Goal: Task Accomplishment & Management: Use online tool/utility

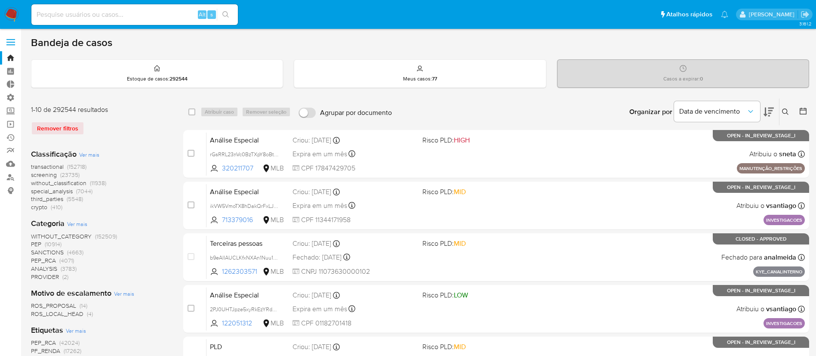
click at [169, 15] on input at bounding box center [134, 14] width 206 height 11
paste input "SlaRxiEMQNgzmgbltuxJ6V0G"
type input "SlaRxiEMQNgzmgbltuxJ6V0G"
click at [229, 12] on icon "search-icon" at bounding box center [225, 14] width 7 height 7
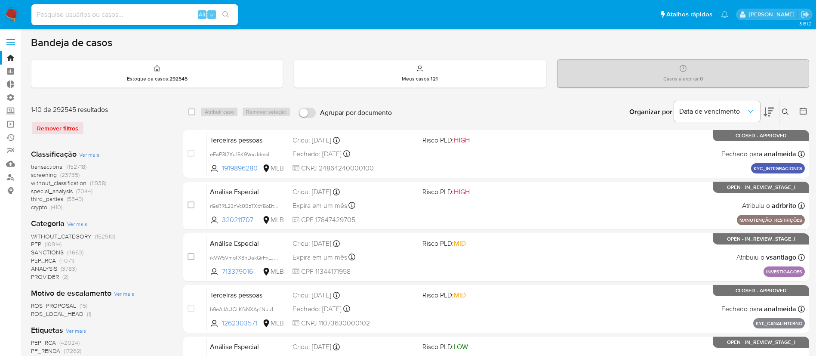
click at [58, 12] on input at bounding box center [134, 14] width 206 height 11
paste input "SlaRxiEMQNgzmgbltuxJ6V0G"
type input "SlaRxiEMQNgzmgbltuxJ6V0G"
click at [227, 15] on icon "search-icon" at bounding box center [225, 14] width 6 height 6
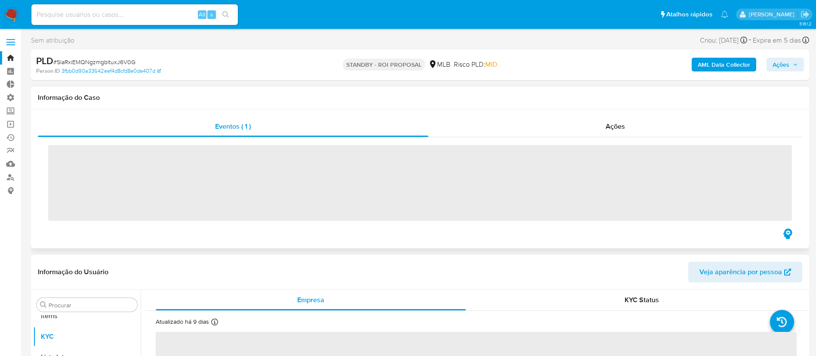
scroll to position [446, 0]
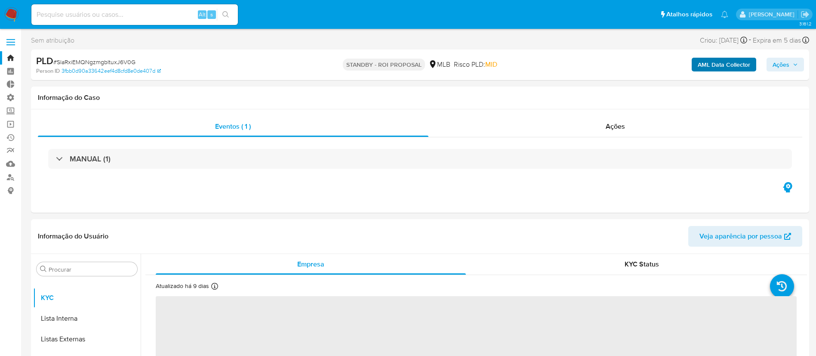
select select "10"
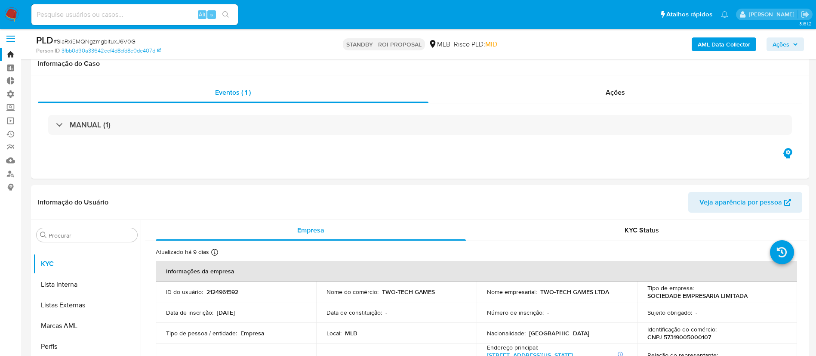
scroll to position [2, 0]
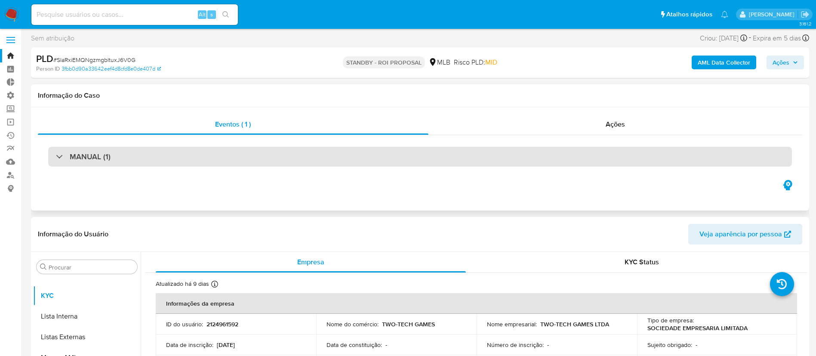
click at [56, 156] on div at bounding box center [56, 156] width 0 height 0
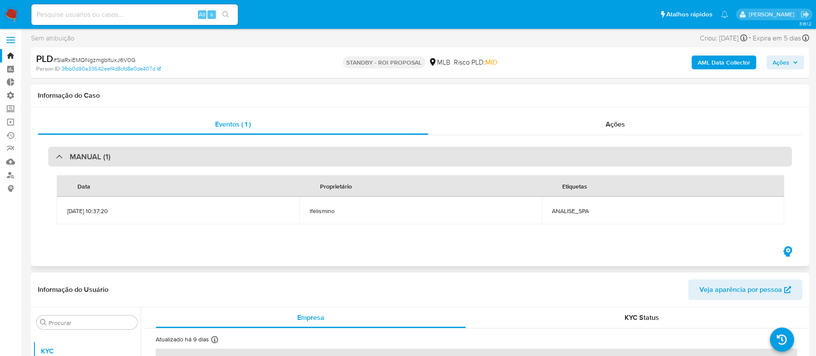
click at [59, 158] on div "MANUAL (1)" at bounding box center [83, 156] width 55 height 9
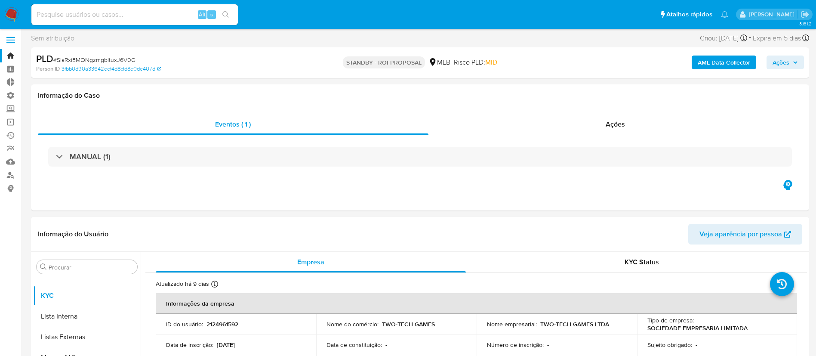
click at [83, 18] on input at bounding box center [134, 14] width 206 height 11
paste input "75DMmBYJLFfJapQFfI8pJg5W"
type input "75DMmBYJLFfJapQFfI8pJg5W"
click at [228, 13] on icon "search-icon" at bounding box center [225, 14] width 6 height 6
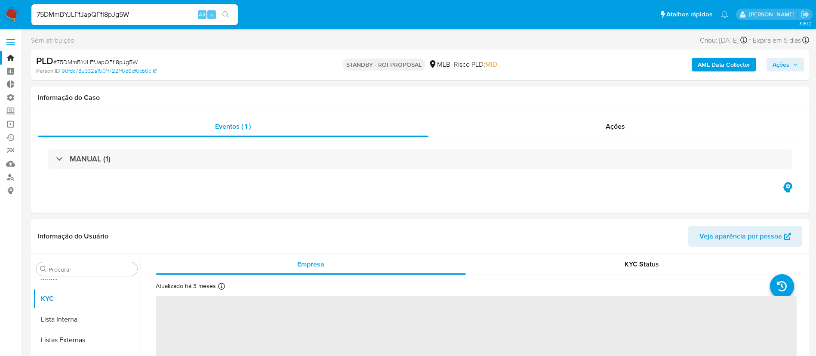
scroll to position [446, 0]
select select "10"
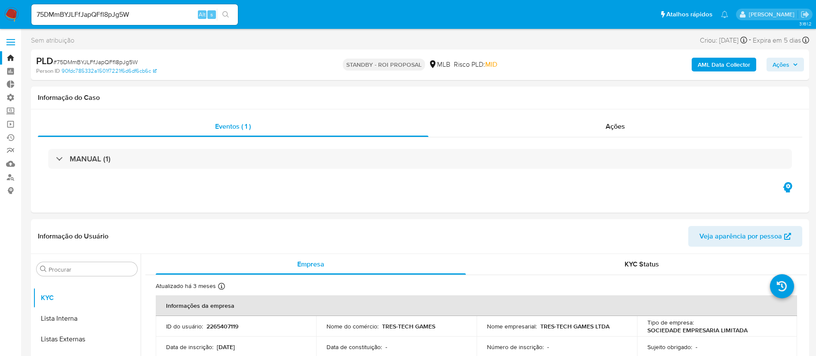
click at [9, 55] on link "Bandeja" at bounding box center [51, 57] width 102 height 13
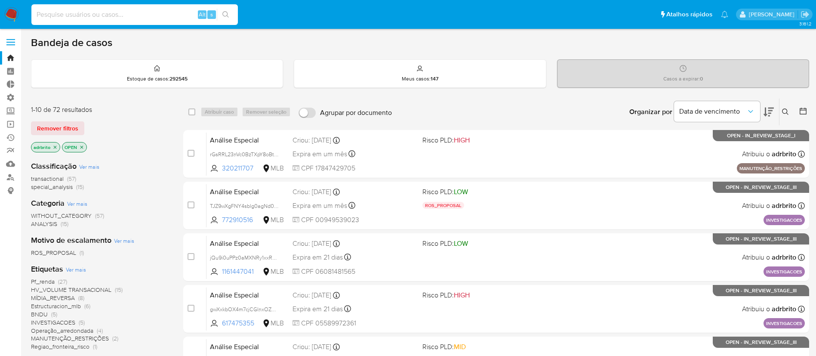
click at [161, 17] on input at bounding box center [134, 14] width 206 height 11
click at [39, 134] on span "Remover filtros" at bounding box center [57, 128] width 41 height 12
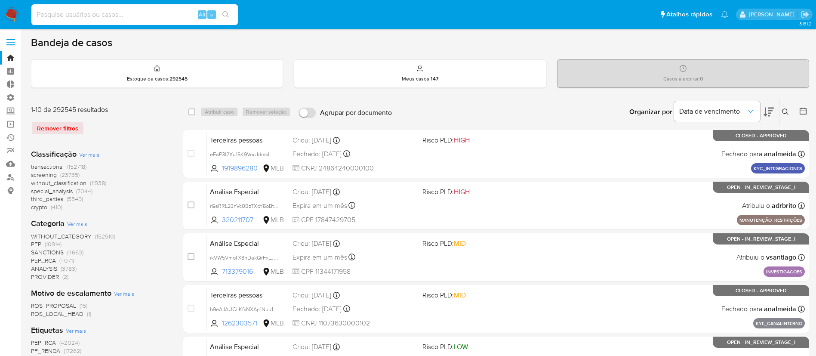
click at [87, 17] on input at bounding box center [134, 14] width 206 height 11
paste input "SlaRxiEMQNgzmgbltuxJ6V0G"
type input "SlaRxiEMQNgzmgbltuxJ6V0G"
click at [225, 18] on button "search-icon" at bounding box center [226, 15] width 18 height 12
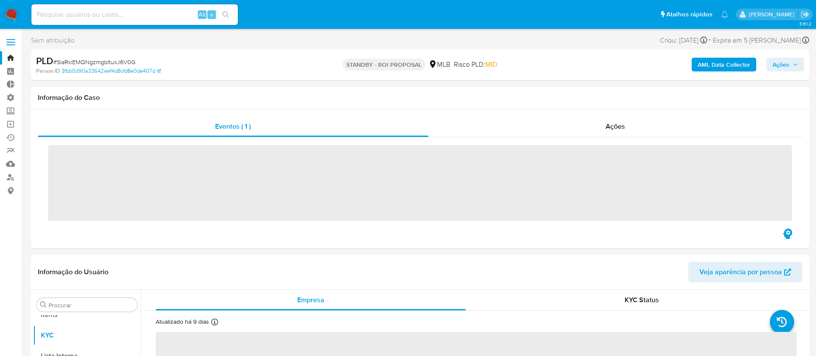
scroll to position [446, 0]
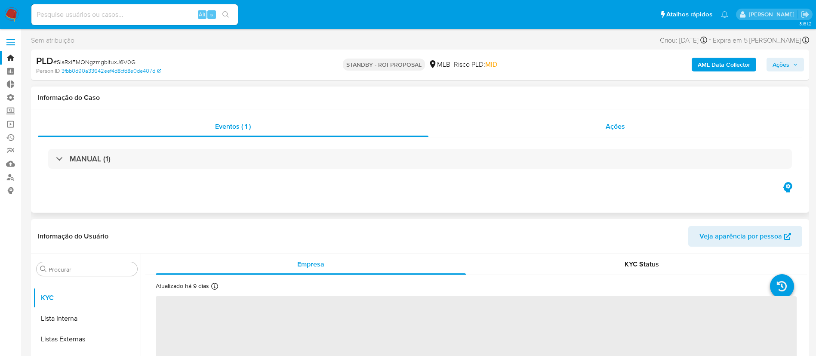
select select "10"
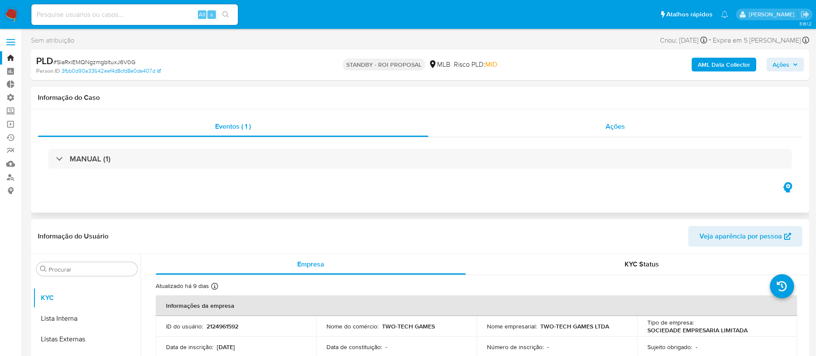
click at [620, 123] on span "Ações" at bounding box center [615, 126] width 19 height 10
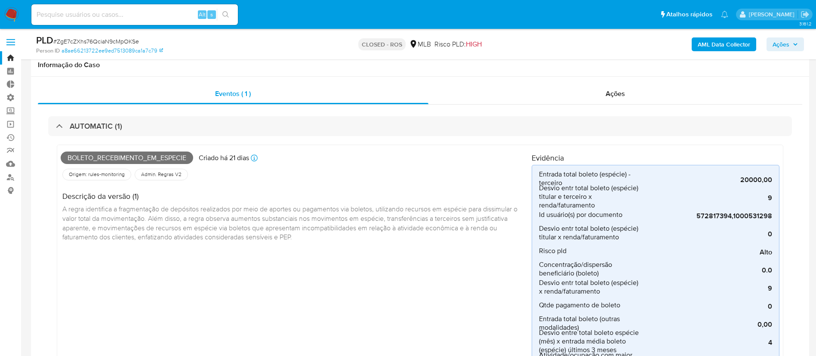
select select "10"
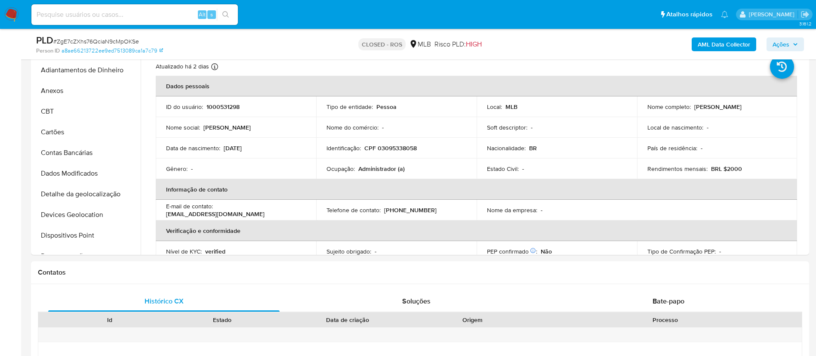
scroll to position [446, 0]
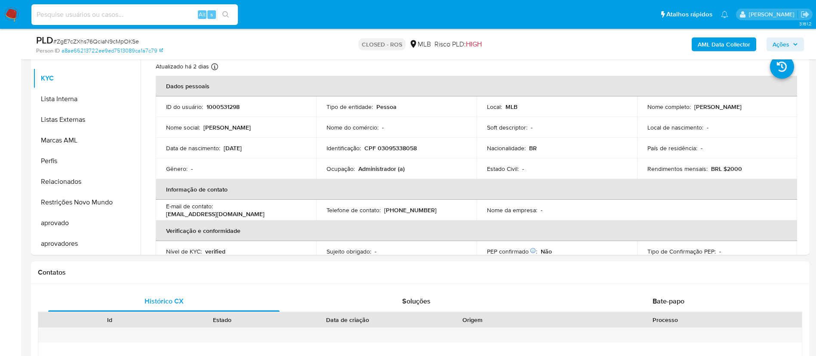
click at [123, 14] on input at bounding box center [134, 14] width 206 height 11
click at [115, 9] on input at bounding box center [134, 14] width 206 height 11
paste input "GtFq0Gugjzns58bqTMrm64gn"
type input "GtFq0Gugjzns58bqTMrm64gn"
click at [228, 15] on icon "search-icon" at bounding box center [225, 14] width 7 height 7
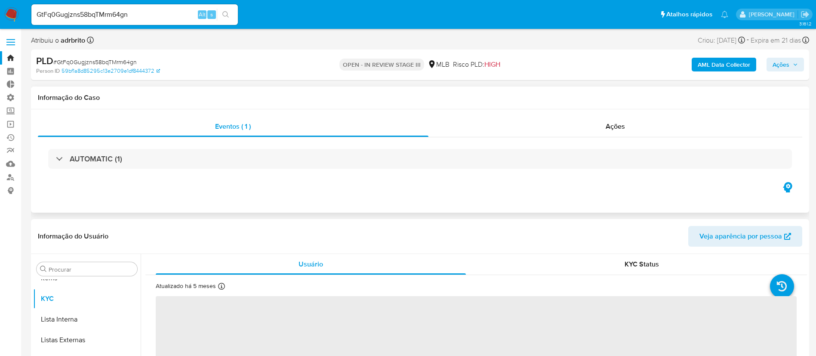
scroll to position [446, 0]
select select "10"
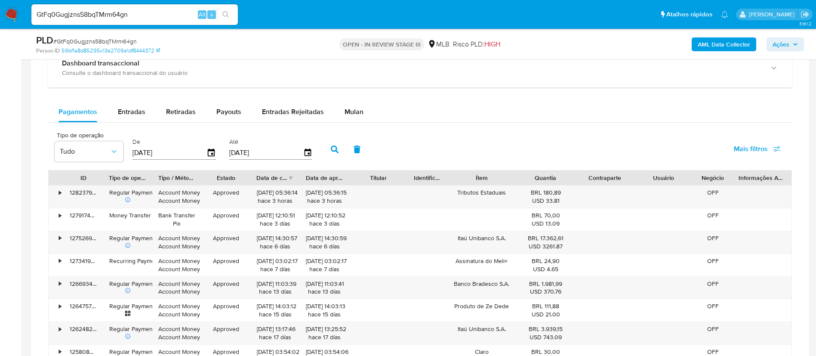
scroll to position [582, 0]
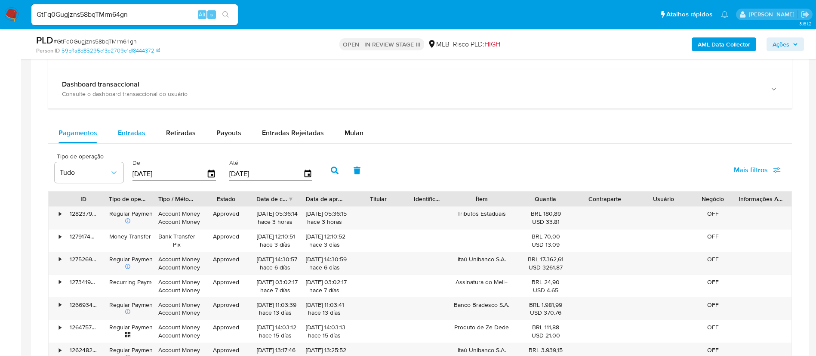
click at [136, 136] on span "Entradas" at bounding box center [132, 133] width 28 height 10
select select "10"
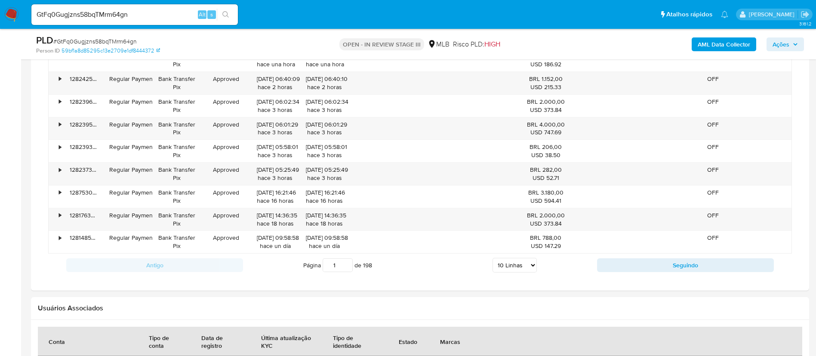
scroll to position [760, 0]
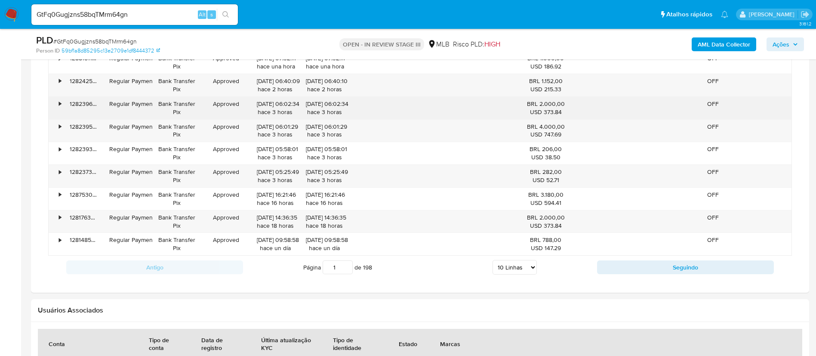
click at [59, 105] on div "•" at bounding box center [60, 104] width 2 height 8
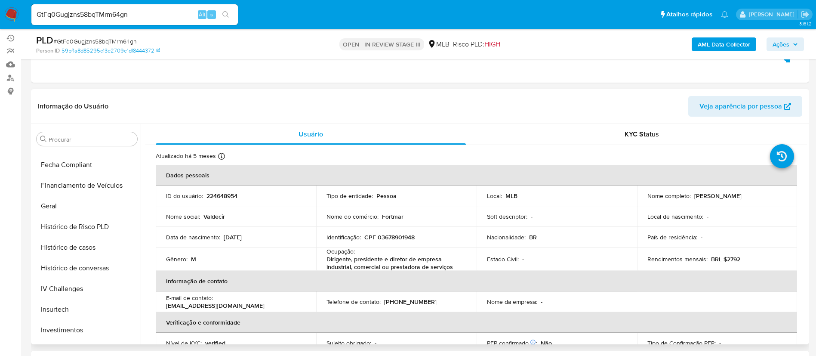
scroll to position [249, 0]
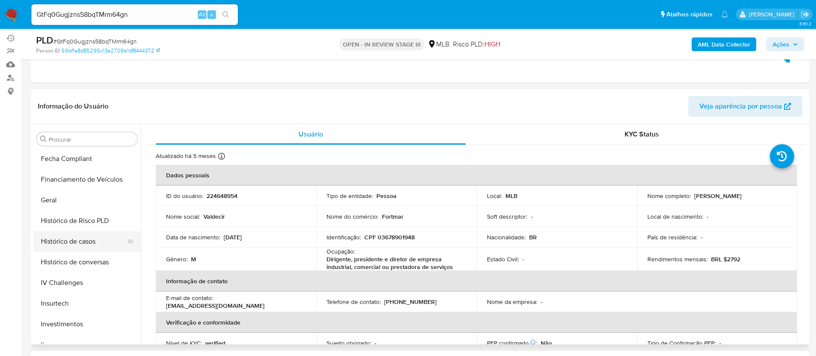
click at [83, 239] on button "Histórico de casos" at bounding box center [83, 241] width 101 height 21
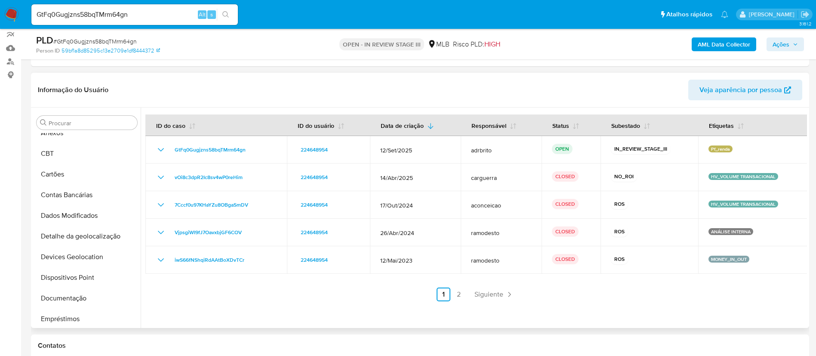
scroll to position [31, 0]
click at [72, 302] on button "Documentação" at bounding box center [83, 297] width 101 height 21
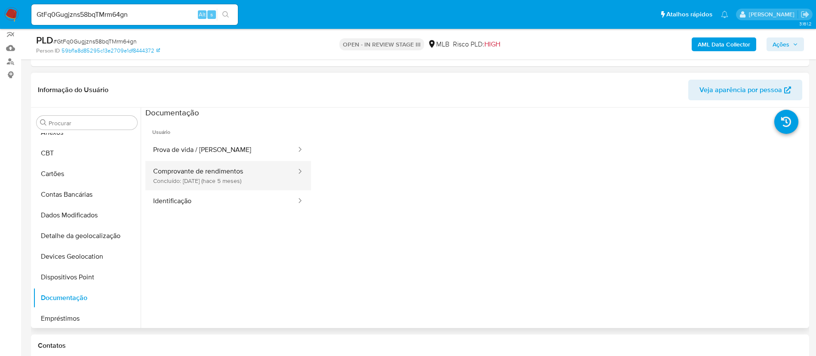
click at [248, 178] on button "Comprovante de rendimentos Concluído: 17/05/2025 (hace 5 meses)" at bounding box center [221, 175] width 152 height 29
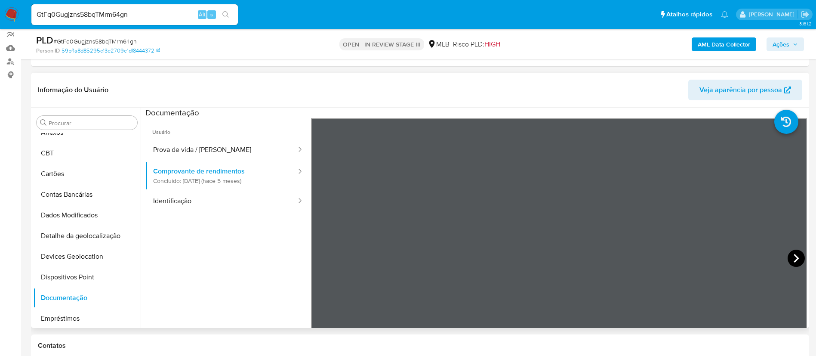
click at [793, 261] on icon at bounding box center [795, 258] width 5 height 9
click at [193, 149] on button "Prova de vida / Selfie" at bounding box center [221, 150] width 152 height 22
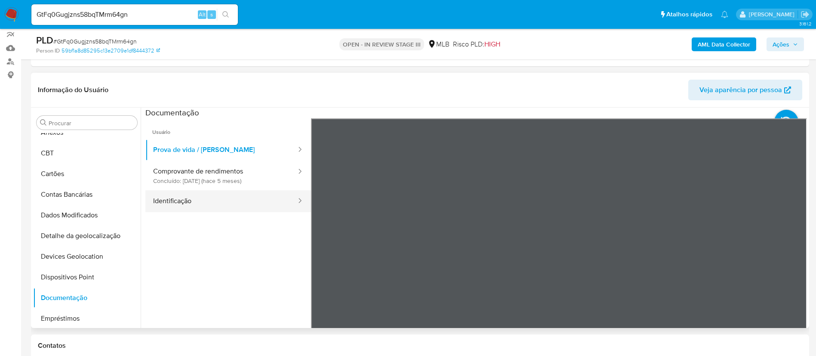
click at [290, 191] on div at bounding box center [297, 201] width 14 height 22
click at [200, 204] on button "Identificação" at bounding box center [221, 201] width 152 height 22
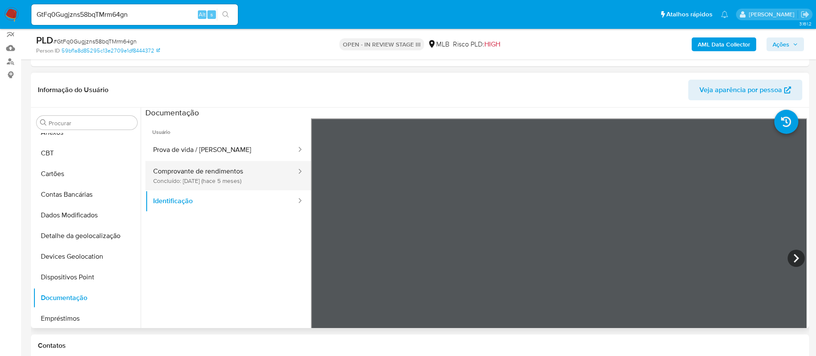
click at [233, 174] on button "Comprovante de rendimentos Concluído: 17/05/2025 (hace 5 meses)" at bounding box center [221, 175] width 152 height 29
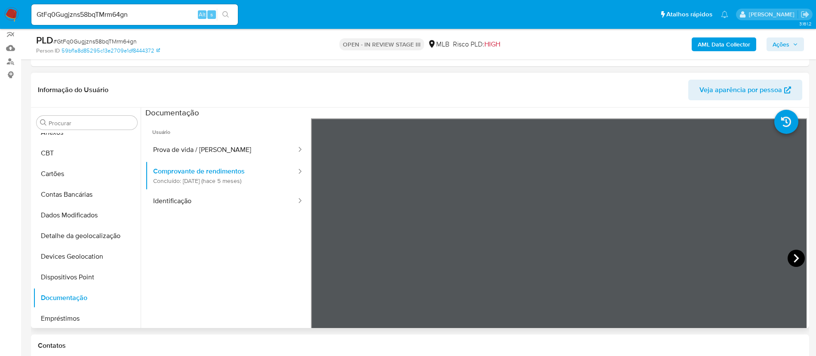
click at [792, 257] on icon at bounding box center [795, 257] width 17 height 17
click at [784, 258] on div at bounding box center [559, 259] width 496 height 282
click at [787, 258] on icon at bounding box center [795, 257] width 17 height 17
click at [796, 261] on icon at bounding box center [795, 257] width 17 height 17
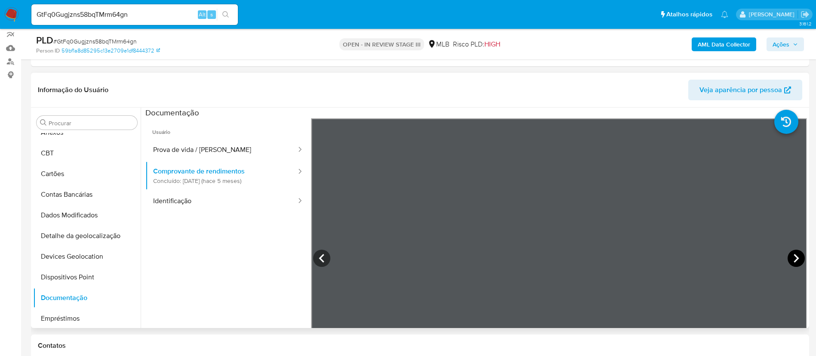
click at [792, 261] on icon at bounding box center [795, 257] width 17 height 17
click at [793, 260] on icon at bounding box center [795, 258] width 5 height 9
click at [796, 257] on icon at bounding box center [795, 257] width 17 height 17
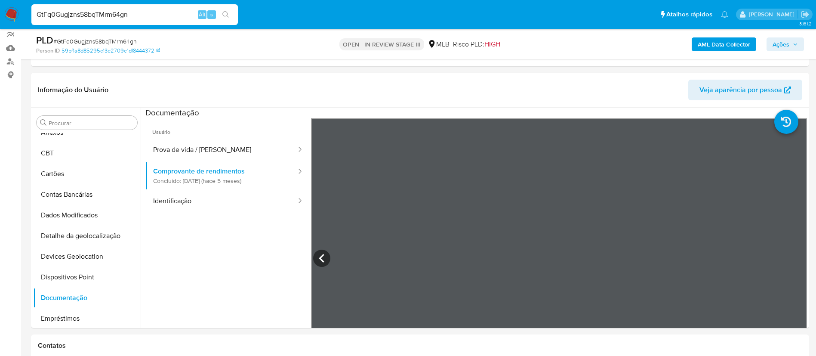
drag, startPoint x: 157, startPoint y: 10, endPoint x: 6, endPoint y: -11, distance: 152.0
paste input "5Sv5FoLT3R8CQJvd83ybzKIp"
type input "5Sv5FoLT3R8CQJvd83ybzKIp"
click at [230, 12] on button "search-icon" at bounding box center [226, 15] width 18 height 12
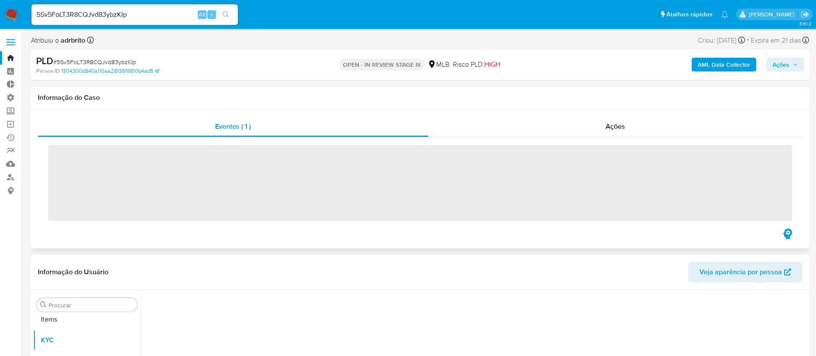
scroll to position [446, 0]
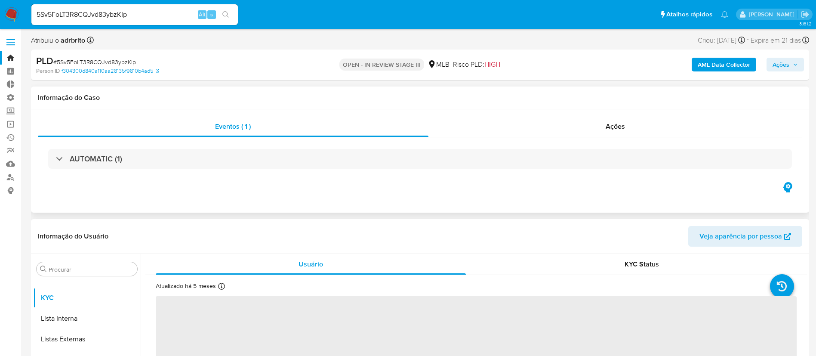
select select "10"
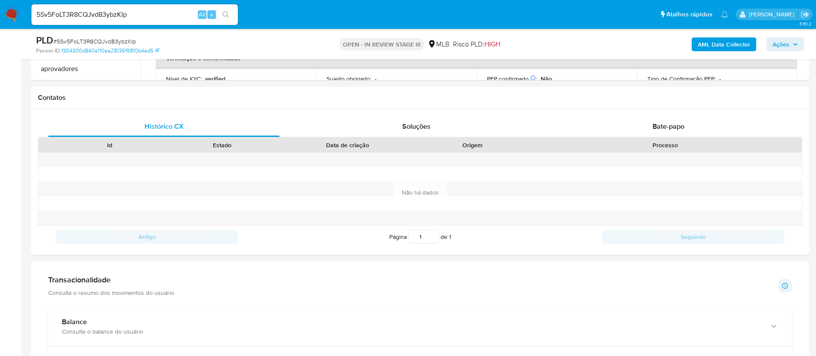
scroll to position [339, 0]
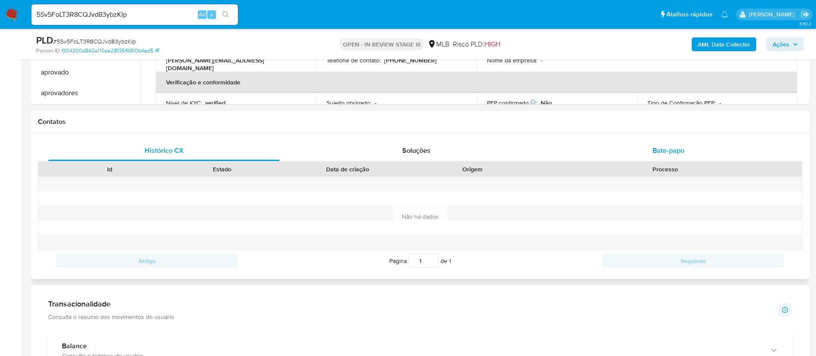
click at [682, 149] on span "Bate-papo" at bounding box center [668, 150] width 32 height 10
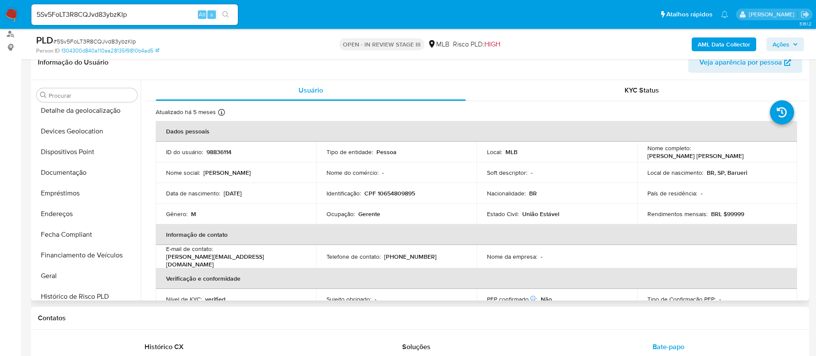
scroll to position [124, 0]
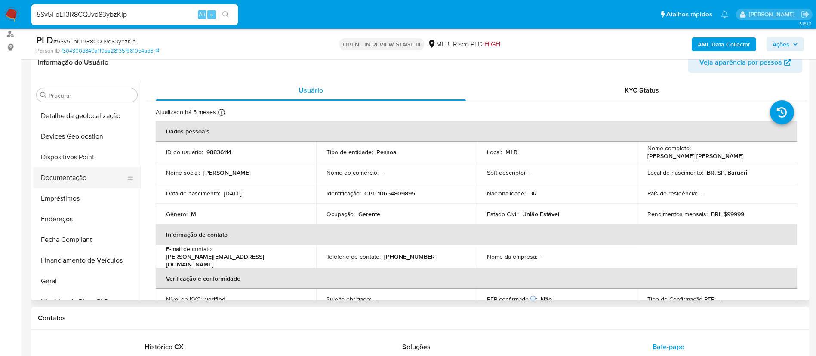
click at [97, 182] on button "Documentação" at bounding box center [83, 177] width 101 height 21
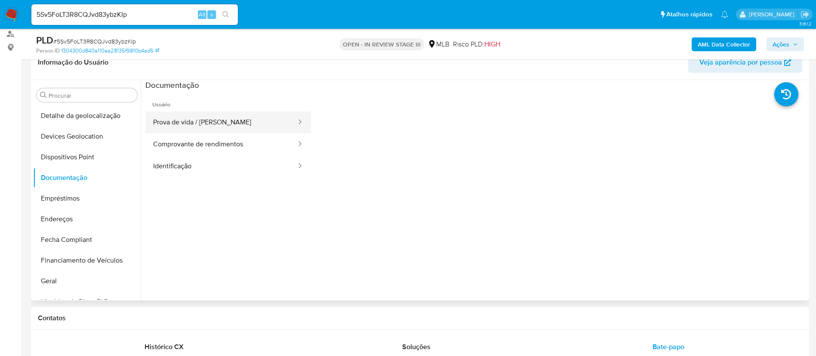
click at [251, 117] on button "Prova de vida / Selfie" at bounding box center [221, 122] width 152 height 22
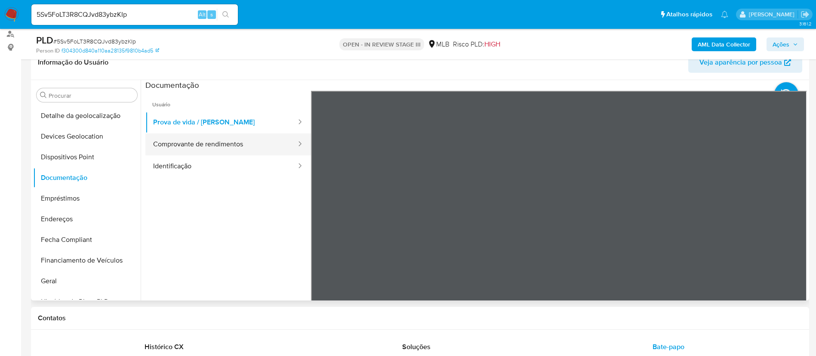
click at [221, 142] on button "Comprovante de rendimentos" at bounding box center [221, 144] width 152 height 22
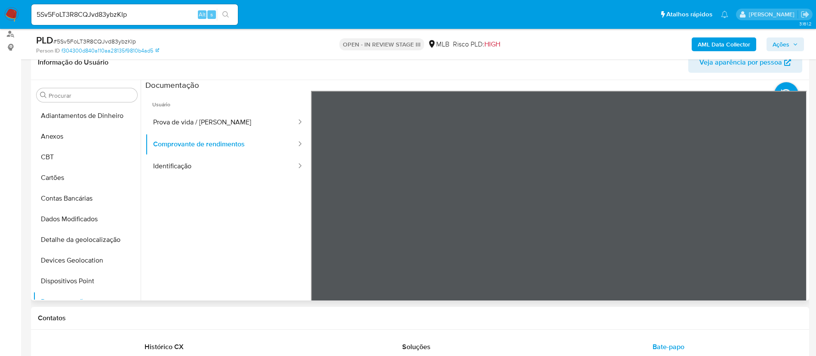
scroll to position [258, 0]
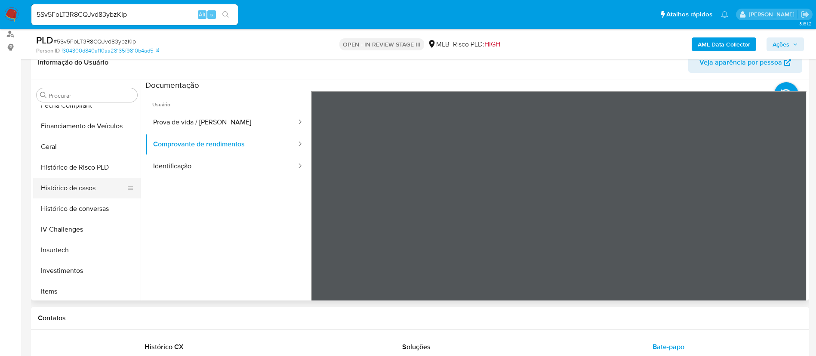
click at [88, 187] on button "Histórico de casos" at bounding box center [83, 188] width 101 height 21
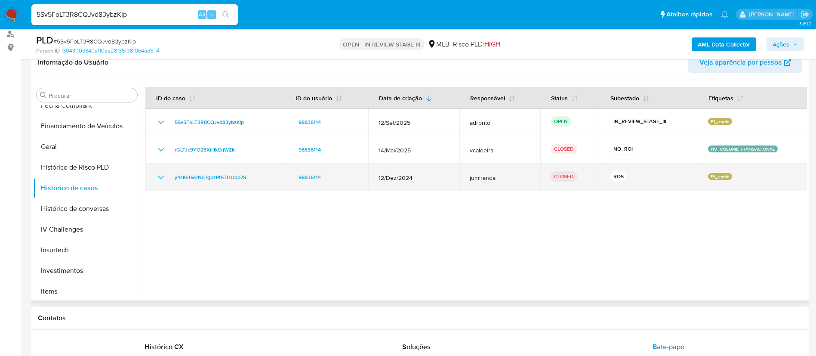
drag, startPoint x: 261, startPoint y: 175, endPoint x: 170, endPoint y: 180, distance: 90.5
click at [170, 180] on div "y4sKsTw2Nq7gpzPtSTHQqp7S" at bounding box center [215, 177] width 119 height 10
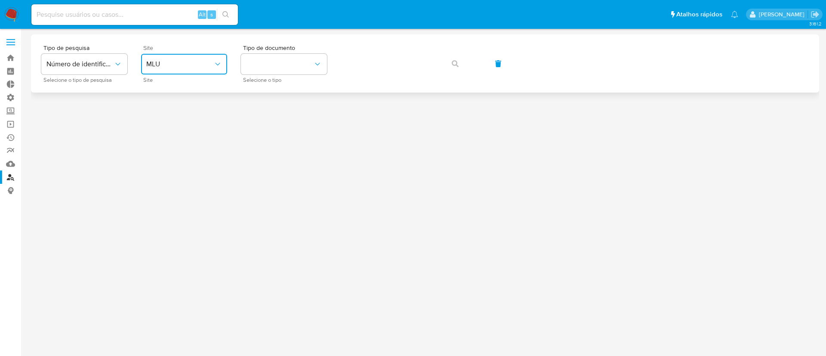
click at [202, 61] on span "MLU" at bounding box center [179, 64] width 67 height 9
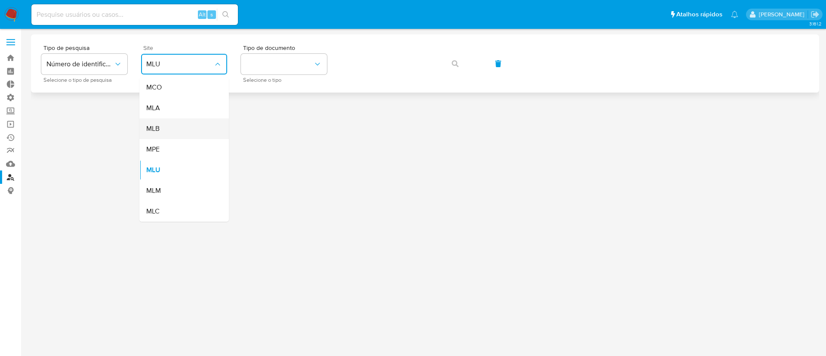
click at [174, 123] on div "MLB" at bounding box center [181, 128] width 71 height 21
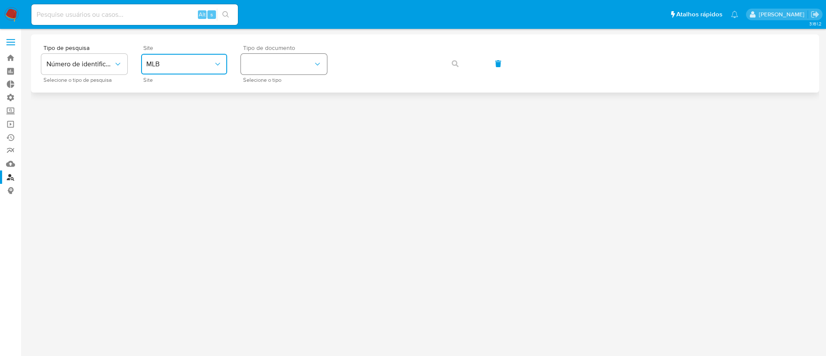
click at [306, 55] on button "identificationType" at bounding box center [284, 64] width 86 height 21
click at [259, 89] on span "CNPJ" at bounding box center [254, 87] width 16 height 9
drag, startPoint x: 441, startPoint y: 60, endPoint x: 457, endPoint y: 56, distance: 16.4
click at [445, 59] on button "button" at bounding box center [454, 63] width 29 height 21
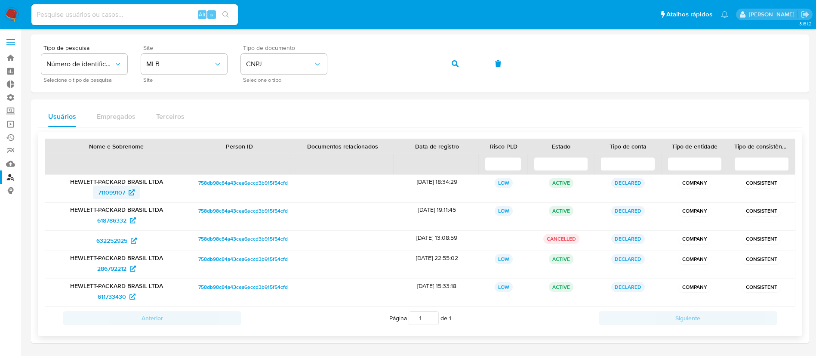
click at [109, 192] on span "711099107" at bounding box center [111, 192] width 27 height 14
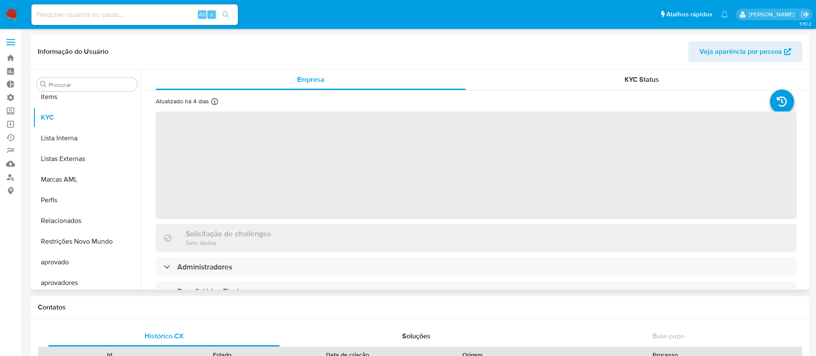
scroll to position [446, 0]
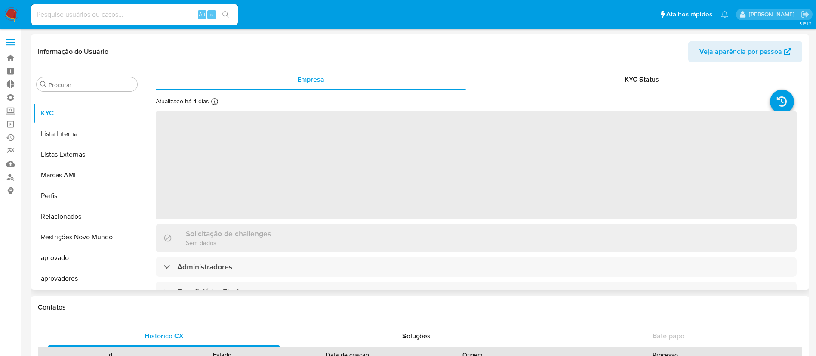
select select "10"
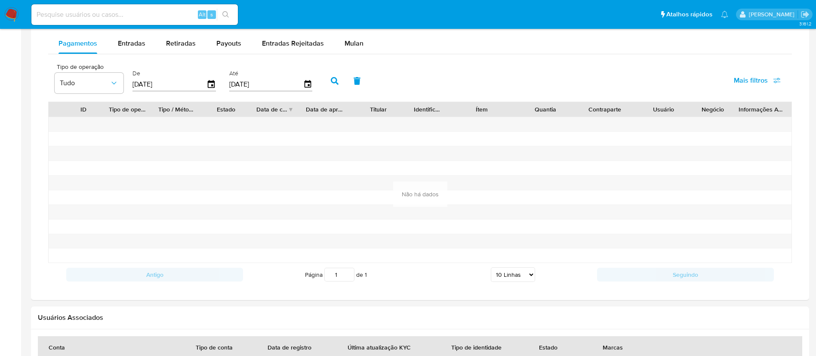
scroll to position [521, 0]
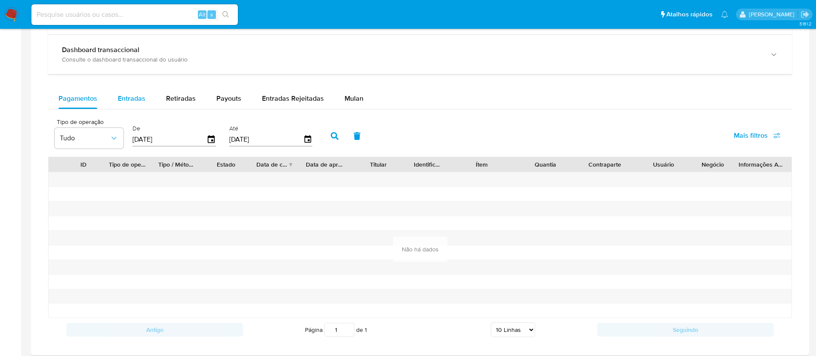
click at [137, 89] on div "Entradas" at bounding box center [132, 98] width 28 height 21
select select "10"
click at [199, 100] on button "Retiradas" at bounding box center [181, 98] width 50 height 21
select select "10"
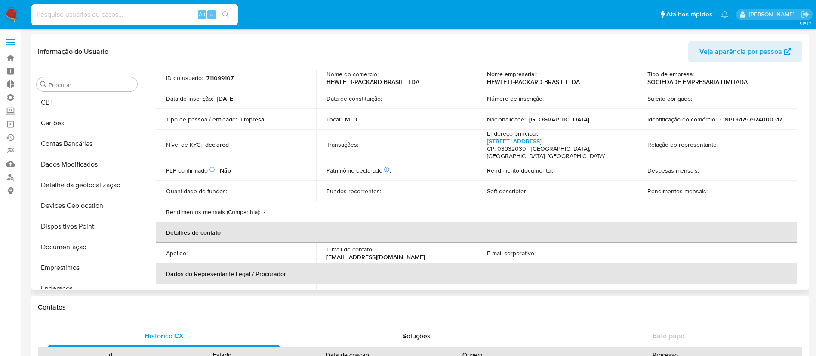
scroll to position [41, 0]
click at [79, 255] on button "Documentação" at bounding box center [83, 249] width 101 height 21
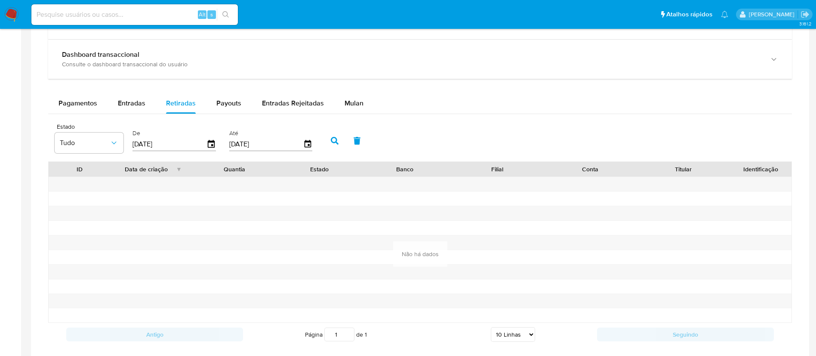
scroll to position [793, 0]
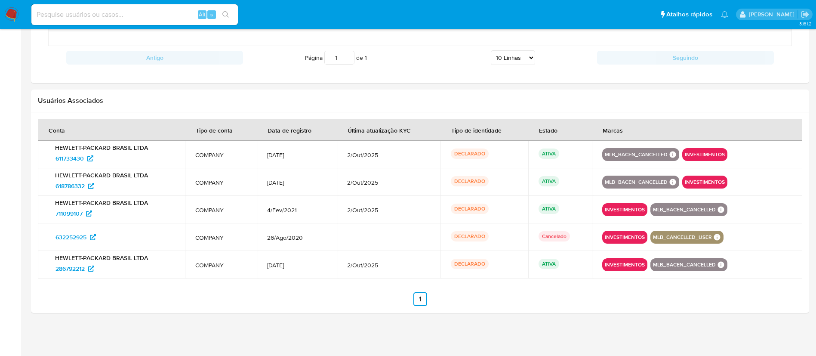
drag, startPoint x: 151, startPoint y: 206, endPoint x: 42, endPoint y: 200, distance: 109.0
click at [42, 200] on td "HEWLETT-PACKARD BRASIL LTDA 711099107" at bounding box center [111, 210] width 147 height 28
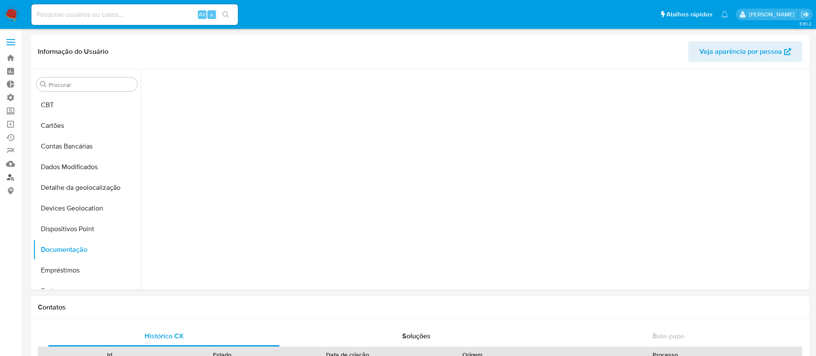
click at [10, 177] on link "Localizador de pessoas" at bounding box center [51, 176] width 102 height 13
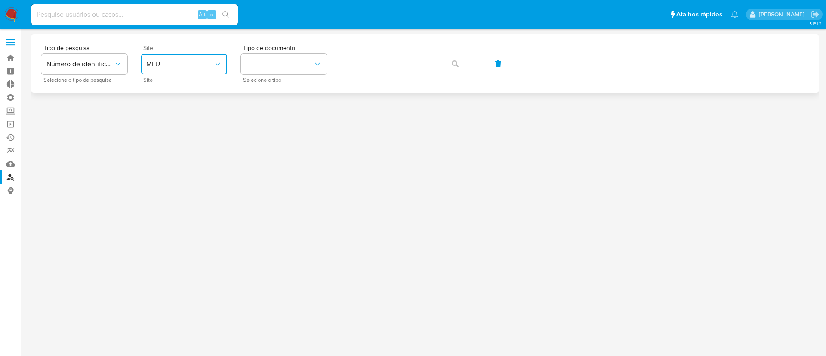
click at [208, 65] on span "MLU" at bounding box center [179, 64] width 67 height 9
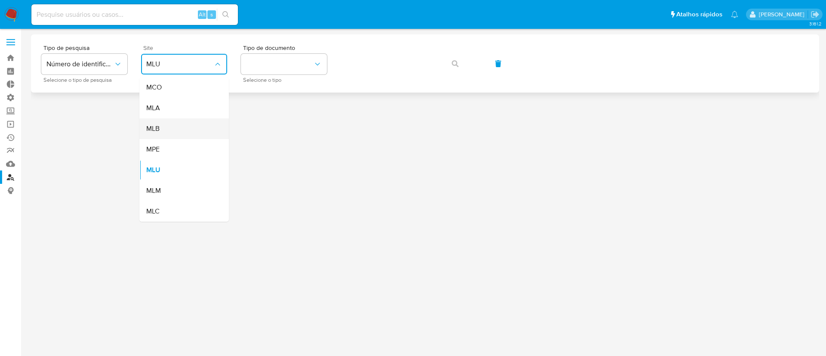
click at [181, 130] on div "MLB" at bounding box center [181, 128] width 71 height 21
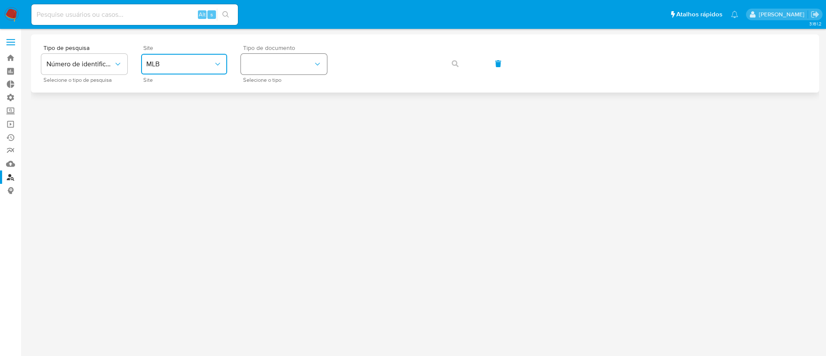
click at [284, 61] on button "identificationType" at bounding box center [284, 64] width 86 height 21
click at [274, 95] on div "CNPJ CNPJ" at bounding box center [281, 91] width 71 height 29
click at [449, 63] on button "button" at bounding box center [454, 63] width 29 height 21
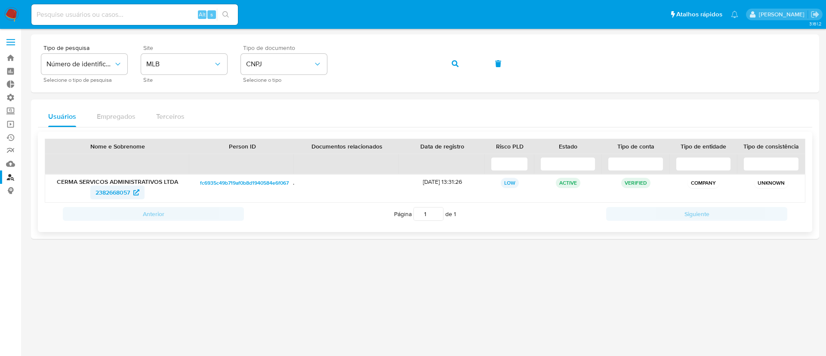
click at [126, 194] on span "2382668057" at bounding box center [112, 192] width 34 height 14
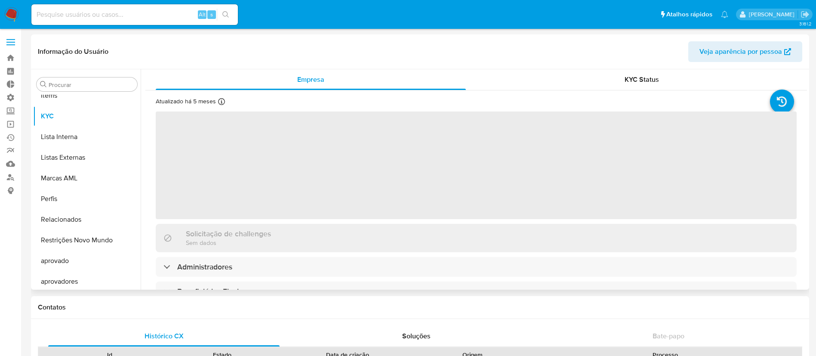
scroll to position [446, 0]
select select "10"
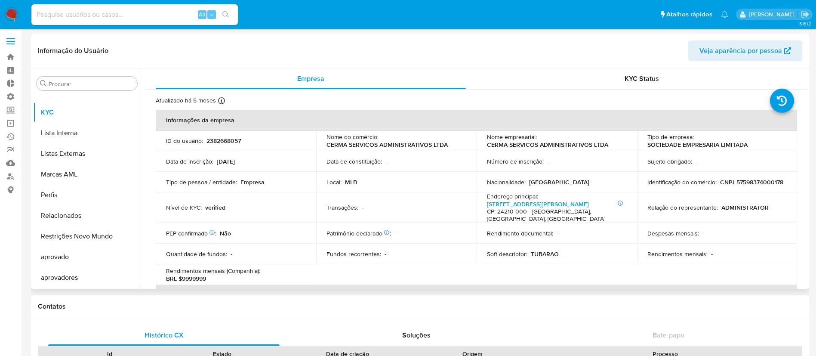
scroll to position [0, 0]
drag, startPoint x: 140, startPoint y: 242, endPoint x: 145, endPoint y: 207, distance: 35.6
click at [145, 207] on div "Empresa KYC Status Atualizado há 5 meses Criado: 14/04/2025 20:02:45 Atualizado…" at bounding box center [474, 179] width 666 height 220
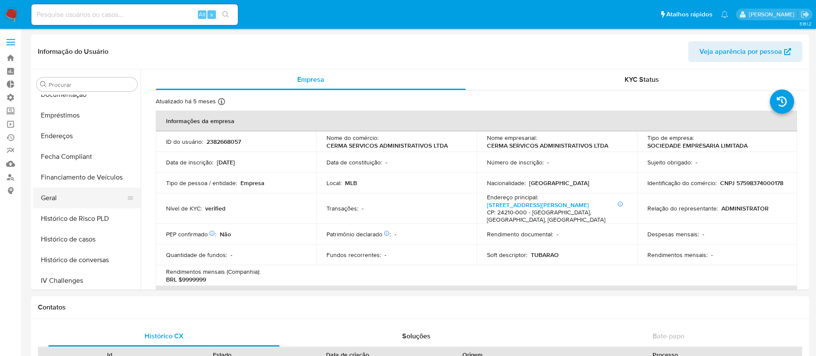
click at [43, 199] on button "Geral" at bounding box center [83, 198] width 101 height 21
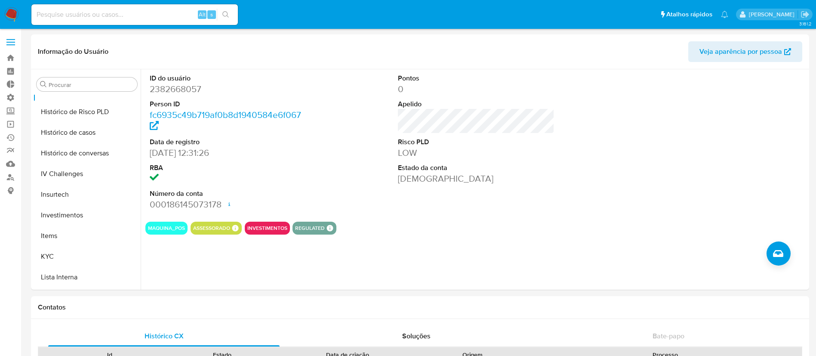
scroll to position [304, 0]
click at [71, 134] on button "Histórico de casos" at bounding box center [83, 131] width 101 height 21
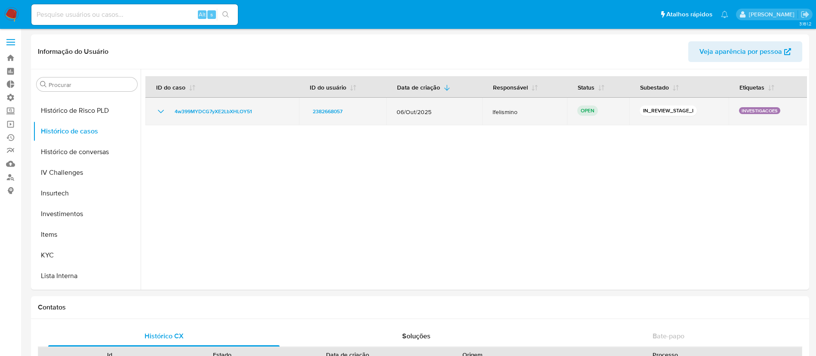
click at [160, 114] on icon "Mostrar/Ocultar" at bounding box center [161, 111] width 10 height 10
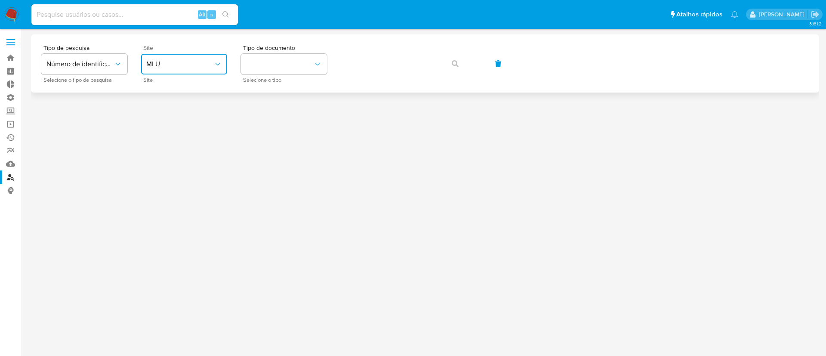
click at [210, 64] on span "MLU" at bounding box center [179, 64] width 67 height 9
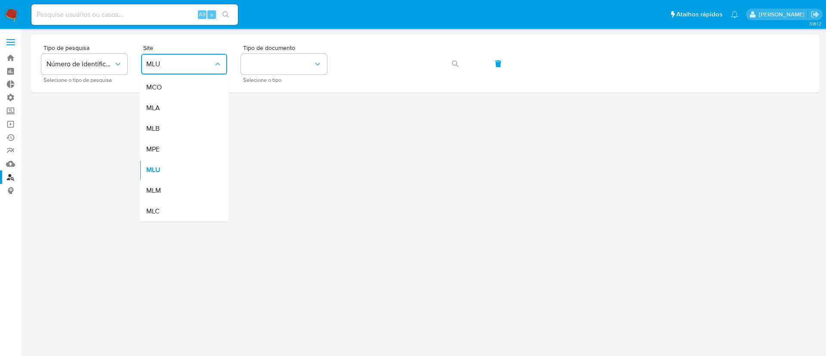
drag, startPoint x: 176, startPoint y: 137, endPoint x: 164, endPoint y: 136, distance: 12.5
click at [175, 138] on div "MLB" at bounding box center [181, 128] width 71 height 21
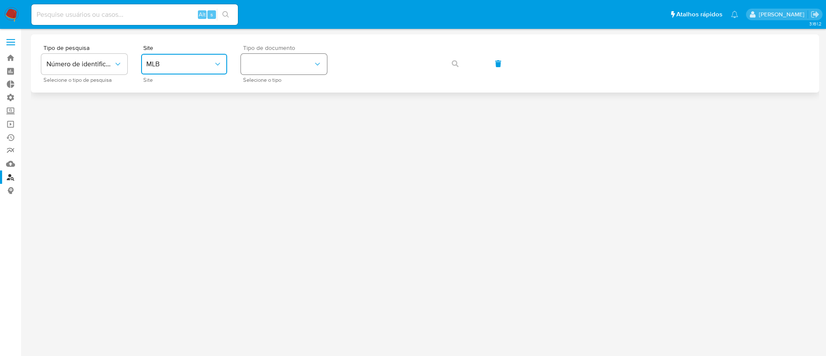
click at [279, 61] on button "identificationType" at bounding box center [284, 64] width 86 height 21
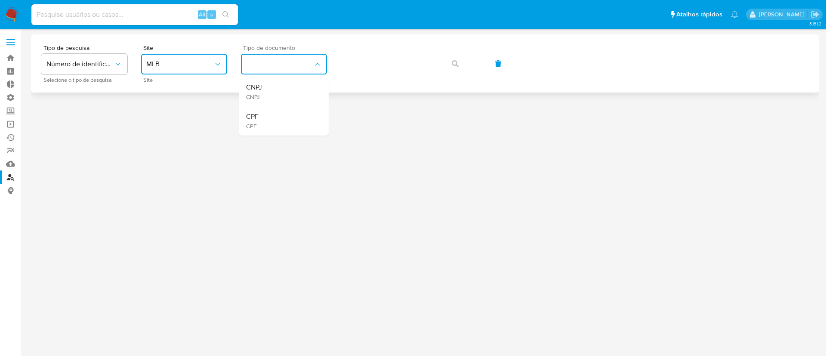
drag, startPoint x: 269, startPoint y: 85, endPoint x: 273, endPoint y: 82, distance: 4.7
click at [271, 85] on div "CNPJ CNPJ" at bounding box center [281, 91] width 71 height 29
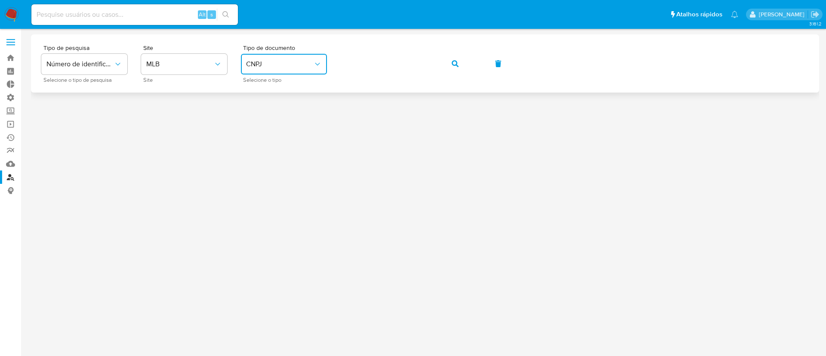
click at [331, 63] on div "Tipo de pesquisa Número de identificação Selecione o tipo de pesquisa Site MLB …" at bounding box center [424, 63] width 767 height 37
click at [303, 60] on span "CNPJ" at bounding box center [279, 64] width 67 height 9
click at [300, 104] on div "CNPJ CNPJ" at bounding box center [281, 91] width 71 height 29
click at [301, 108] on div "CPF CPF" at bounding box center [281, 120] width 71 height 29
click at [454, 67] on span "button" at bounding box center [455, 63] width 7 height 19
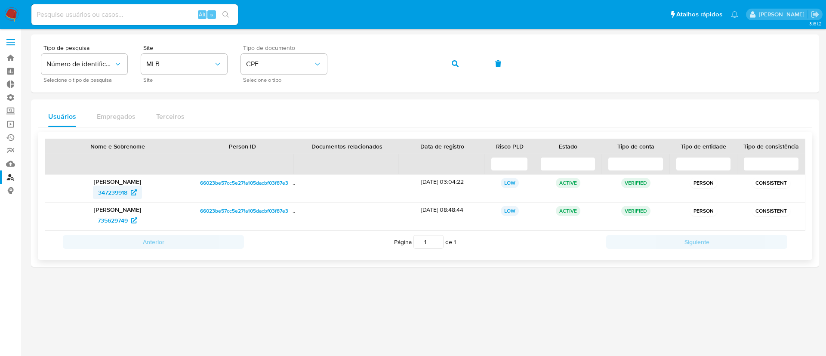
click at [98, 192] on span "347239918" at bounding box center [112, 192] width 29 height 14
click at [323, 49] on div "Tipo de pesquisa Número de identificação Selecione o tipo de pesquisa Site MLB …" at bounding box center [424, 63] width 767 height 37
click at [455, 68] on span "button" at bounding box center [455, 63] width 7 height 19
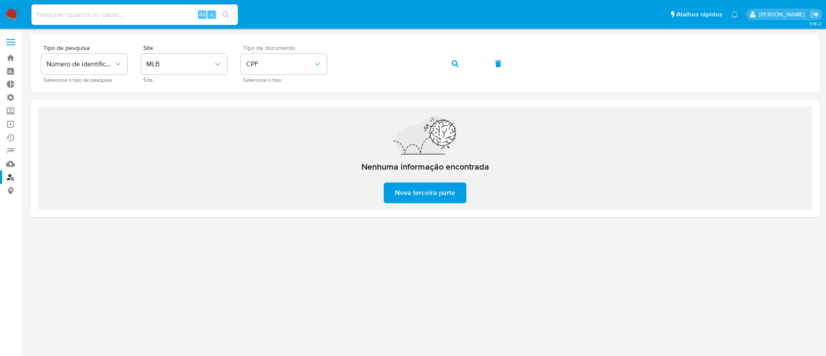
click at [326, 46] on div "Tipo de pesquisa Número de identificação Selecione o tipo de pesquisa Site MLB …" at bounding box center [424, 63] width 767 height 37
click at [461, 67] on button "button" at bounding box center [454, 63] width 29 height 21
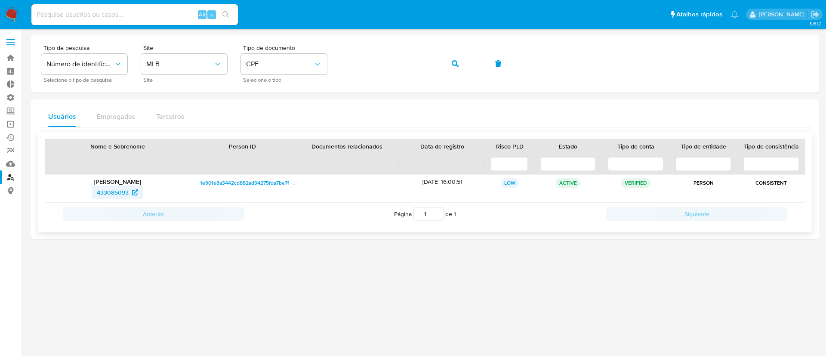
click at [119, 198] on span "433085093" at bounding box center [113, 192] width 32 height 14
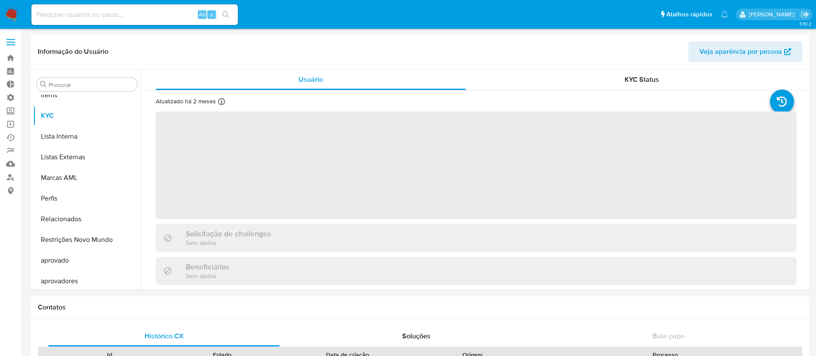
scroll to position [446, 0]
select select "10"
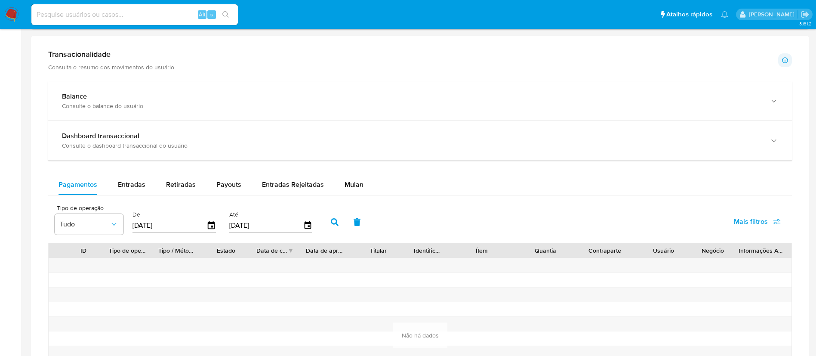
scroll to position [445, 0]
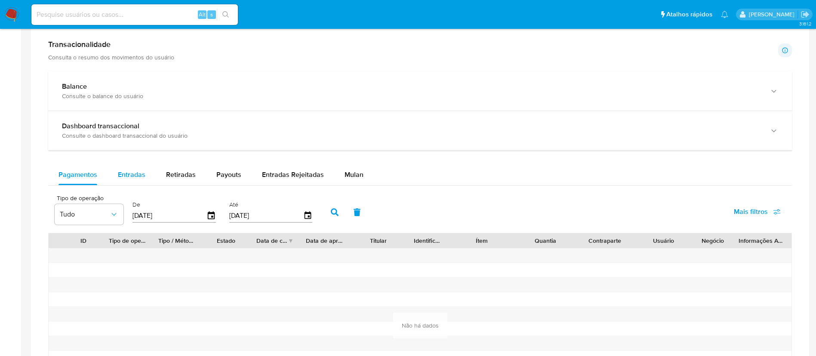
click at [123, 167] on div "Entradas" at bounding box center [132, 174] width 28 height 21
select select "10"
click at [184, 171] on span "Retiradas" at bounding box center [181, 174] width 30 height 10
select select "10"
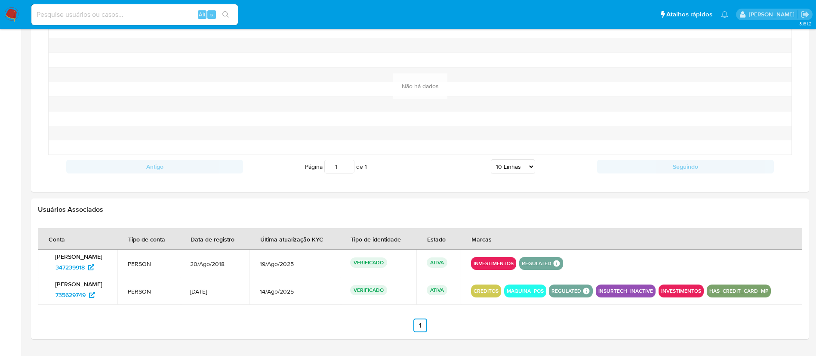
scroll to position [687, 0]
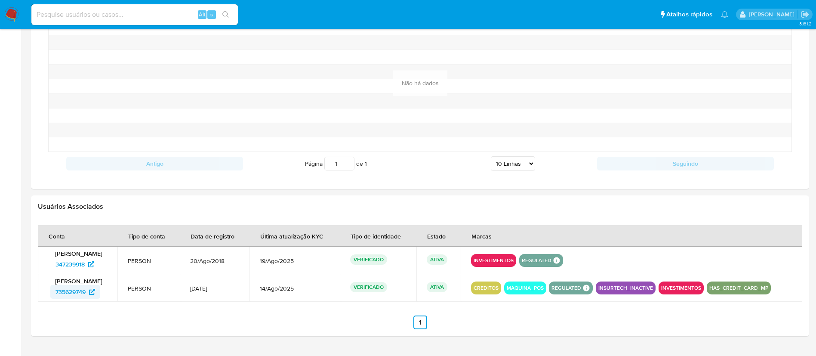
click at [76, 292] on span "735629749" at bounding box center [70, 292] width 30 height 14
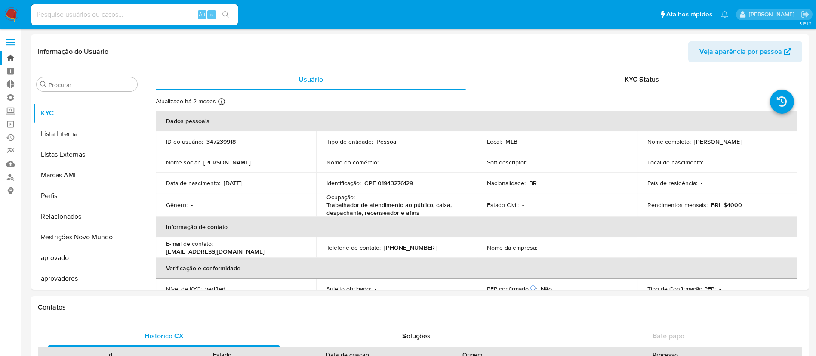
click at [13, 53] on link "Bandeja" at bounding box center [51, 57] width 102 height 13
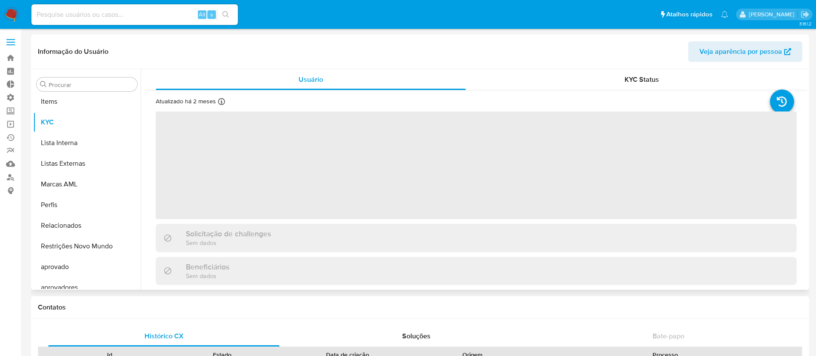
scroll to position [446, 0]
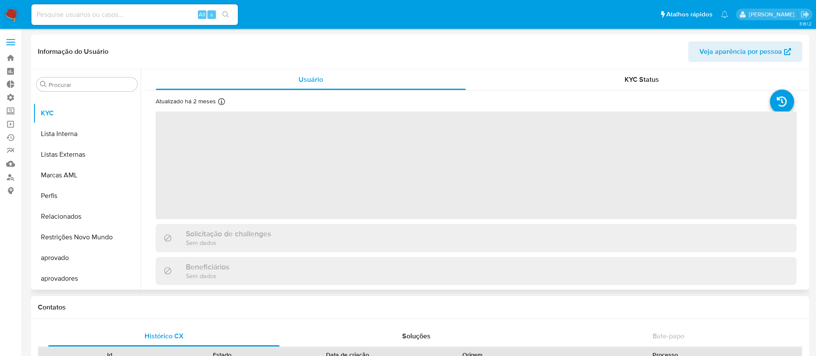
select select "10"
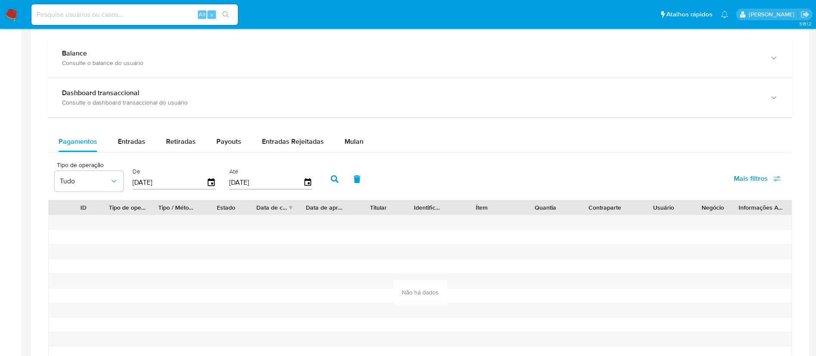
scroll to position [485, 0]
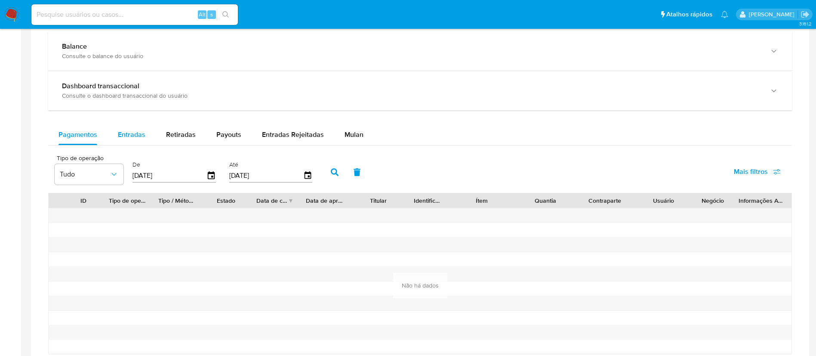
click at [121, 138] on span "Entradas" at bounding box center [132, 134] width 28 height 10
select select "10"
click at [175, 132] on span "Retiradas" at bounding box center [181, 134] width 30 height 10
select select "10"
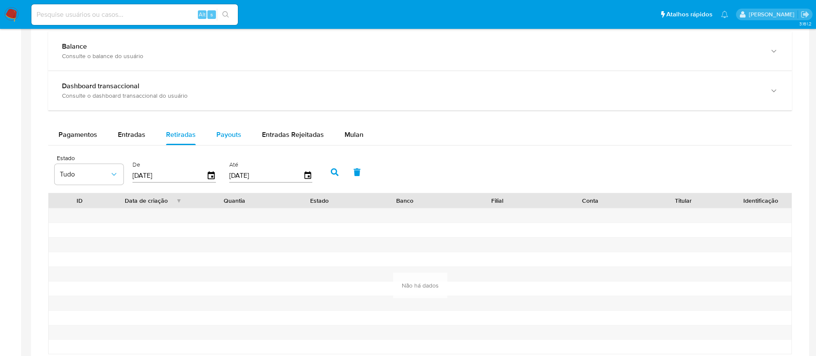
click at [216, 135] on span "Payouts" at bounding box center [228, 134] width 25 height 10
select select "10"
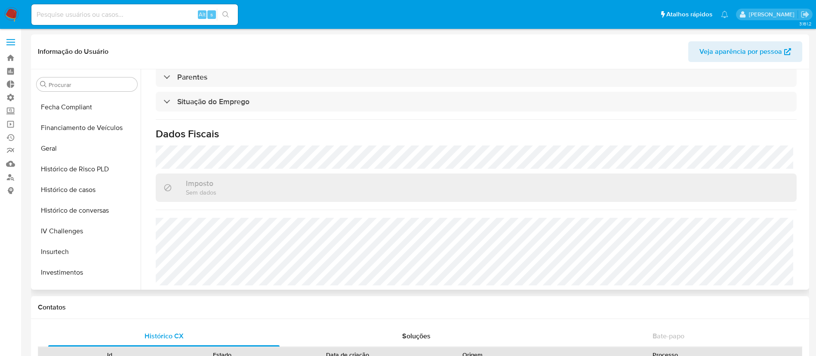
scroll to position [242, 0]
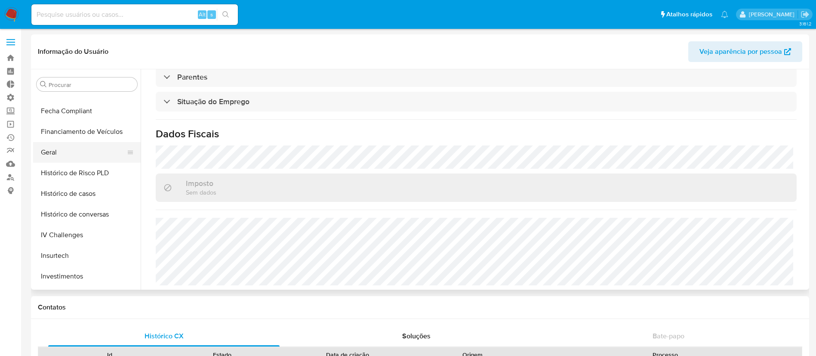
click at [80, 152] on button "Geral" at bounding box center [83, 152] width 101 height 21
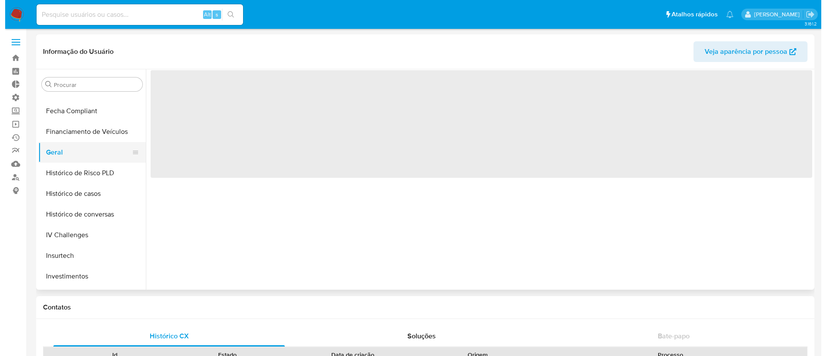
scroll to position [0, 0]
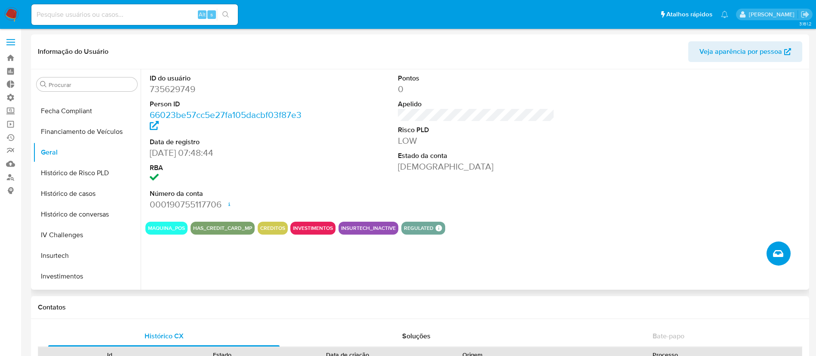
click at [780, 252] on icon "Criar caso manual" at bounding box center [778, 253] width 10 height 7
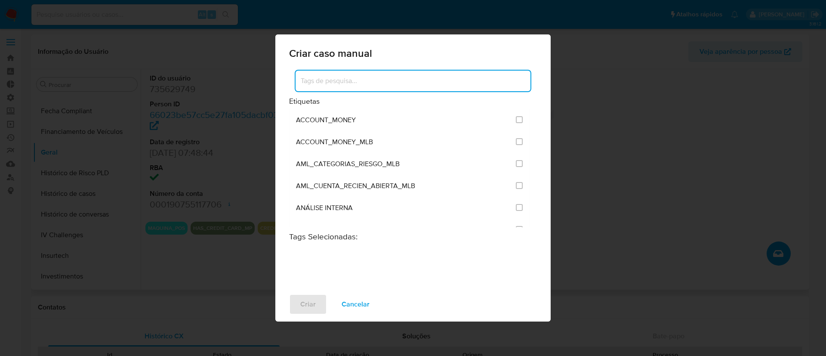
click at [437, 77] on input at bounding box center [412, 80] width 235 height 11
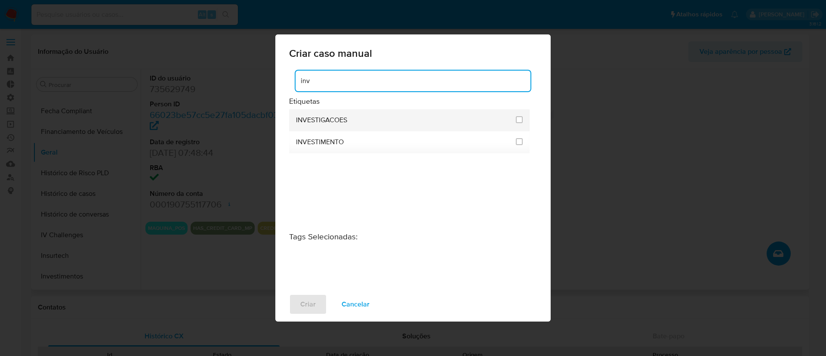
type input "inv"
click at [518, 125] on div at bounding box center [519, 120] width 7 height 22
click at [518, 117] on input "2067" at bounding box center [519, 119] width 7 height 7
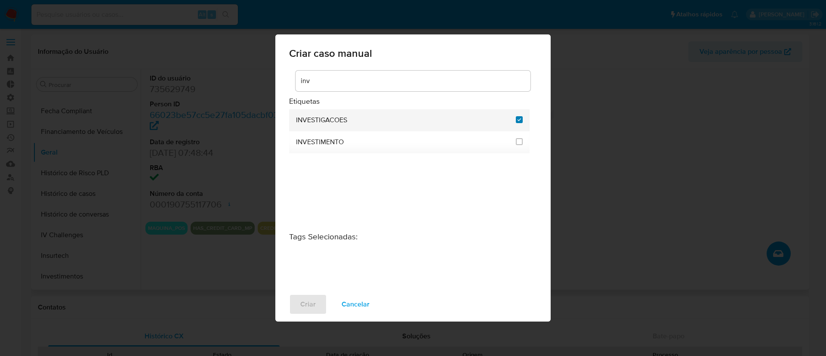
checkbox input "true"
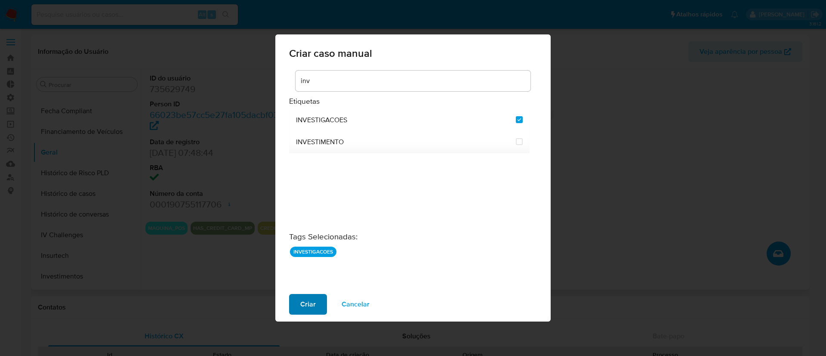
click at [309, 302] on span "Criar" at bounding box center [307, 304] width 15 height 19
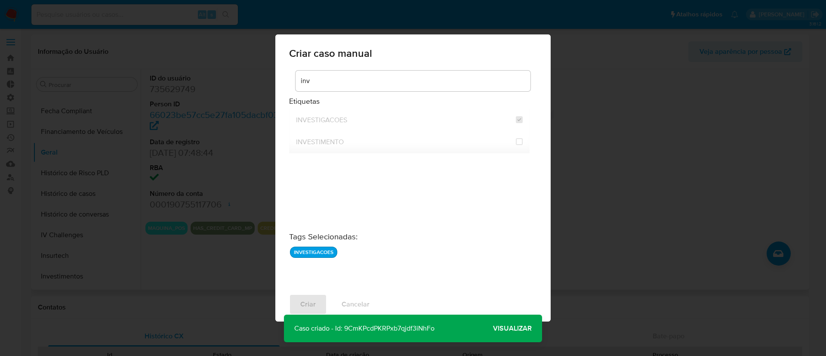
click at [521, 328] on span "Visualizar" at bounding box center [512, 328] width 39 height 0
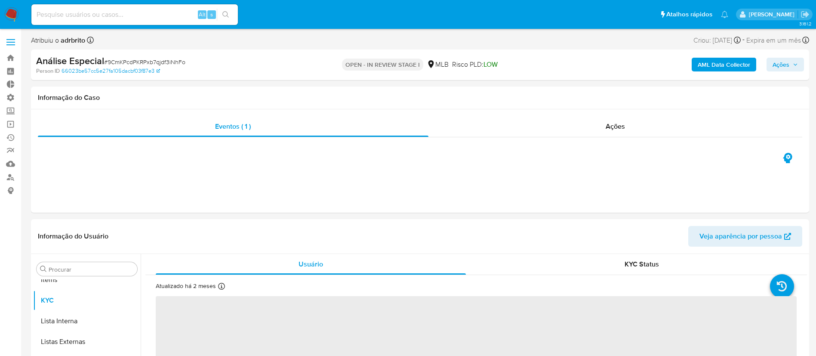
scroll to position [446, 0]
select select "10"
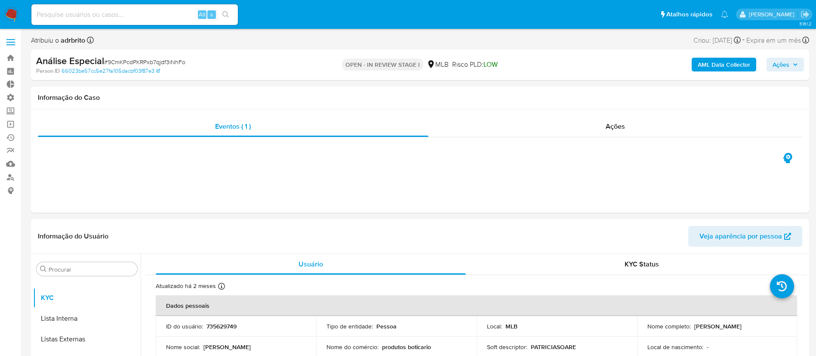
click at [794, 60] on span "Ações" at bounding box center [784, 64] width 25 height 12
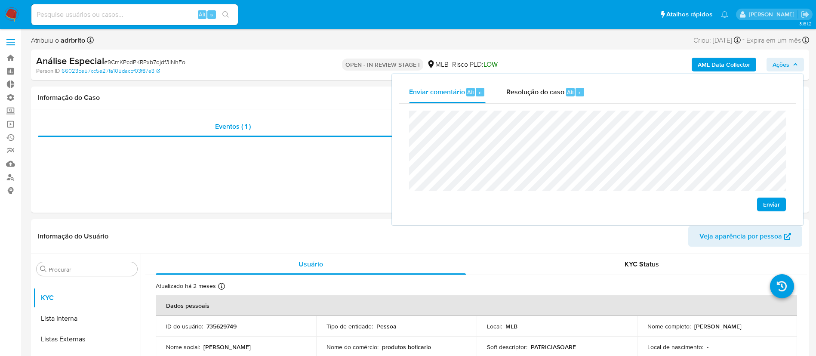
click at [758, 206] on button "Enviar" at bounding box center [771, 204] width 29 height 14
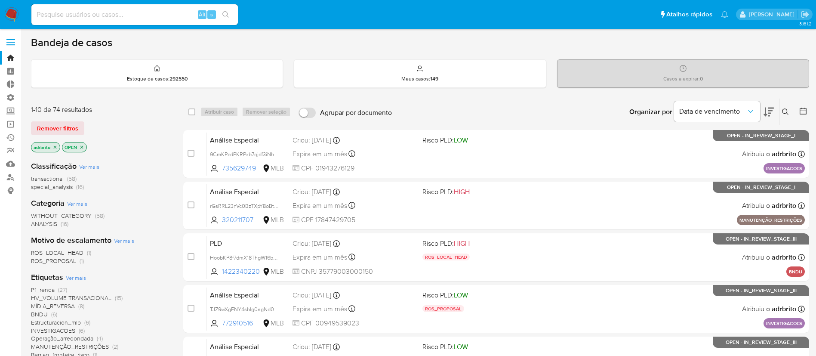
click at [52, 148] on icon "close-filter" at bounding box center [54, 147] width 5 height 5
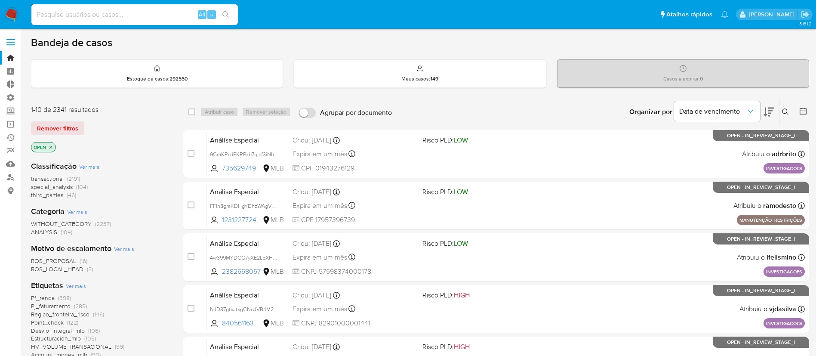
drag, startPoint x: 787, startPoint y: 108, endPoint x: 780, endPoint y: 123, distance: 15.8
click at [787, 109] on icon at bounding box center [785, 111] width 7 height 7
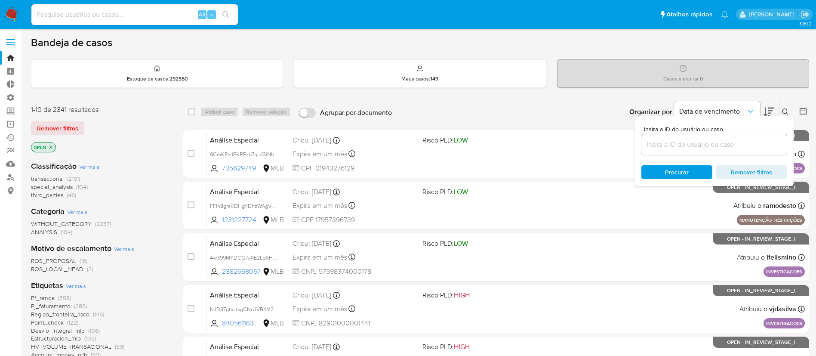
click at [722, 146] on input at bounding box center [713, 144] width 145 height 11
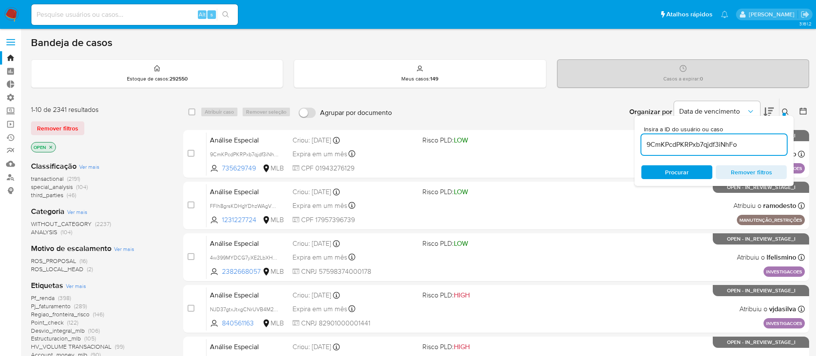
type input "9CmKPcdPKRPxb7qjdf3iNhFo"
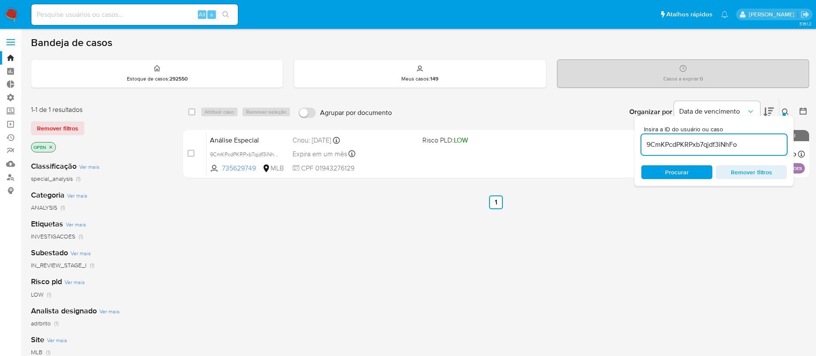
click at [785, 107] on button at bounding box center [786, 112] width 14 height 10
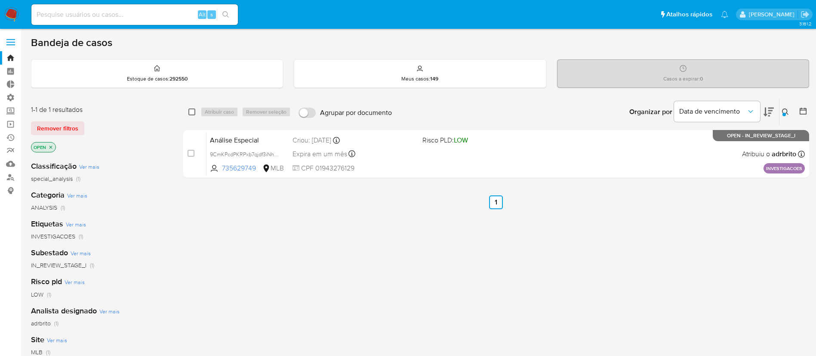
click at [191, 114] on input "checkbox" at bounding box center [191, 111] width 7 height 7
checkbox input "true"
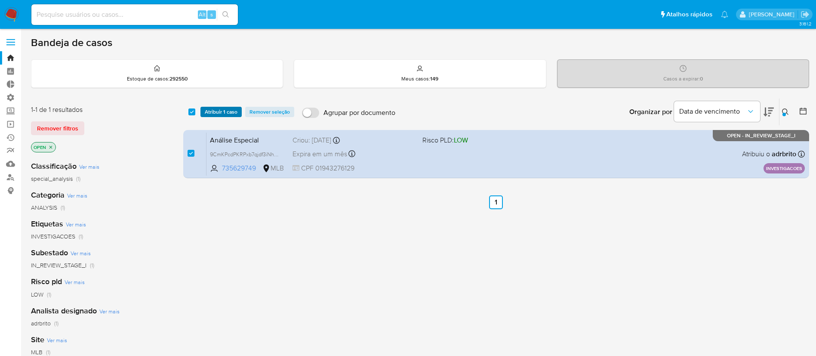
click at [206, 114] on span "Atribuir 1 caso" at bounding box center [221, 112] width 33 height 9
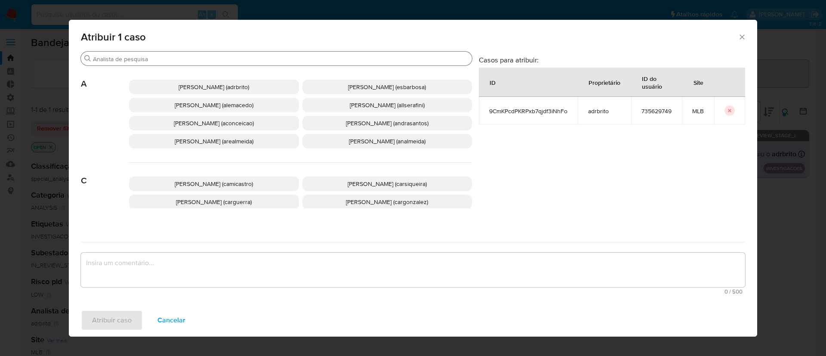
drag, startPoint x: 177, startPoint y: 51, endPoint x: 177, endPoint y: 55, distance: 4.3
click at [177, 52] on div "Buscar" at bounding box center [276, 59] width 391 height 14
click at [189, 127] on p "Ana Cristina Da Conceicao (aconceicao)" at bounding box center [214, 123] width 170 height 15
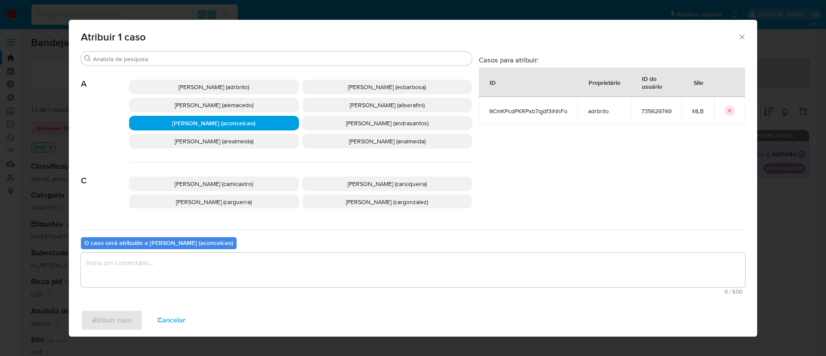
click at [161, 271] on textarea "assign-modal" at bounding box center [413, 269] width 664 height 34
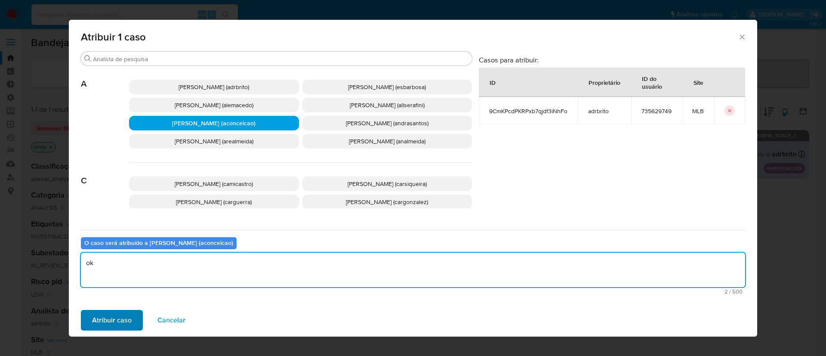
type textarea "ok"
click at [119, 320] on span "Atribuir caso" at bounding box center [112, 320] width 40 height 19
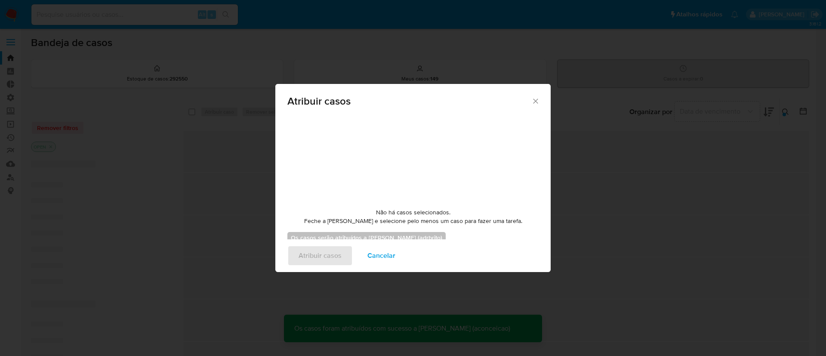
checkbox input "false"
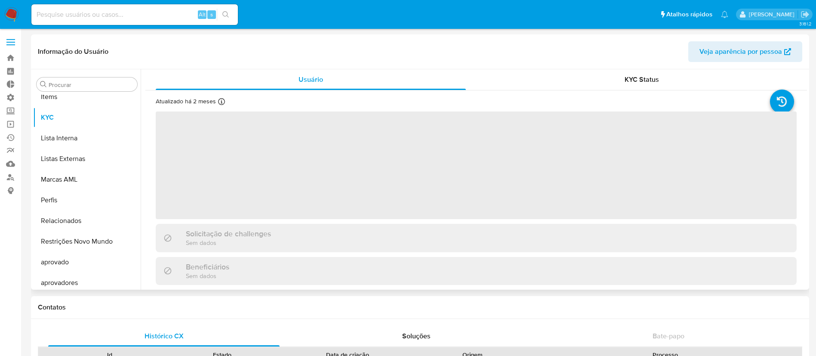
scroll to position [446, 0]
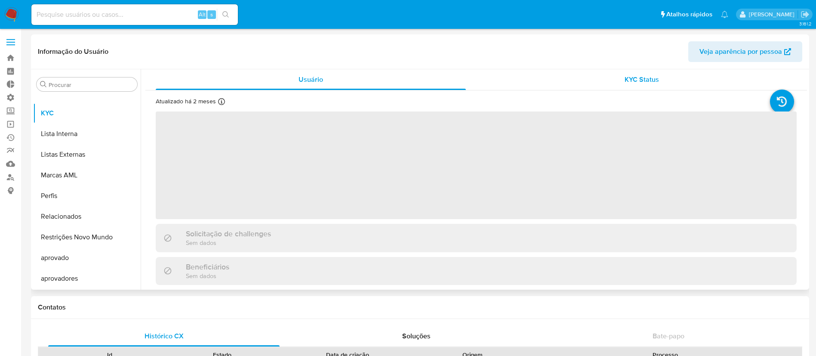
select select "10"
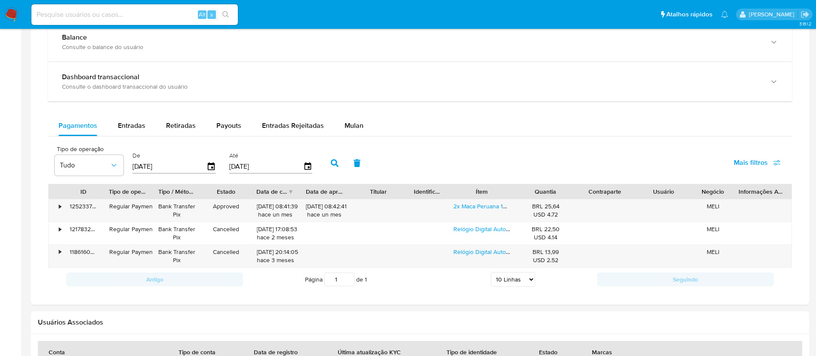
scroll to position [499, 0]
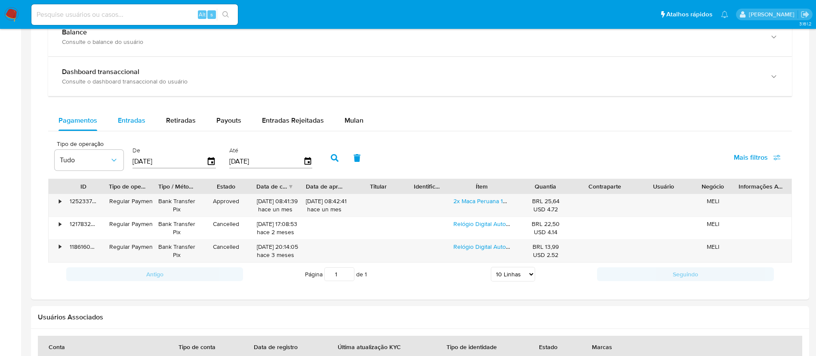
click at [121, 126] on div "Entradas" at bounding box center [132, 120] width 28 height 21
select select "10"
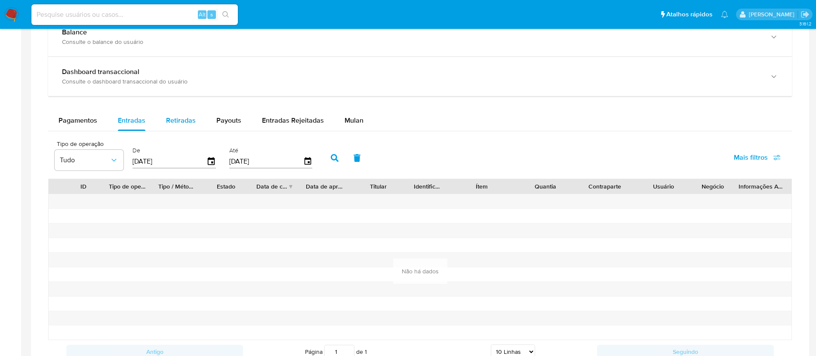
click at [176, 128] on div "Retiradas" at bounding box center [181, 120] width 30 height 21
select select "10"
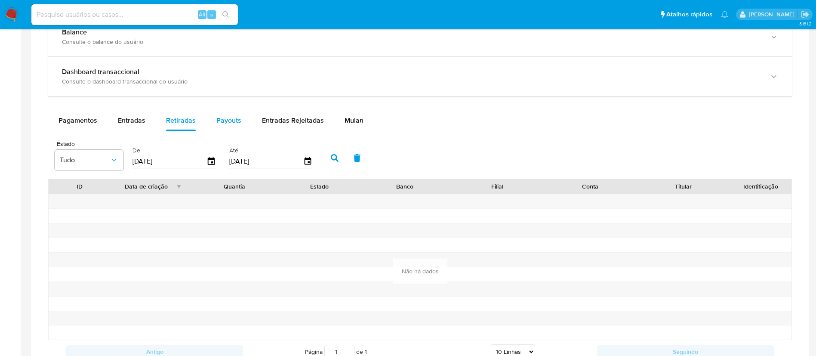
click at [224, 114] on div "Payouts" at bounding box center [228, 120] width 25 height 21
select select "10"
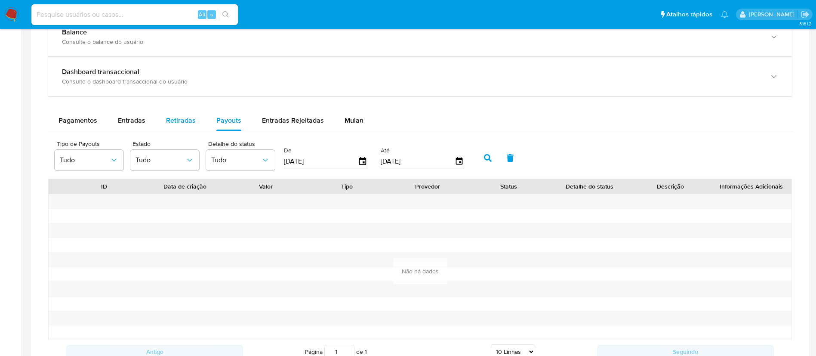
click at [175, 120] on span "Retiradas" at bounding box center [181, 120] width 30 height 10
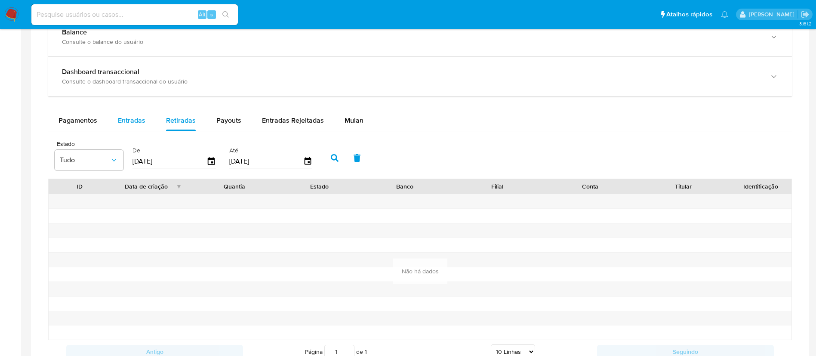
click at [137, 114] on div "Entradas" at bounding box center [132, 120] width 28 height 21
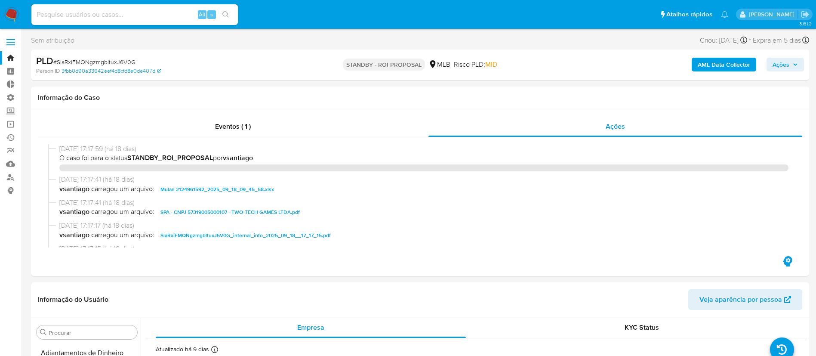
select select "10"
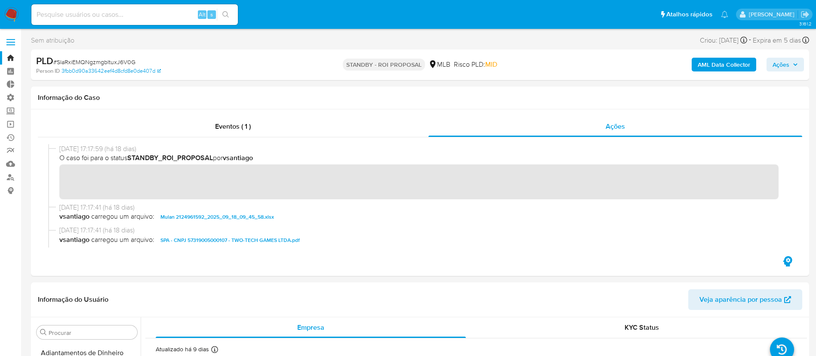
scroll to position [446, 0]
click at [12, 123] on link "Operações em massa" at bounding box center [51, 123] width 102 height 13
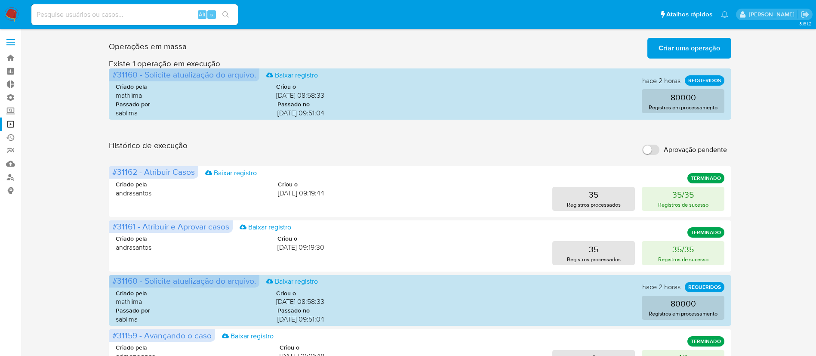
click at [676, 46] on span "Criar uma operação" at bounding box center [688, 48] width 61 height 19
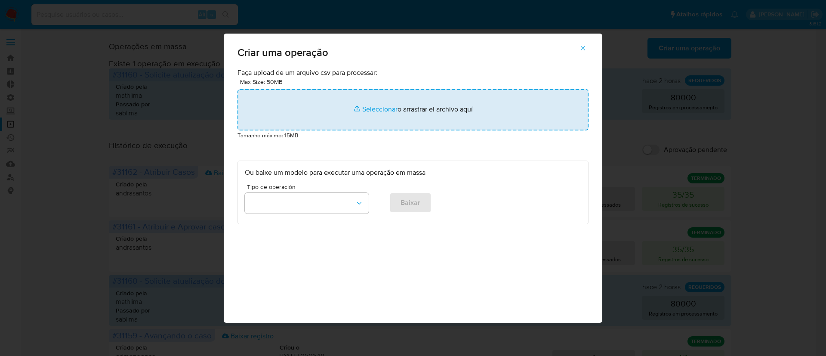
click at [381, 112] on input "file" at bounding box center [412, 109] width 351 height 41
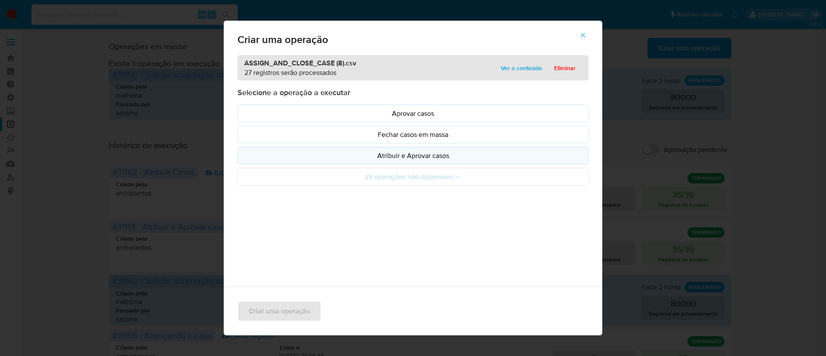
click at [427, 151] on p "Atribuir e Aprovar casos" at bounding box center [413, 156] width 336 height 10
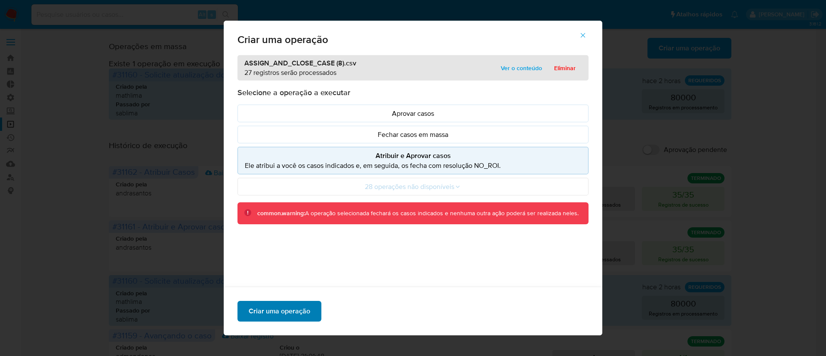
click at [274, 307] on span "Criar uma operação" at bounding box center [279, 310] width 61 height 19
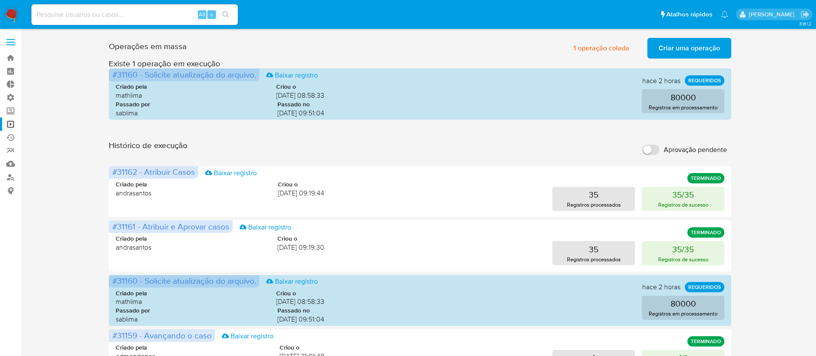
click at [670, 53] on span "Criar uma operação" at bounding box center [688, 48] width 61 height 19
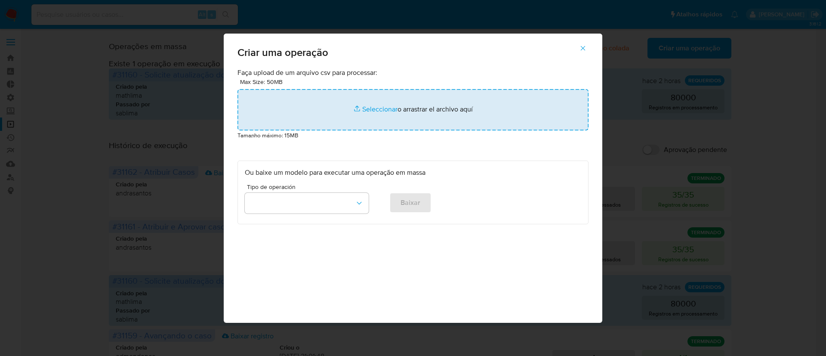
click at [381, 114] on input "file" at bounding box center [412, 109] width 351 height 41
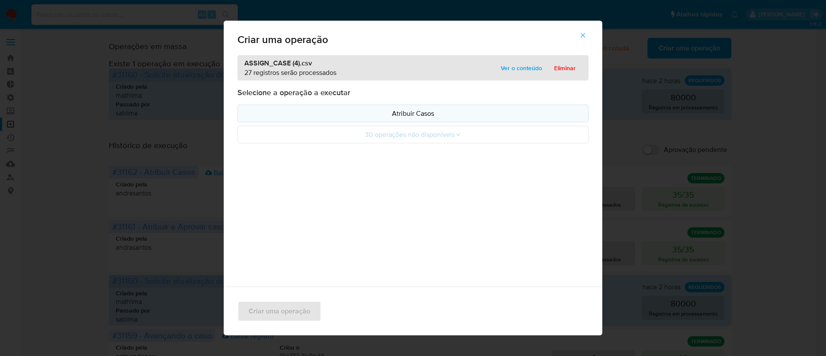
click at [389, 114] on p "Atribuir Casos" at bounding box center [413, 113] width 336 height 10
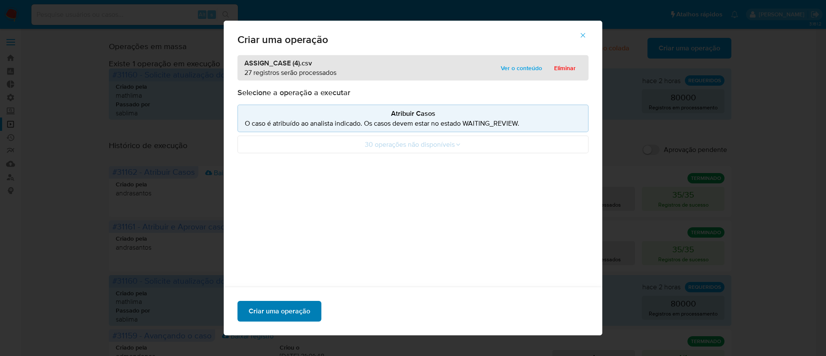
click at [267, 310] on span "Criar uma operação" at bounding box center [279, 310] width 61 height 19
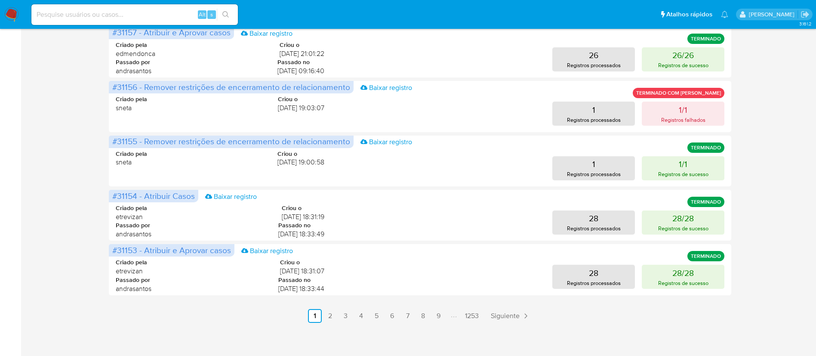
scroll to position [414, 0]
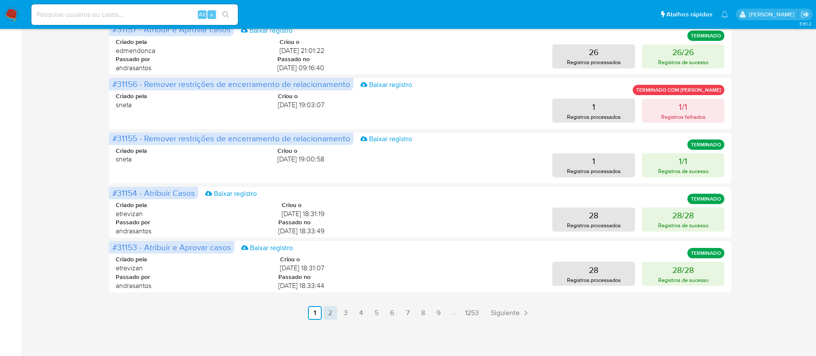
click at [332, 318] on link "2" at bounding box center [330, 313] width 14 height 14
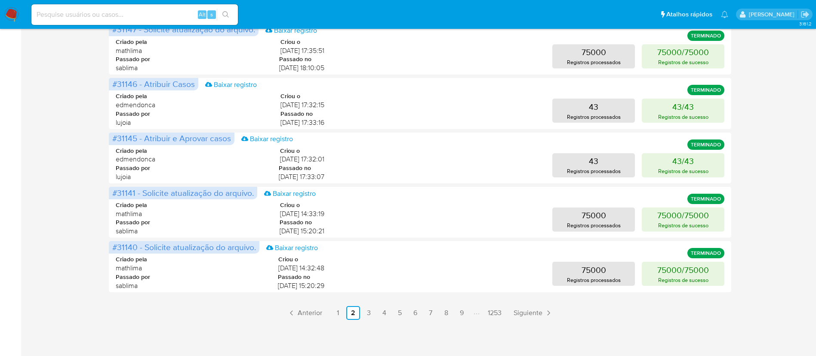
scroll to position [0, 0]
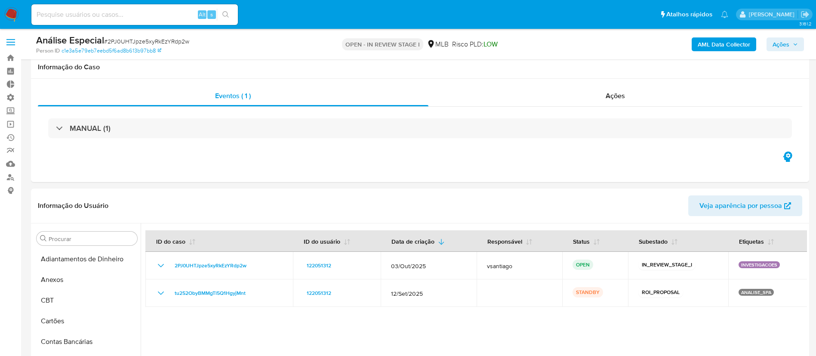
select select "10"
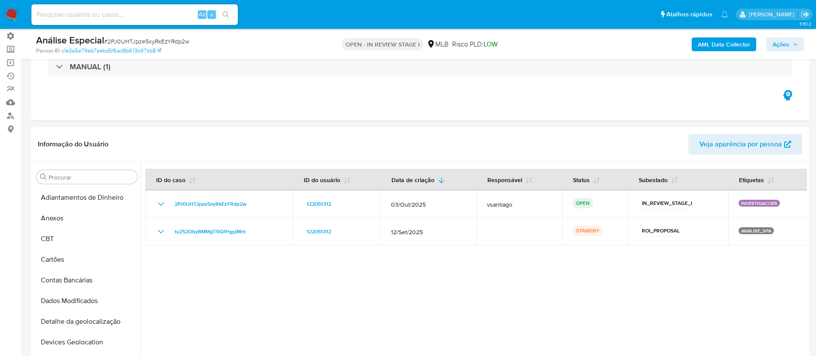
scroll to position [258, 0]
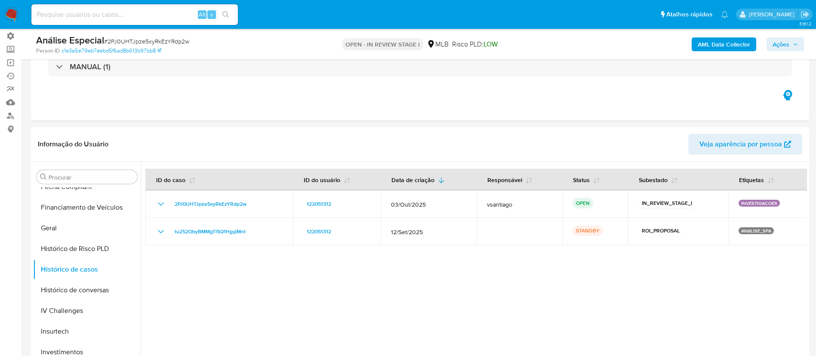
click at [59, 15] on input at bounding box center [134, 14] width 206 height 11
paste input "351266621"
type input "351266621"
click at [220, 15] on button "search-icon" at bounding box center [226, 15] width 18 height 12
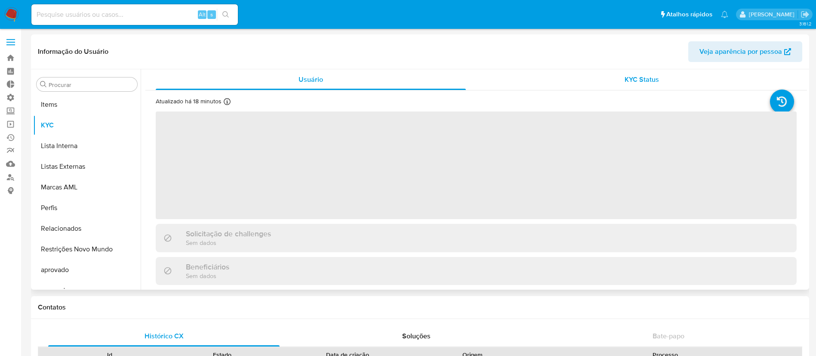
scroll to position [446, 0]
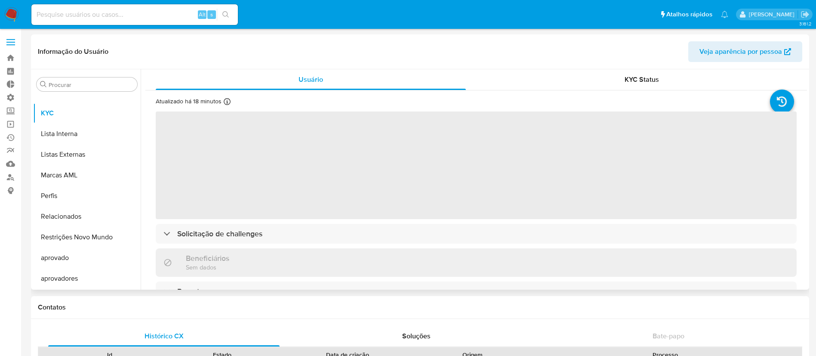
select select "10"
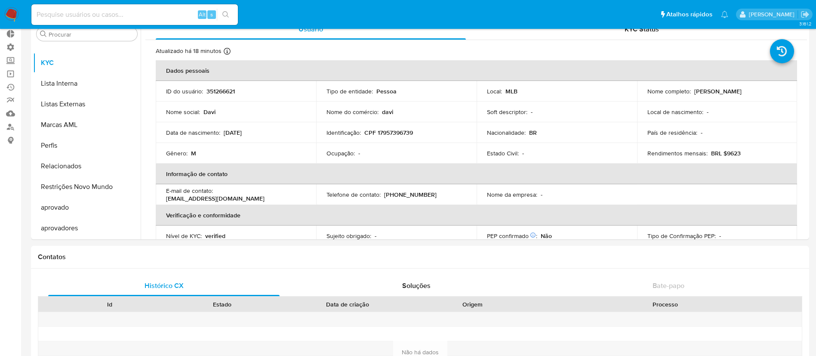
scroll to position [42, 0]
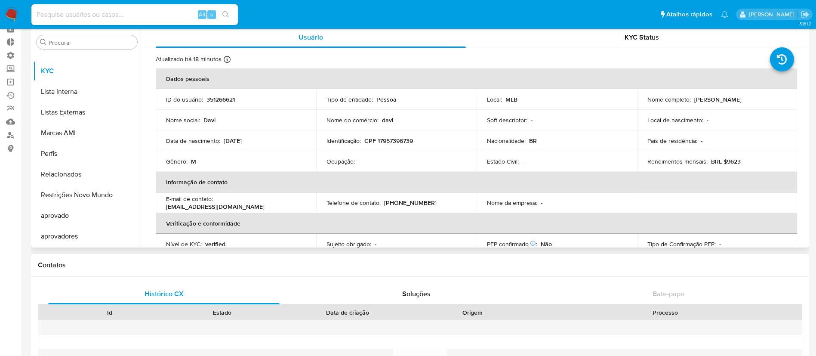
click at [141, 204] on div "Usuário KYC Status Atualizado há 18 minutos Criado: 18/05/2021 13:07:38 Atualiz…" at bounding box center [474, 137] width 666 height 220
click at [103, 197] on button "Restrições Novo Mundo" at bounding box center [83, 194] width 101 height 21
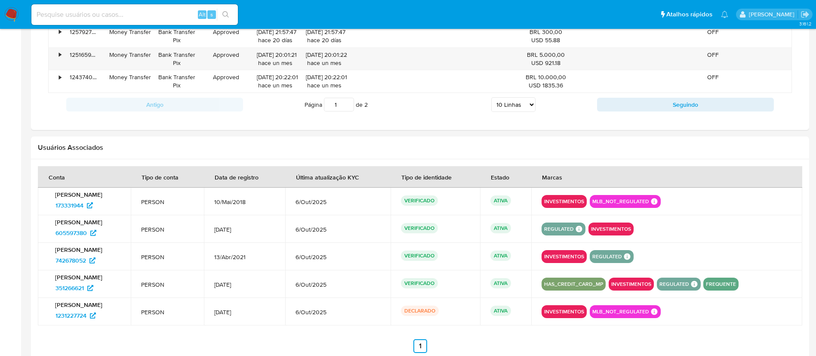
scroll to position [874, 0]
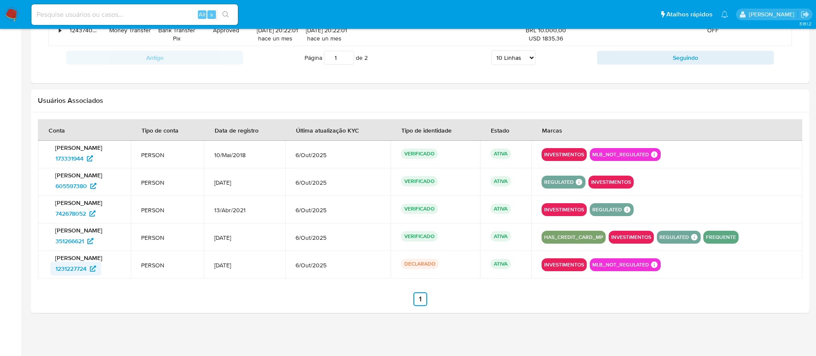
click at [76, 270] on span "1231227724" at bounding box center [70, 268] width 31 height 14
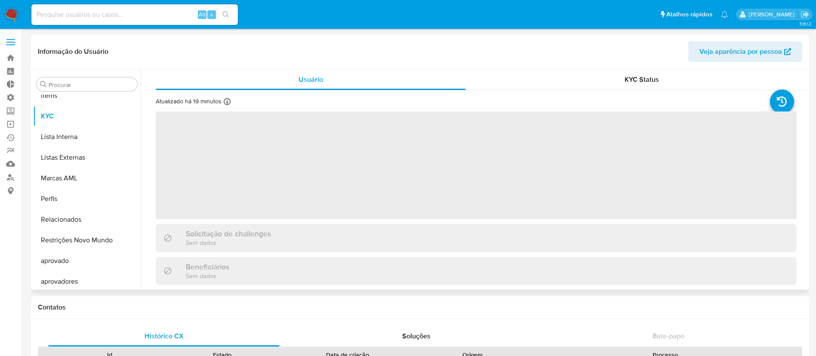
scroll to position [446, 0]
select select "10"
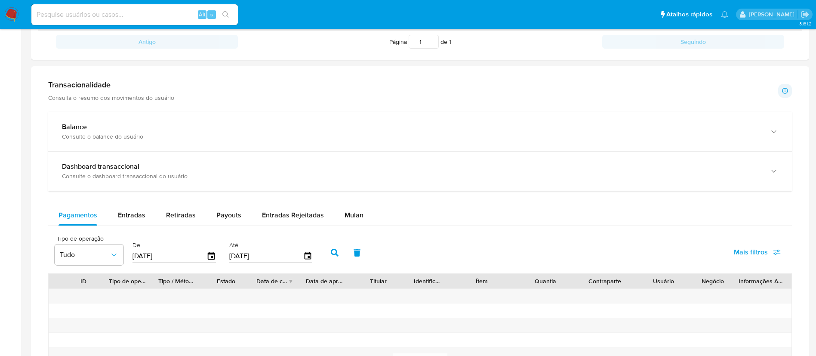
scroll to position [448, 0]
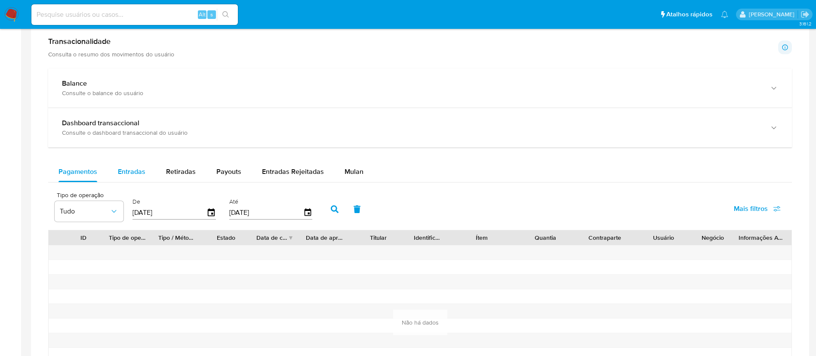
click at [128, 166] on span "Entradas" at bounding box center [132, 171] width 28 height 10
select select "10"
click at [171, 176] on span "Retiradas" at bounding box center [181, 171] width 30 height 10
select select "10"
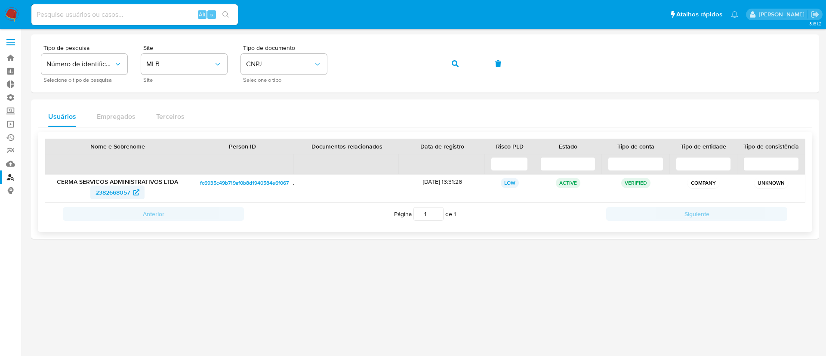
click at [113, 193] on span "2382668057" at bounding box center [112, 192] width 34 height 14
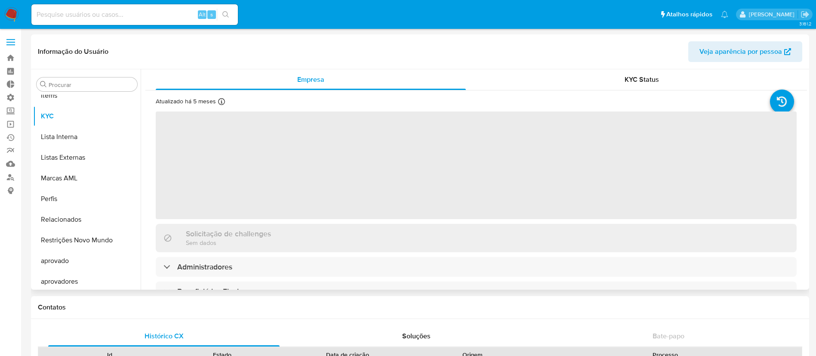
scroll to position [446, 0]
select select "10"
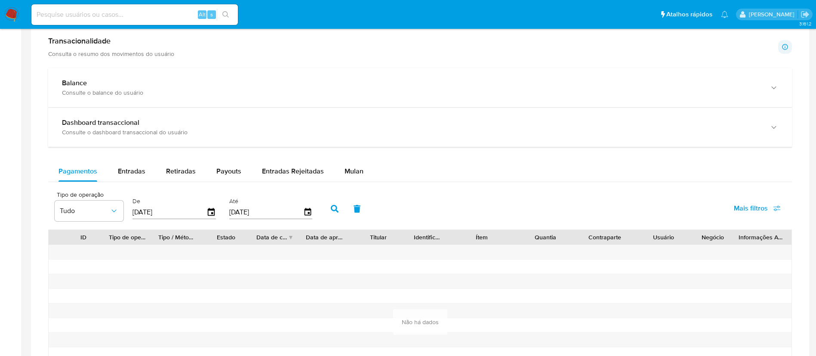
scroll to position [459, 0]
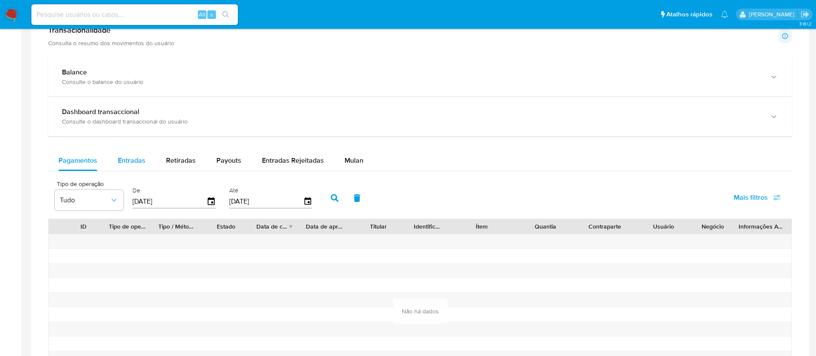
click at [138, 158] on span "Entradas" at bounding box center [132, 160] width 28 height 10
select select "10"
click at [156, 166] on button "Retiradas" at bounding box center [181, 160] width 50 height 21
select select "10"
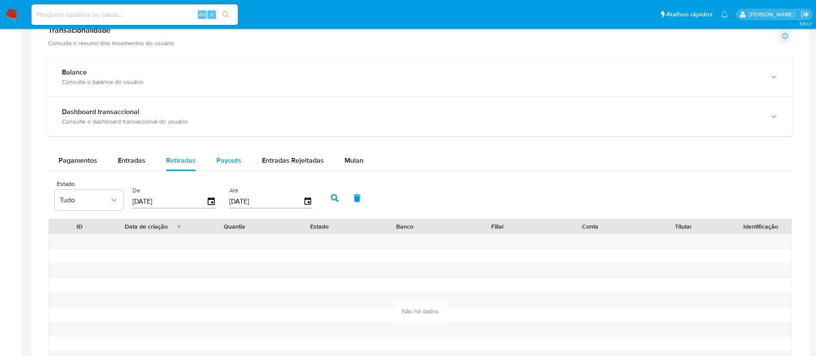
click at [232, 159] on span "Payouts" at bounding box center [228, 160] width 25 height 10
select select "10"
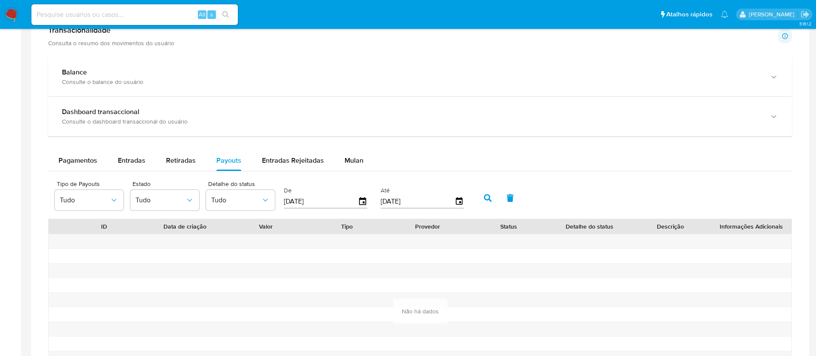
scroll to position [0, 0]
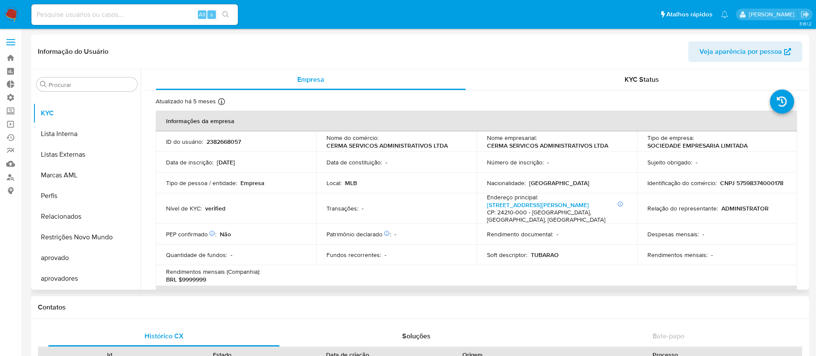
click at [212, 143] on p "2382668057" at bounding box center [223, 142] width 34 height 8
copy p "2382668057"
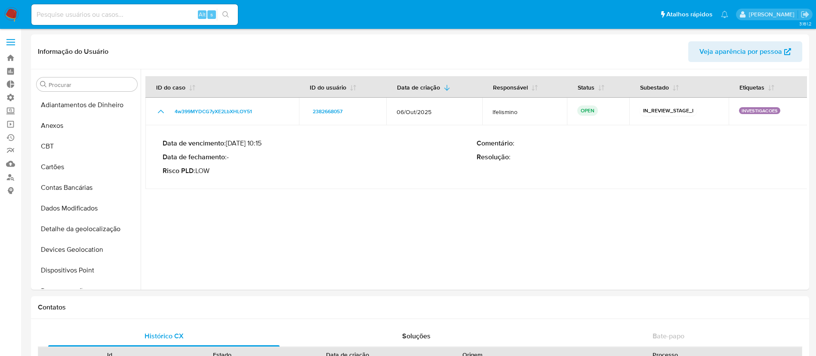
select select "10"
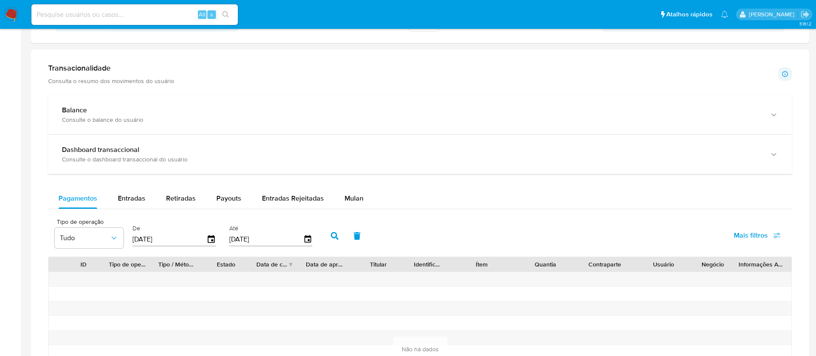
scroll to position [444, 0]
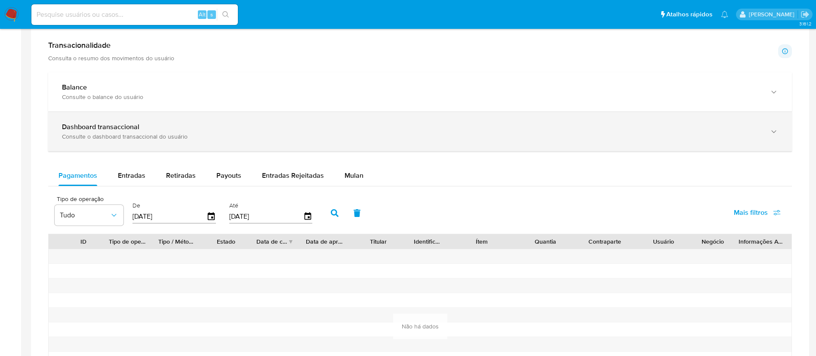
click at [390, 141] on div "Dashboard transaccional Consulte o dashboard transaccional do usuário" at bounding box center [420, 131] width 744 height 39
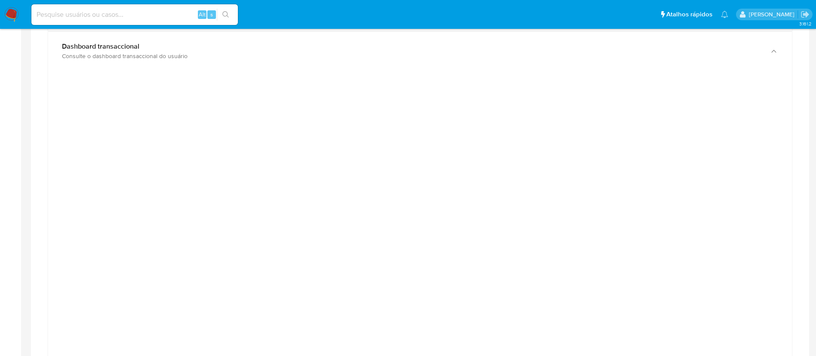
scroll to position [526, 0]
drag, startPoint x: 122, startPoint y: 12, endPoint x: 117, endPoint y: 14, distance: 4.6
click at [120, 12] on input at bounding box center [134, 14] width 206 height 11
paste input "oHTMVRUNGZNhHyNdPlvDBWhh"
type input "oHTMVRUNGZNhHyNdPlvDBWhh"
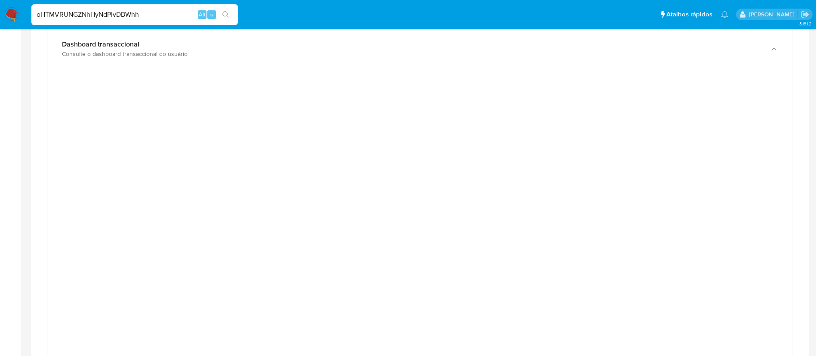
click at [223, 15] on icon "search-icon" at bounding box center [225, 14] width 7 height 7
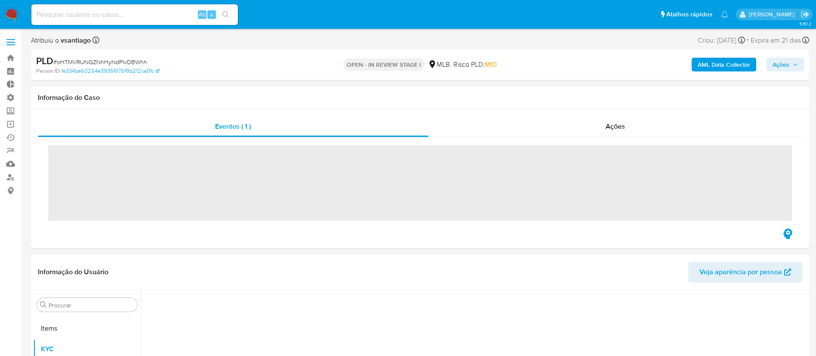
scroll to position [446, 0]
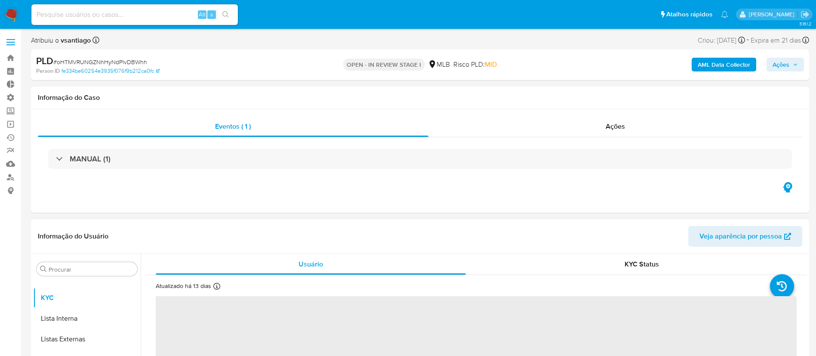
select select "10"
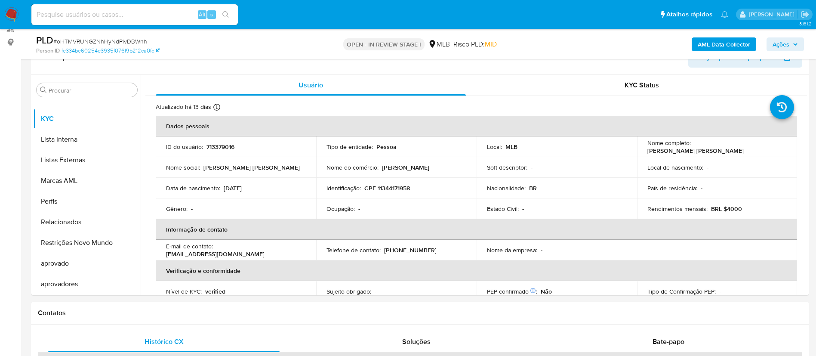
scroll to position [165, 0]
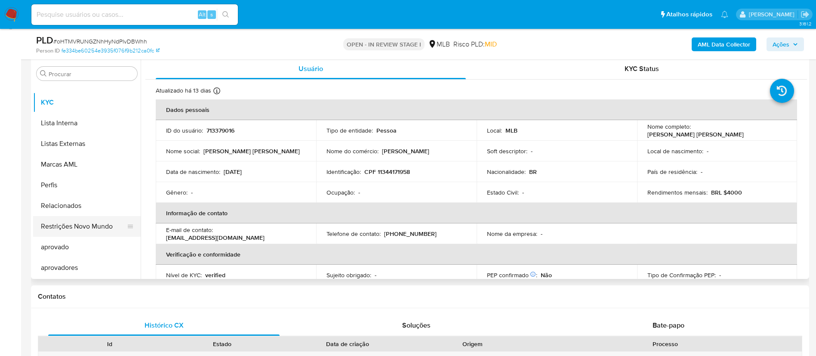
click at [45, 231] on button "Restrições Novo Mundo" at bounding box center [83, 226] width 101 height 21
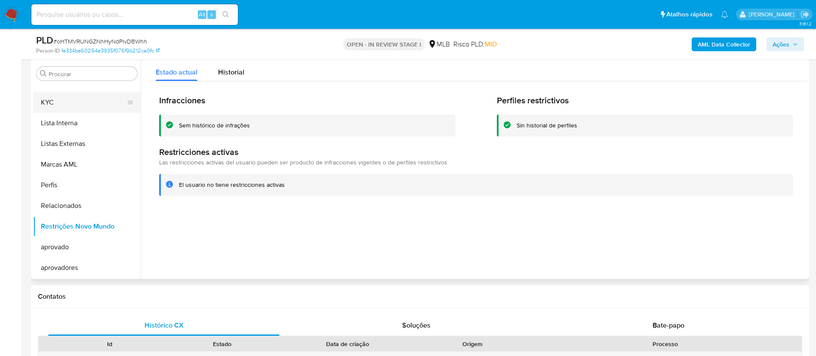
click at [46, 99] on button "KYC" at bounding box center [83, 102] width 101 height 21
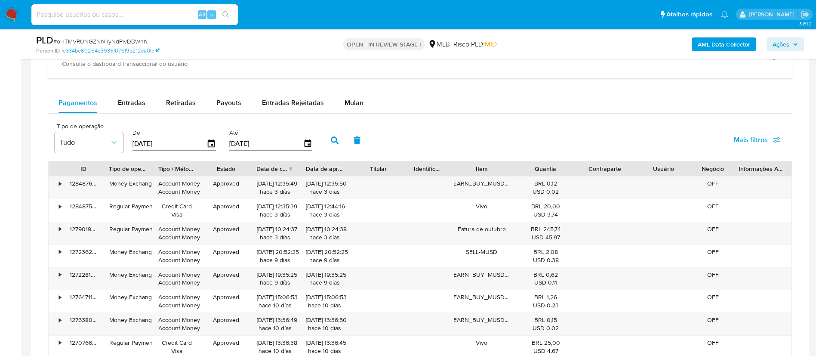
scroll to position [633, 0]
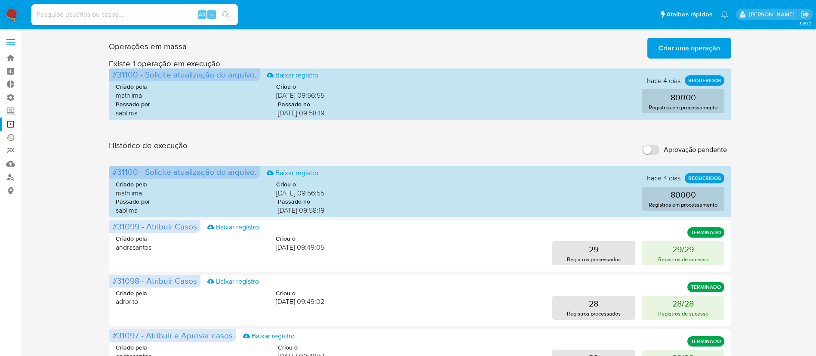
click at [8, 48] on label at bounding box center [11, 42] width 22 height 18
click at [0, 0] on input "checkbox" at bounding box center [0, 0] width 0 height 0
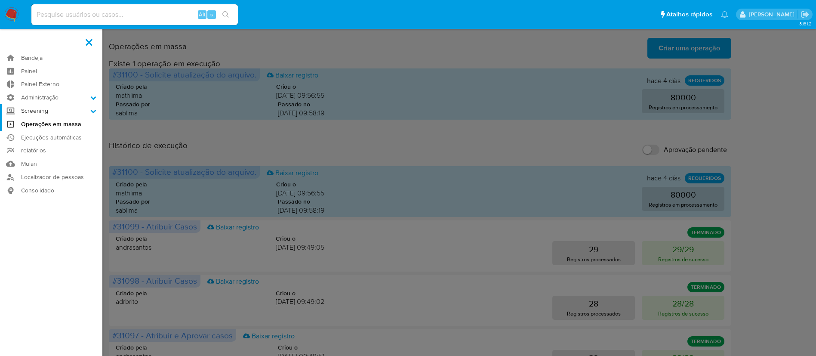
click at [94, 114] on label "Screening" at bounding box center [51, 110] width 102 height 13
click at [0, 0] on input "Screening" at bounding box center [0, 0] width 0 height 0
click at [35, 146] on link "Watchlist" at bounding box center [51, 144] width 102 height 11
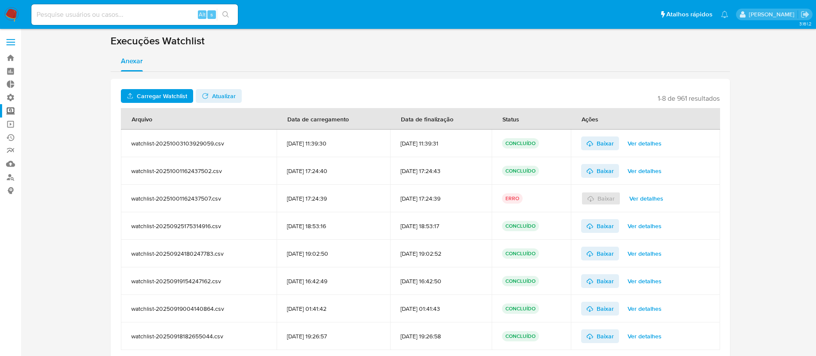
click at [176, 95] on span "Carregar Watchlist" at bounding box center [162, 96] width 50 height 14
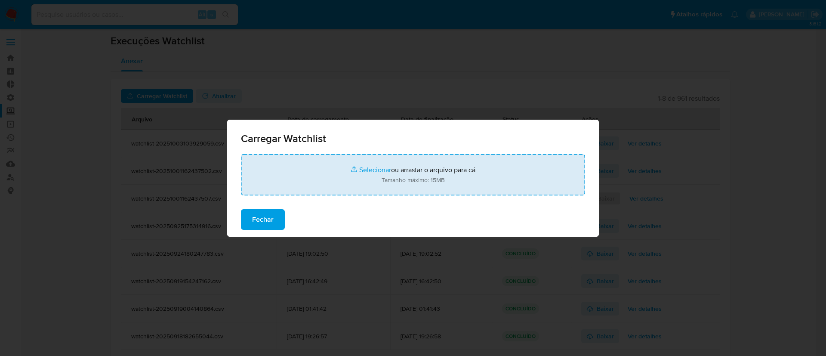
click at [367, 172] on input "file" at bounding box center [413, 174] width 344 height 41
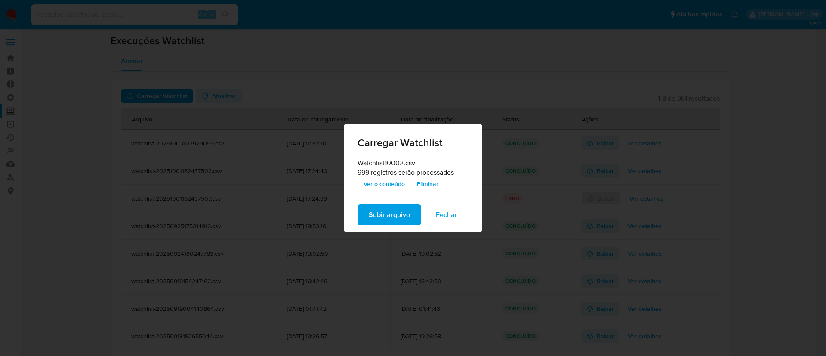
click at [403, 213] on span "Subir arquivo" at bounding box center [389, 214] width 41 height 19
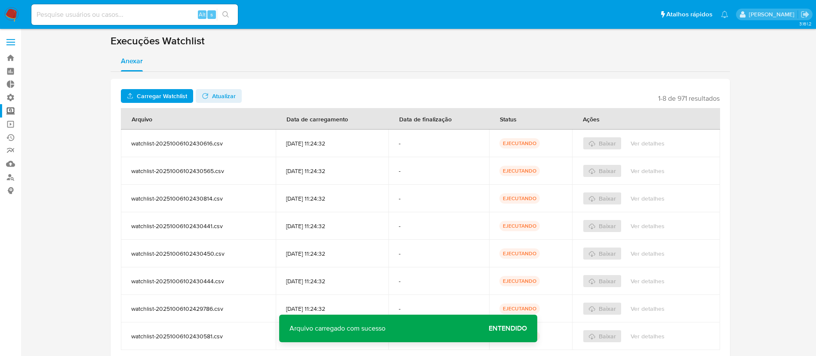
click at [222, 97] on span "Atualizar" at bounding box center [224, 96] width 24 height 14
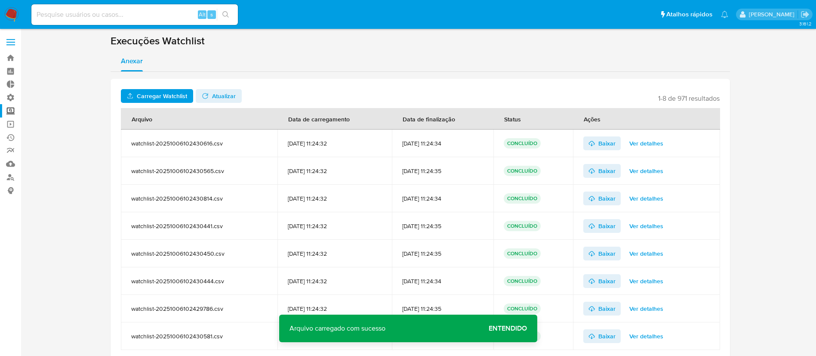
click at [644, 145] on span "Ver detalhes" at bounding box center [646, 143] width 34 height 12
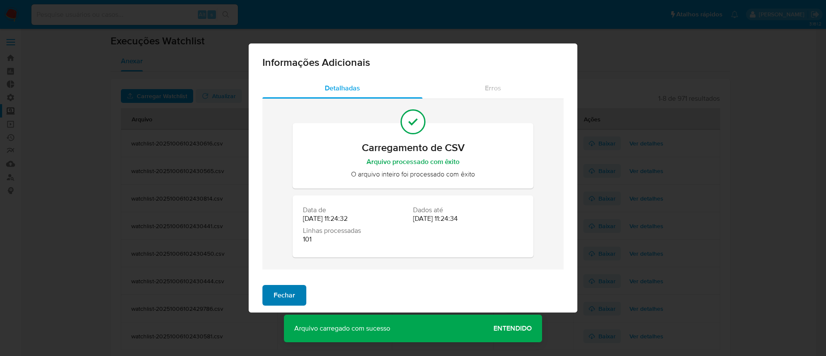
click at [281, 303] on span "Fechar" at bounding box center [285, 295] width 22 height 19
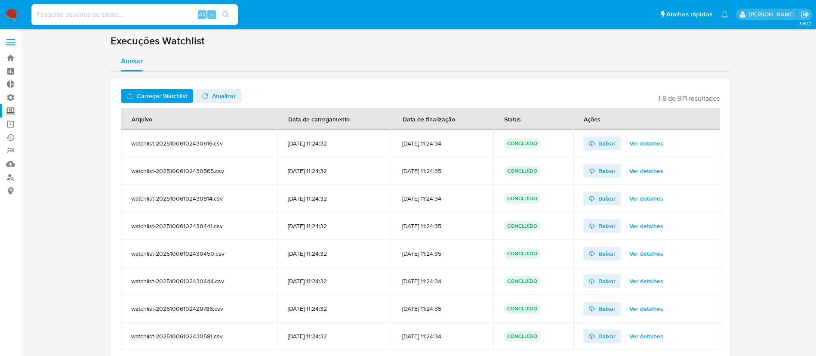
click at [145, 99] on span "Carregar Watchlist" at bounding box center [162, 96] width 50 height 14
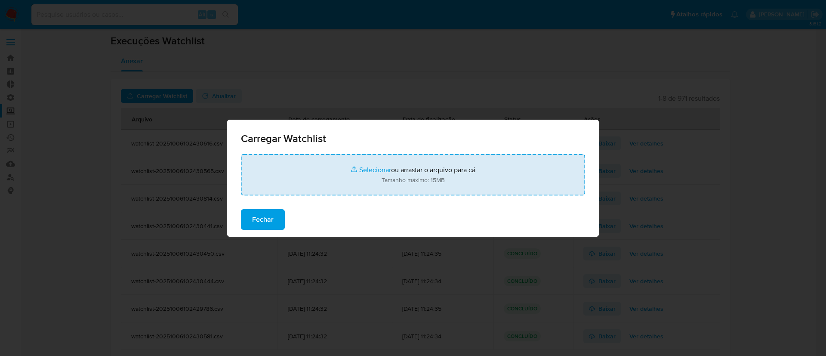
click at [363, 168] on input "file" at bounding box center [413, 174] width 344 height 41
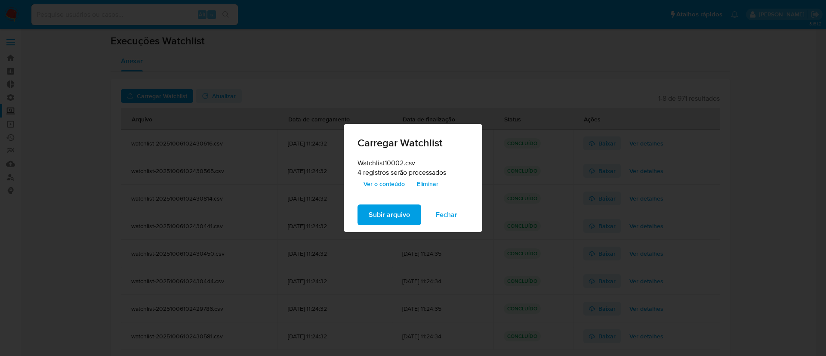
click at [393, 217] on span "Subir arquivo" at bounding box center [389, 214] width 41 height 19
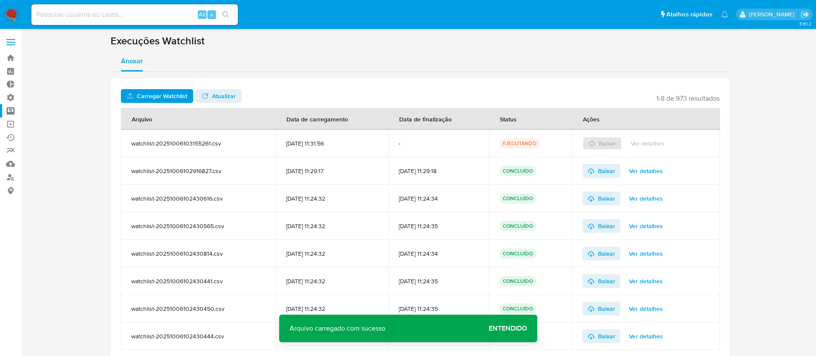
click at [219, 92] on span "Atualizar" at bounding box center [224, 96] width 24 height 14
click at [655, 138] on span "Ver detalhes" at bounding box center [646, 143] width 34 height 12
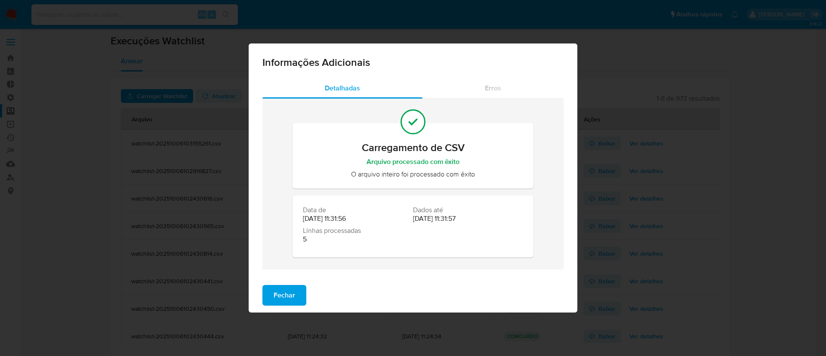
click at [288, 294] on span "Fechar" at bounding box center [285, 295] width 22 height 19
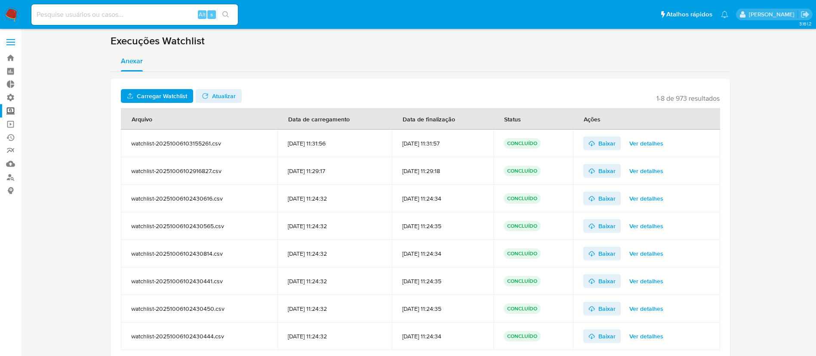
click at [146, 91] on span "Carregar Watchlist" at bounding box center [162, 96] width 50 height 14
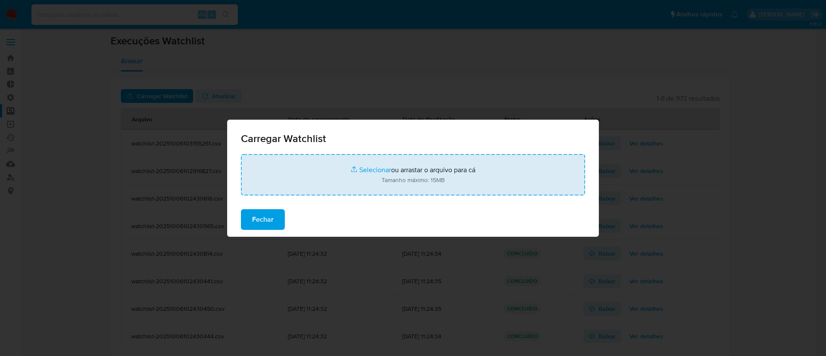
click at [371, 167] on input "file" at bounding box center [413, 174] width 344 height 41
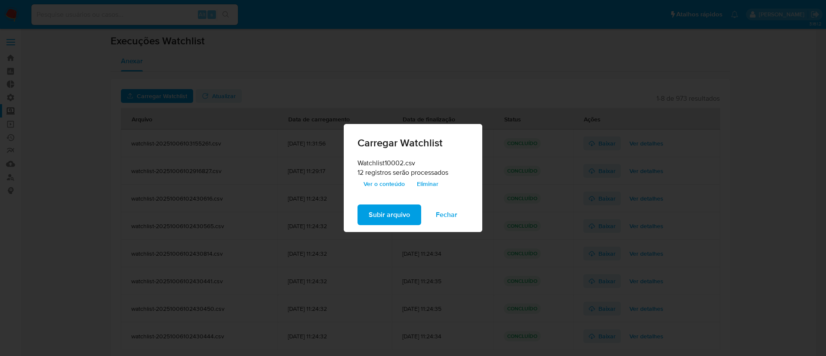
click at [374, 221] on span "Subir arquivo" at bounding box center [389, 214] width 41 height 19
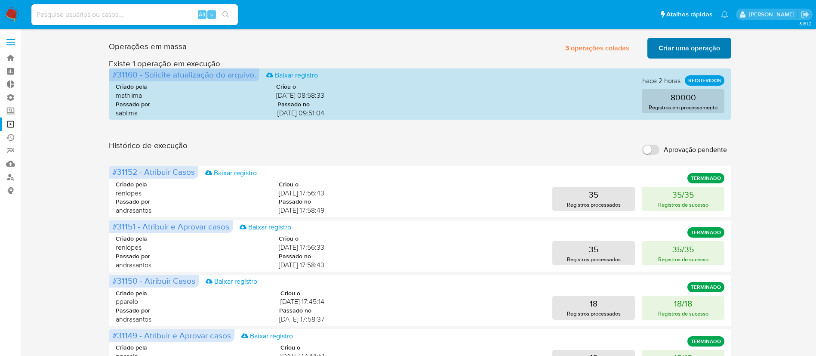
click at [670, 46] on span "Criar uma operação" at bounding box center [688, 48] width 61 height 19
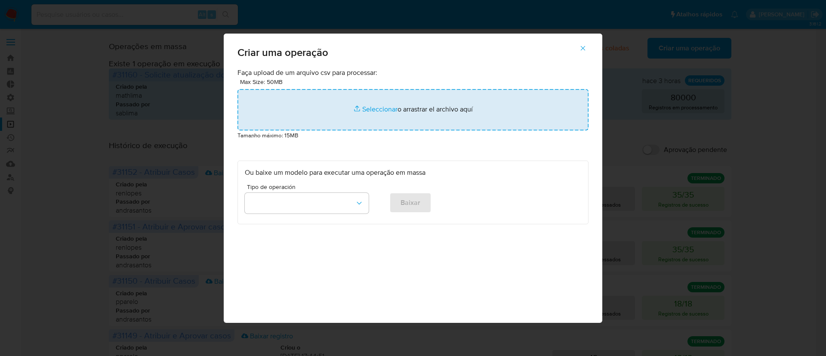
click at [374, 111] on input "file" at bounding box center [412, 109] width 351 height 41
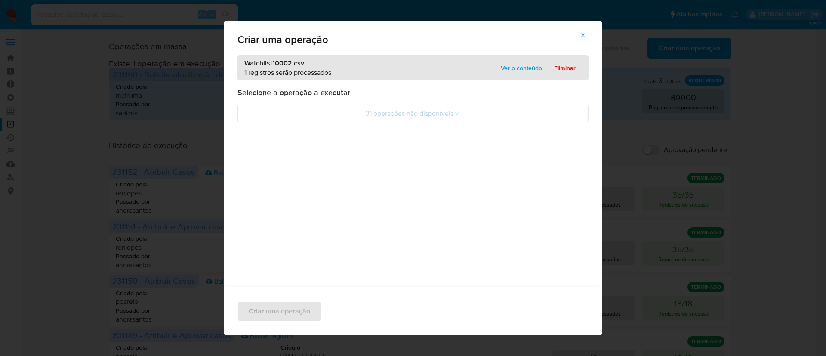
click at [512, 68] on span "Ver o conteúdo" at bounding box center [521, 68] width 41 height 12
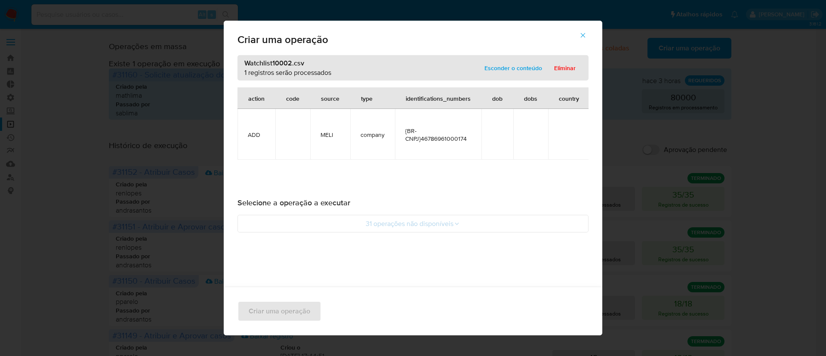
click at [593, 31] on button "button" at bounding box center [583, 35] width 30 height 21
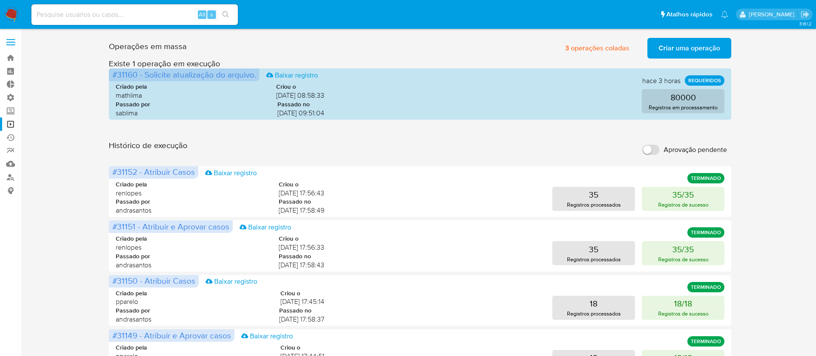
click at [287, 142] on div "Histórico de execução Aprovação pendente" at bounding box center [420, 149] width 622 height 19
click at [9, 37] on label at bounding box center [11, 42] width 22 height 18
click at [0, 0] on input "checkbox" at bounding box center [0, 0] width 0 height 0
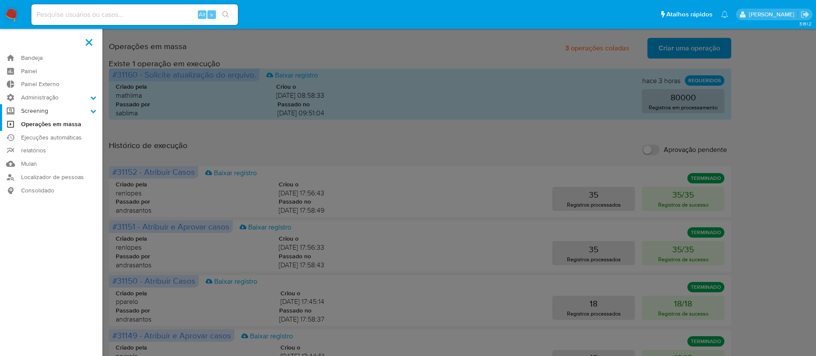
click at [92, 111] on icon at bounding box center [94, 111] width 6 height 3
click at [0, 0] on input "Screening" at bounding box center [0, 0] width 0 height 0
click at [41, 144] on link "Watchlist" at bounding box center [51, 144] width 102 height 11
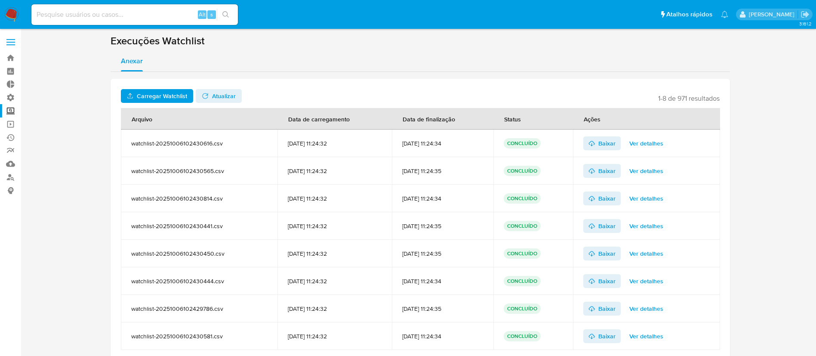
click at [144, 95] on span "Carregar Watchlist" at bounding box center [162, 96] width 50 height 14
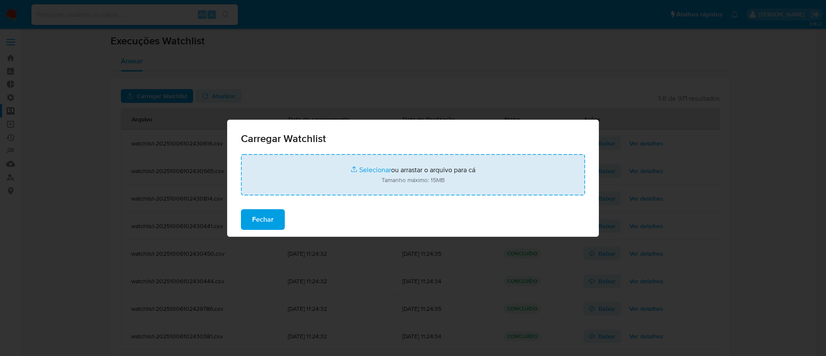
click at [374, 168] on input "file" at bounding box center [413, 174] width 344 height 41
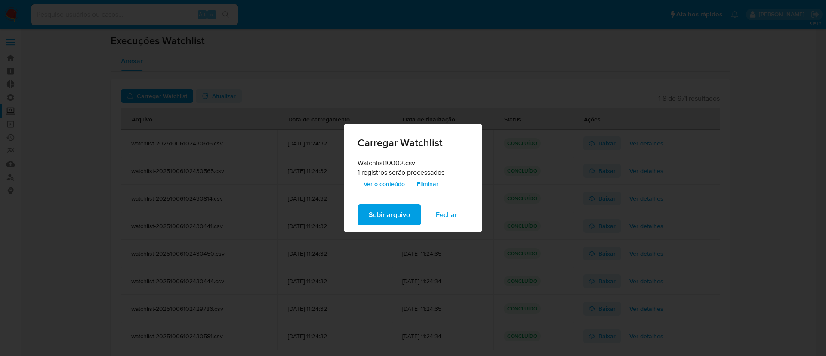
click at [389, 214] on span "Subir arquivo" at bounding box center [389, 214] width 41 height 19
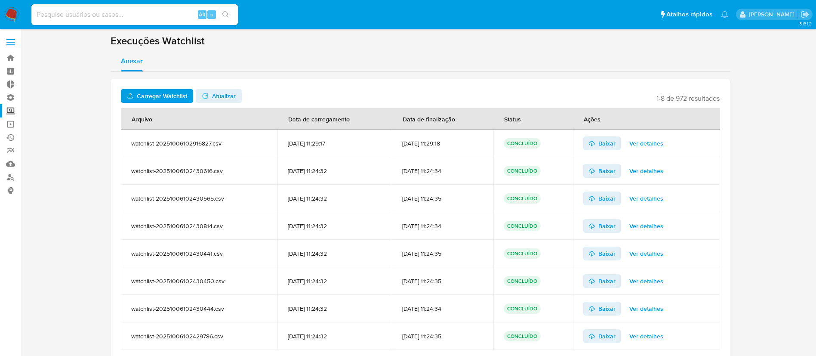
click at [653, 154] on div "Baixar Ver detalhes" at bounding box center [646, 143] width 126 height 28
click at [649, 149] on span "Ver detalhes" at bounding box center [646, 143] width 34 height 12
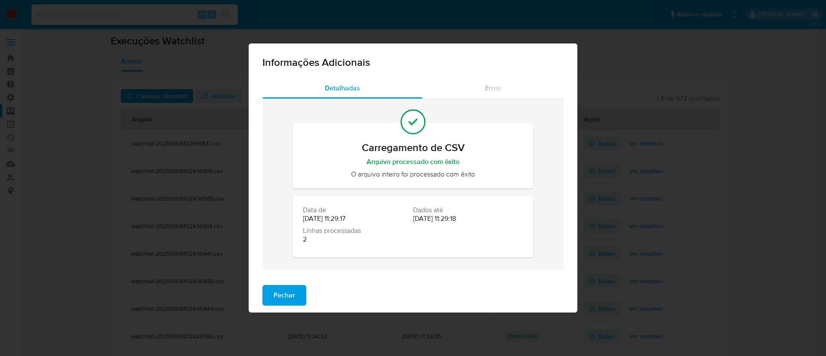
click at [298, 296] on button "Fechar" at bounding box center [284, 295] width 44 height 21
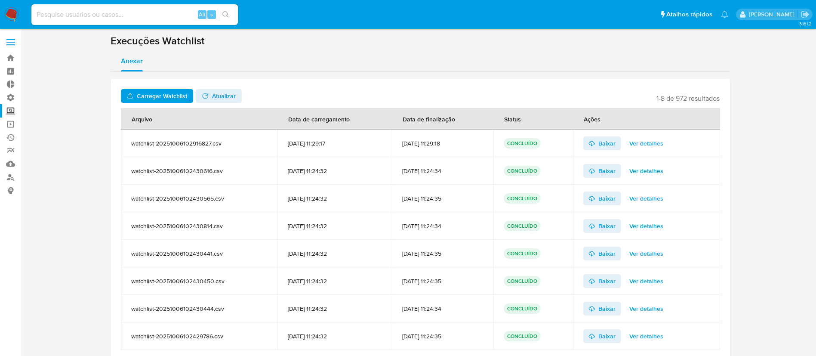
click at [81, 17] on input at bounding box center [134, 14] width 206 height 11
click at [643, 141] on span "Ver detalhes" at bounding box center [646, 143] width 34 height 12
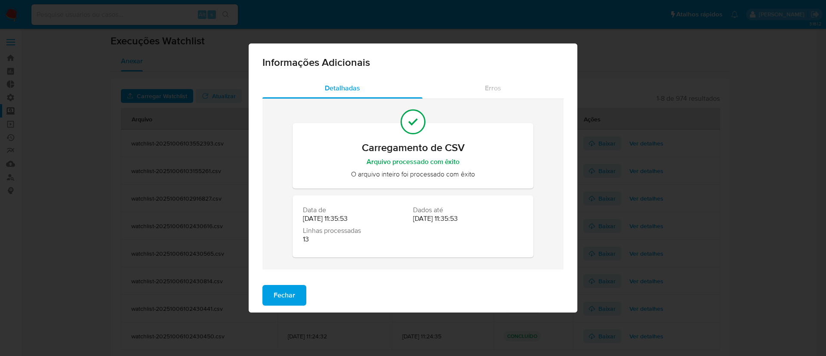
click at [272, 297] on button "Fechar" at bounding box center [284, 295] width 44 height 21
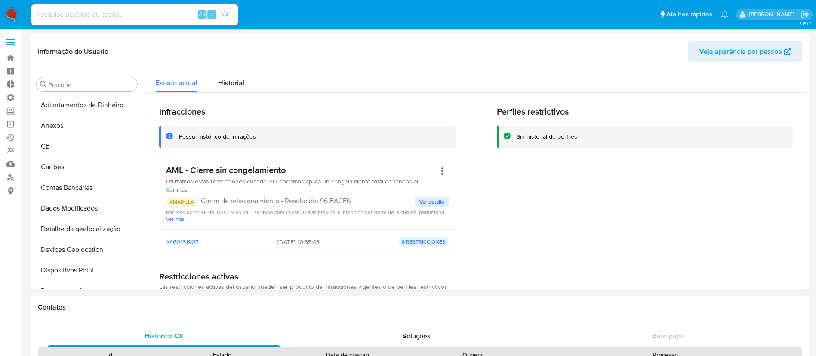
select select "10"
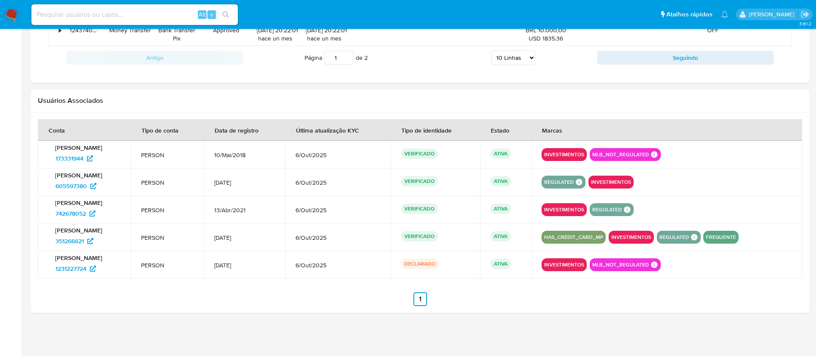
scroll to position [446, 0]
click at [98, 22] on div "Alt s" at bounding box center [134, 14] width 206 height 21
click at [93, 9] on input at bounding box center [134, 14] width 206 height 11
paste input "n3NdaeRitcDlquRSqS6ONk0n"
type input "n3NdaeRitcDlquRSqS6ONk0n"
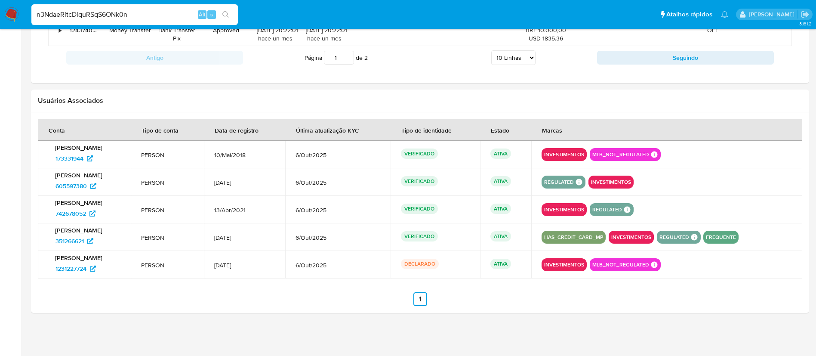
click at [220, 18] on button "search-icon" at bounding box center [226, 15] width 18 height 12
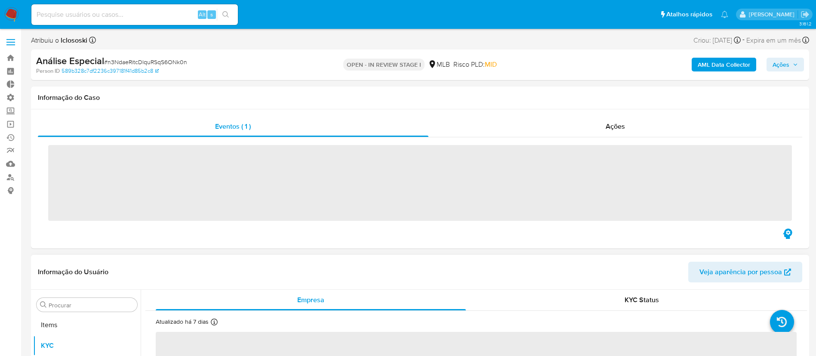
scroll to position [446, 0]
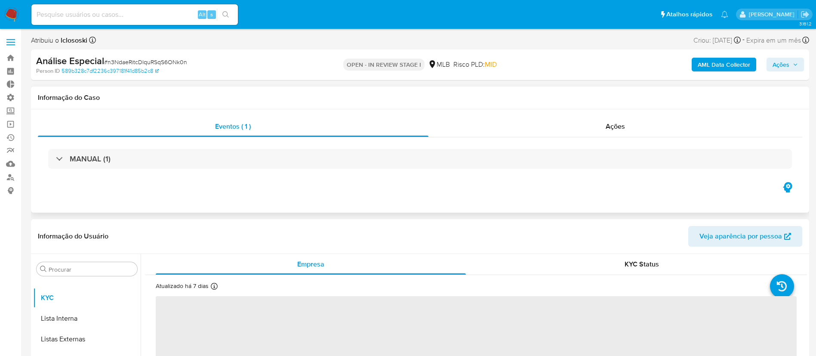
select select "10"
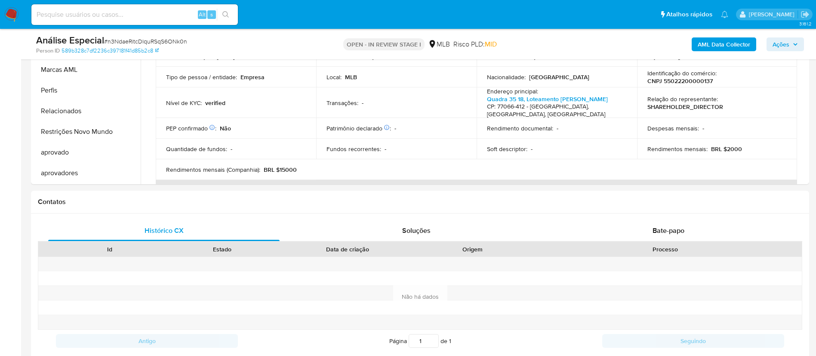
scroll to position [261, 0]
click at [110, 132] on button "Restrições Novo Mundo" at bounding box center [83, 130] width 101 height 21
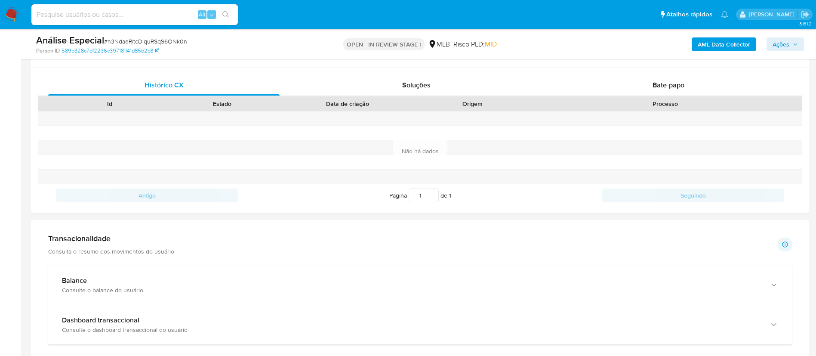
scroll to position [494, 0]
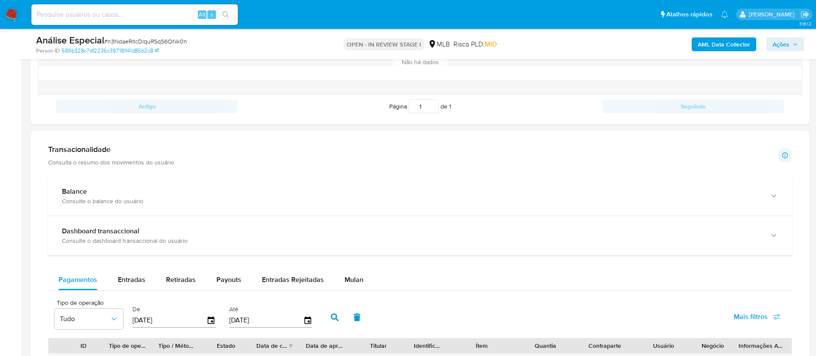
click at [104, 15] on input at bounding box center [134, 14] width 206 height 11
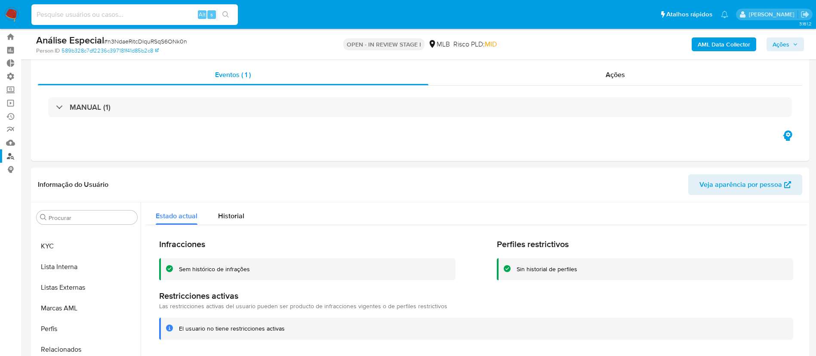
scroll to position [0, 0]
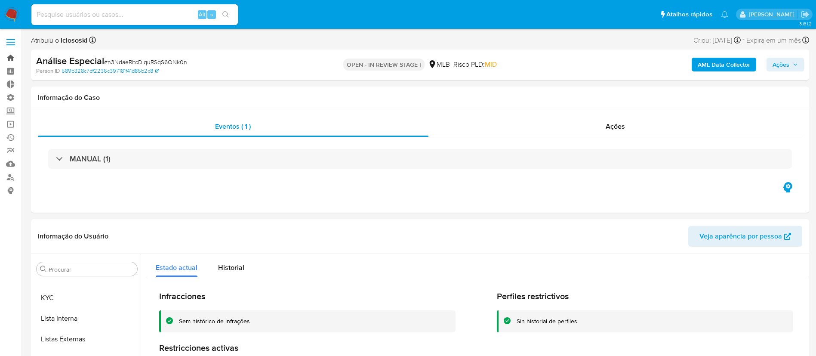
click at [9, 51] on link "Bandeja" at bounding box center [51, 57] width 102 height 13
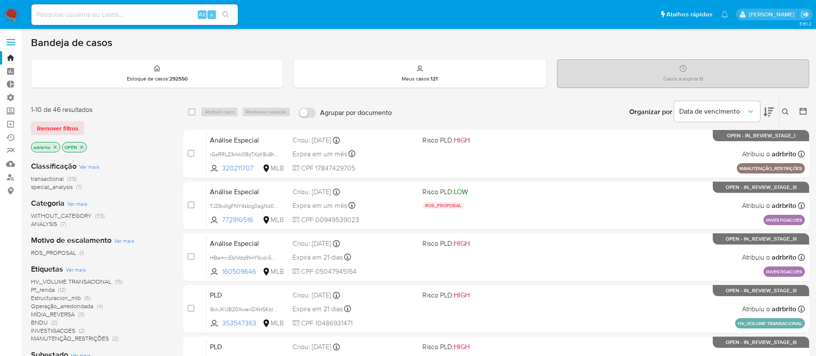
click at [779, 115] on button at bounding box center [786, 112] width 14 height 10
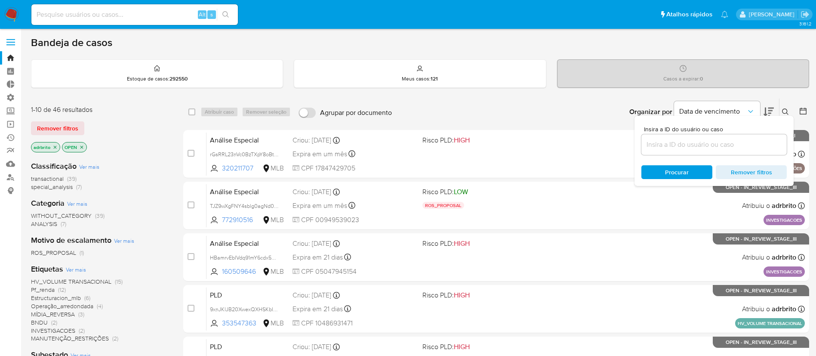
click at [732, 148] on input at bounding box center [713, 144] width 145 height 11
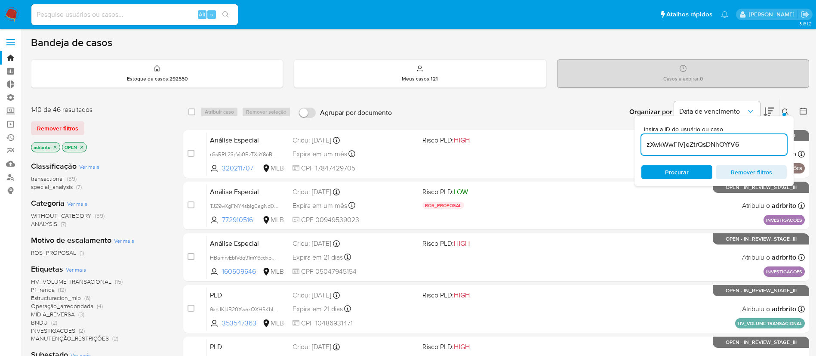
type input "zXwkWwFIVjeZtrQsDNhOYfV6"
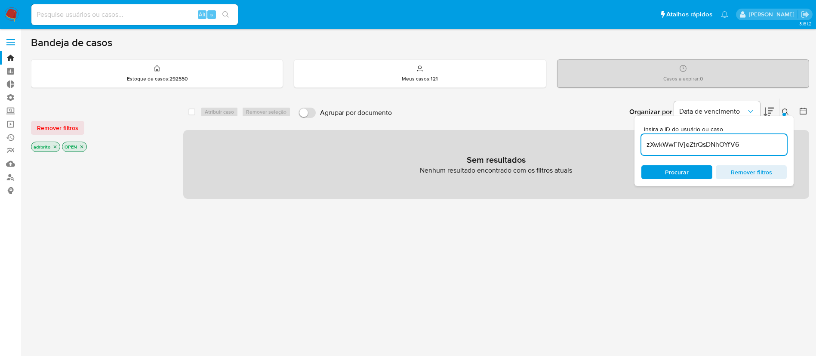
click at [786, 112] on icon at bounding box center [785, 111] width 6 height 6
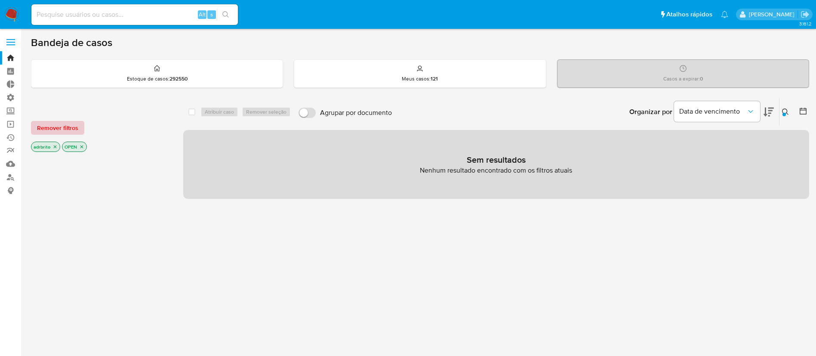
click at [65, 129] on span "Remover filtros" at bounding box center [57, 128] width 41 height 12
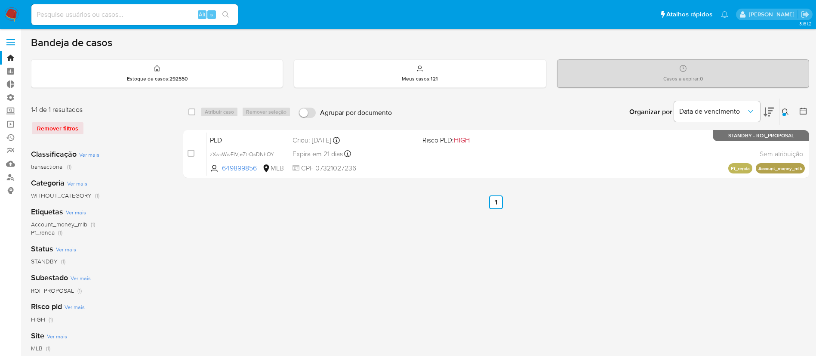
click at [192, 107] on div "select-all-cases-checkbox" at bounding box center [193, 112] width 10 height 10
click at [190, 114] on input "checkbox" at bounding box center [191, 111] width 7 height 7
checkbox input "true"
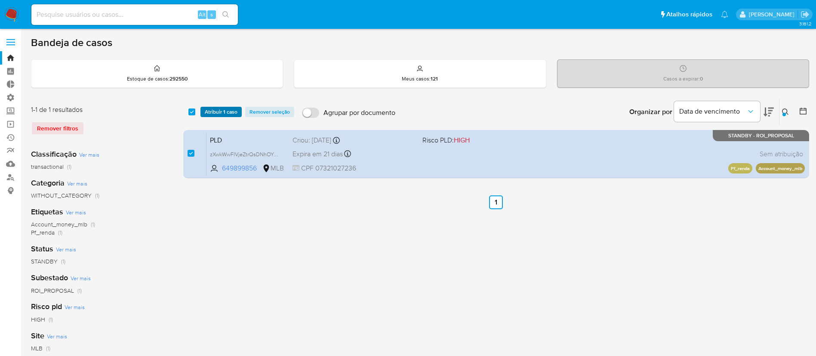
click at [217, 114] on span "Atribuir 1 caso" at bounding box center [221, 112] width 33 height 9
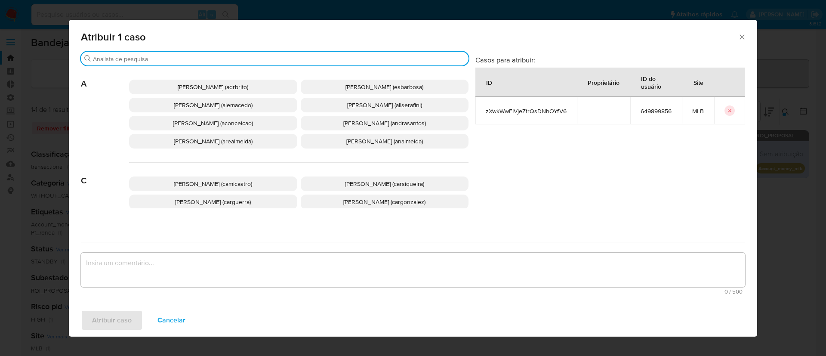
click at [188, 58] on input "Buscar" at bounding box center [279, 59] width 372 height 8
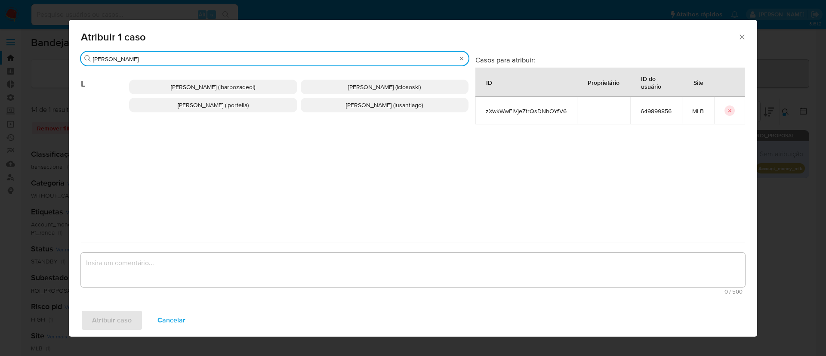
type input "luca"
click at [407, 91] on p "Lucas Clososki Rangel Pereira (lclososki)" at bounding box center [385, 87] width 168 height 15
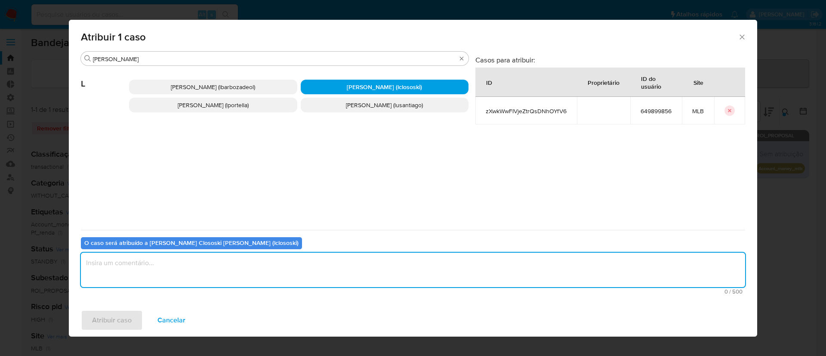
click at [117, 277] on textarea "assign-modal" at bounding box center [413, 269] width 664 height 34
type textarea "devolvendo a pedido do analista para complemento"
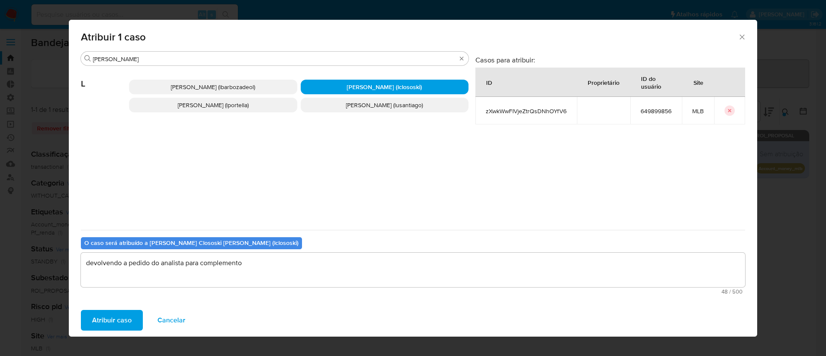
click at [120, 317] on span "Atribuir caso" at bounding box center [112, 320] width 40 height 19
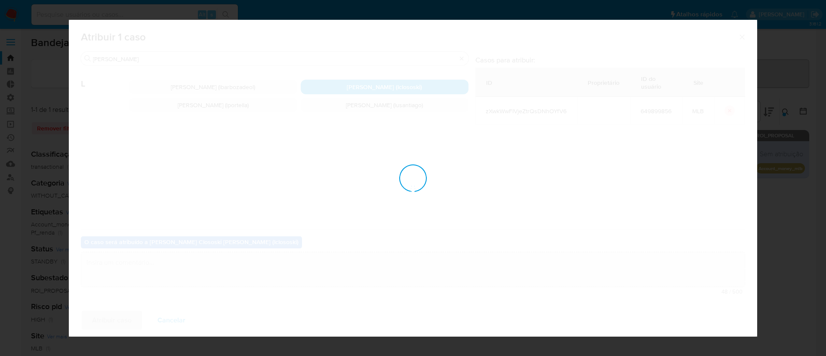
checkbox input "false"
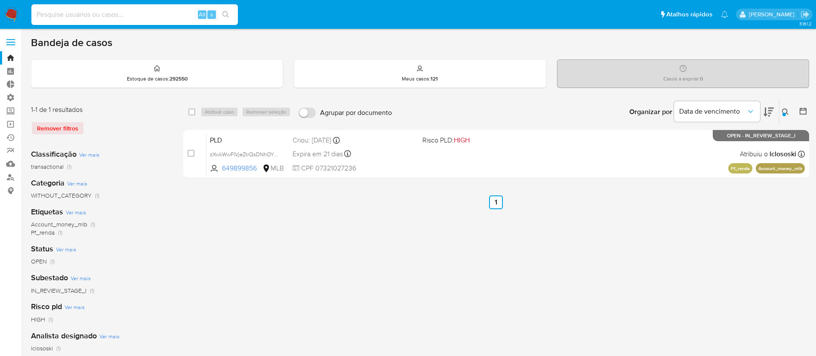
click at [77, 18] on input at bounding box center [134, 14] width 206 height 11
click at [12, 123] on link "Operações em massa" at bounding box center [51, 123] width 102 height 13
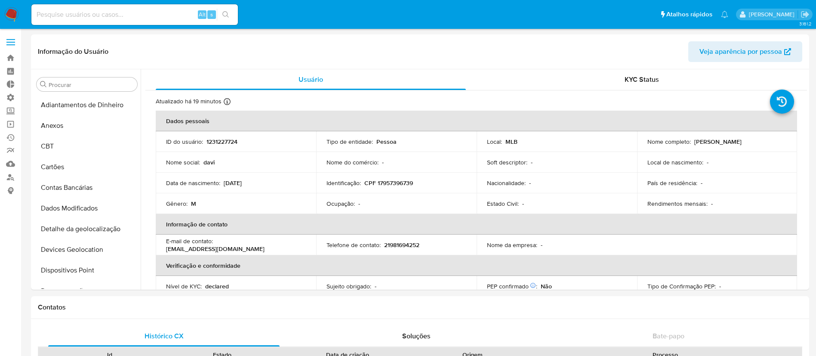
select select "10"
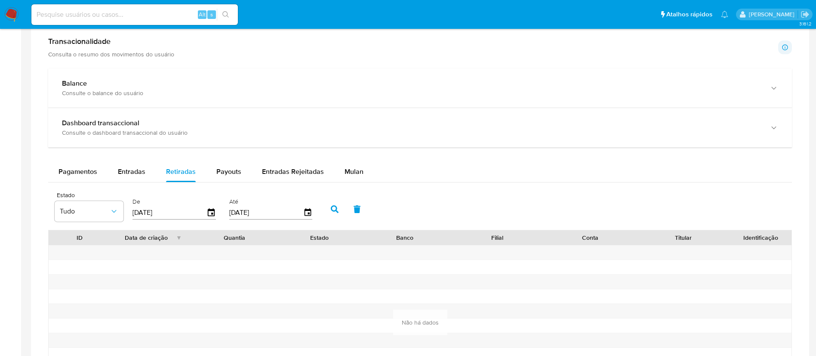
scroll to position [446, 0]
click at [53, 18] on input at bounding box center [134, 14] width 206 height 11
paste input "jbGdbgmh3Pf2SBP4GazQGAQU"
type input "jbGdbgmh3Pf2SBP4GazQGAQU"
click at [228, 16] on icon "search-icon" at bounding box center [225, 14] width 7 height 7
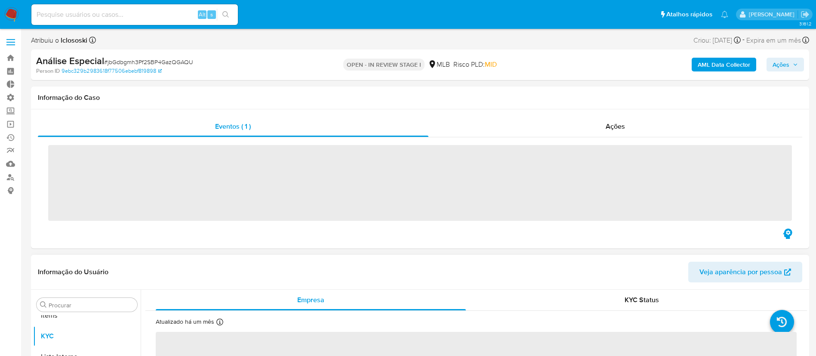
scroll to position [446, 0]
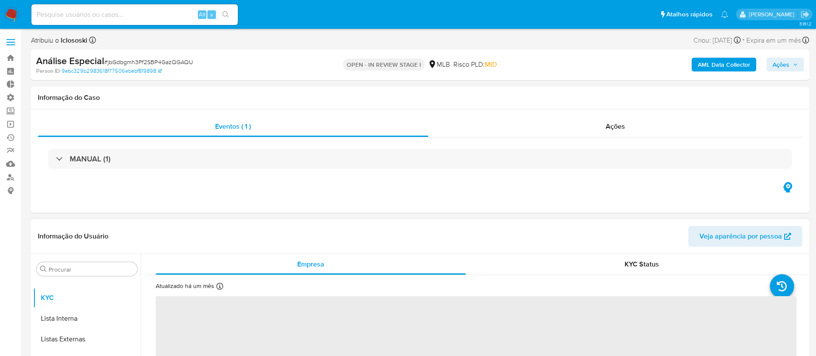
select select "10"
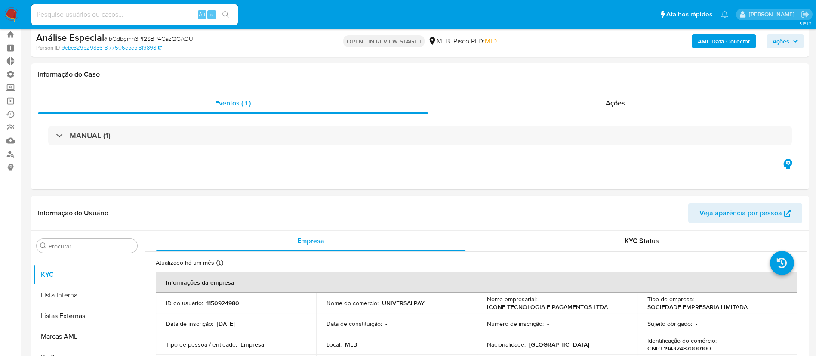
scroll to position [0, 0]
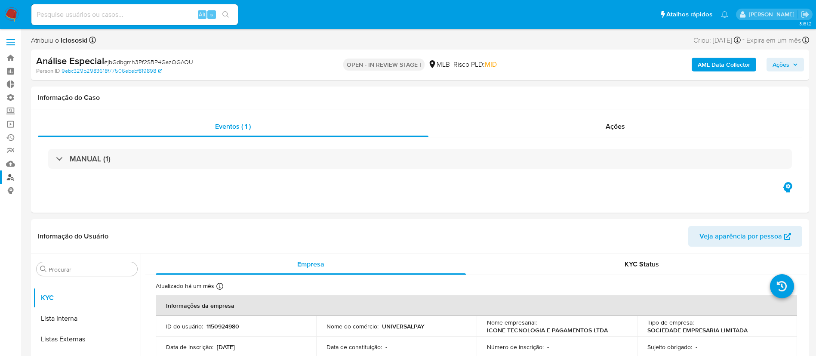
click at [12, 181] on link "Localizador de pessoas" at bounding box center [51, 176] width 102 height 13
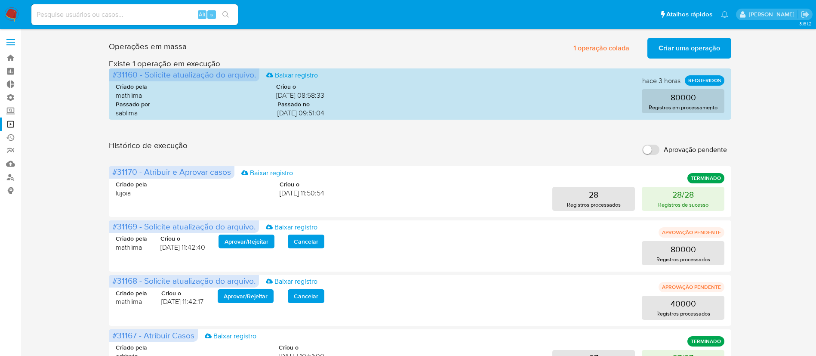
click at [666, 50] on span "Criar uma operação" at bounding box center [688, 48] width 61 height 19
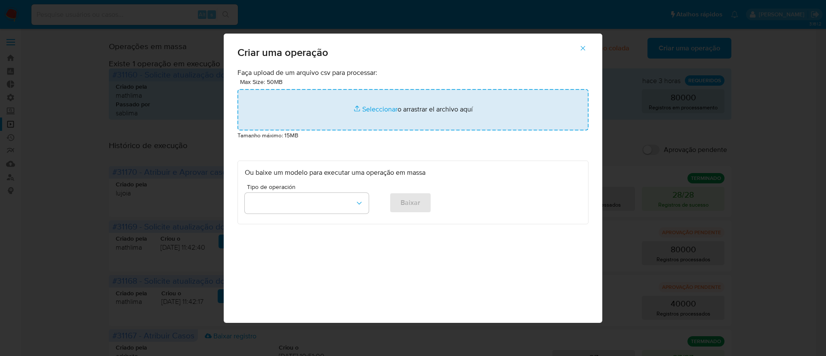
click at [363, 112] on input "file" at bounding box center [412, 109] width 351 height 41
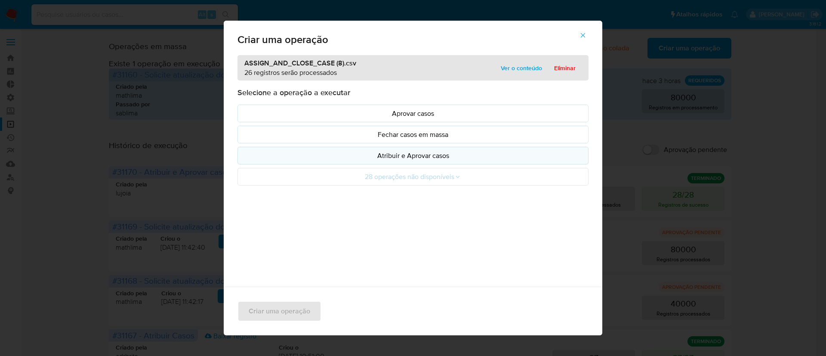
drag, startPoint x: 389, startPoint y: 155, endPoint x: 394, endPoint y: 157, distance: 5.4
click at [388, 155] on p "Atribuir e Aprovar casos" at bounding box center [413, 156] width 336 height 10
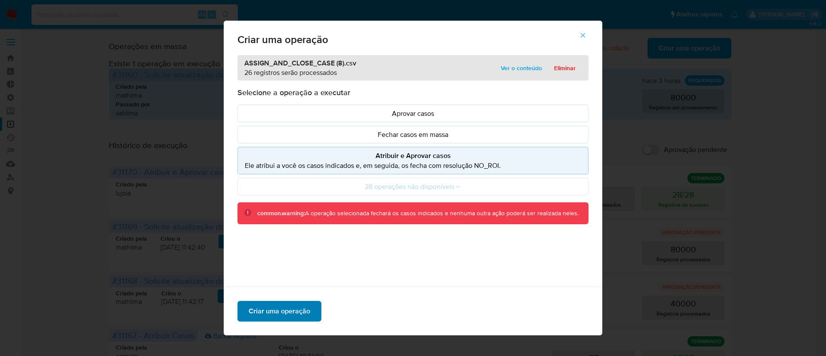
click at [291, 303] on span "Criar uma operação" at bounding box center [279, 310] width 61 height 19
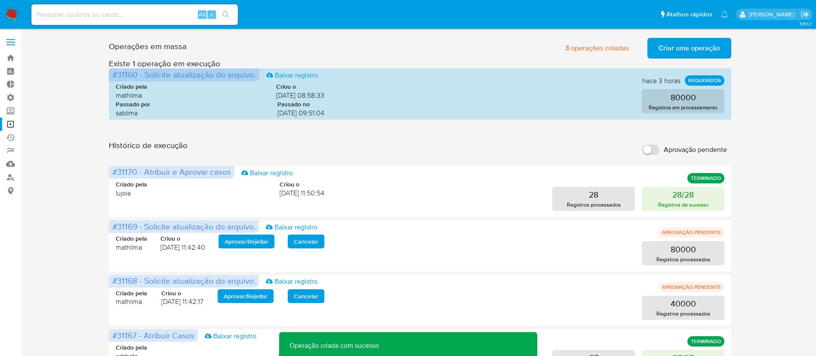
click at [712, 50] on span "Criar uma operação" at bounding box center [688, 48] width 61 height 19
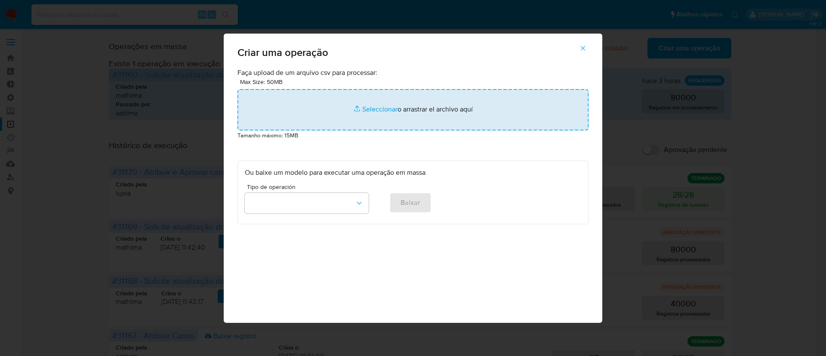
click at [376, 105] on input "file" at bounding box center [412, 109] width 351 height 41
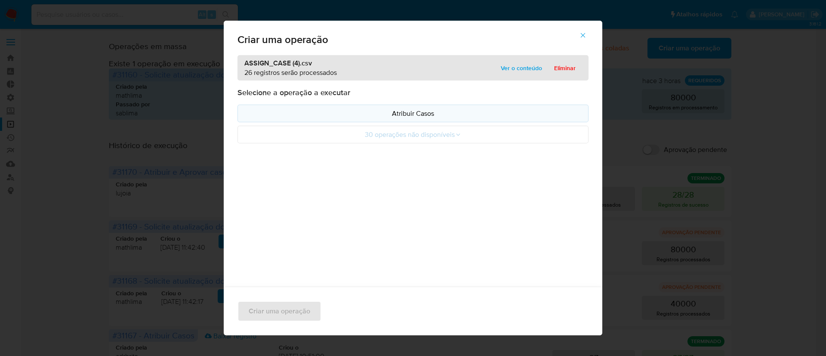
click at [394, 111] on p "Atribuir Casos" at bounding box center [413, 113] width 336 height 10
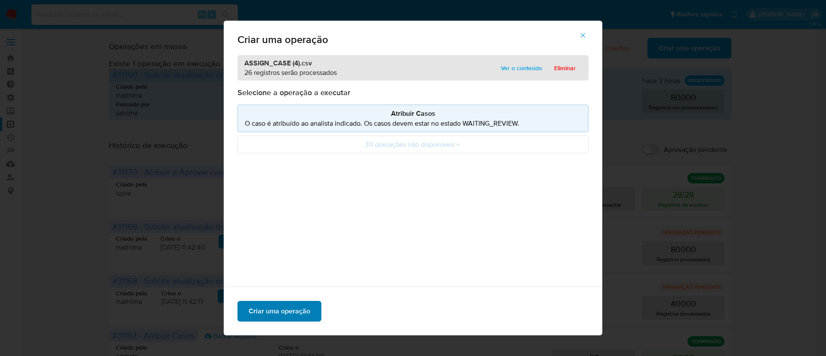
click at [262, 315] on span "Criar uma operação" at bounding box center [279, 310] width 61 height 19
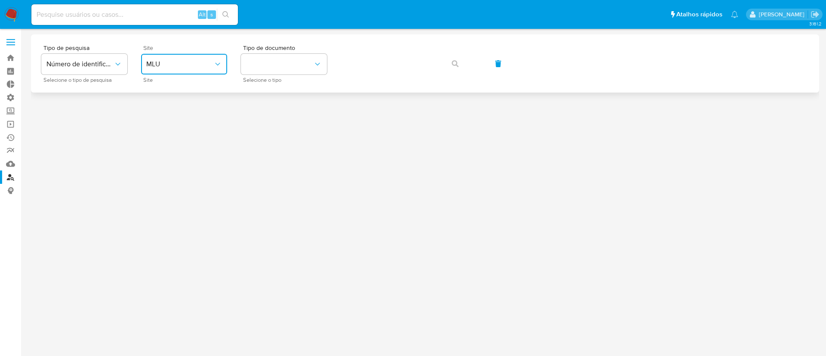
click at [209, 62] on span "MLU" at bounding box center [179, 64] width 67 height 9
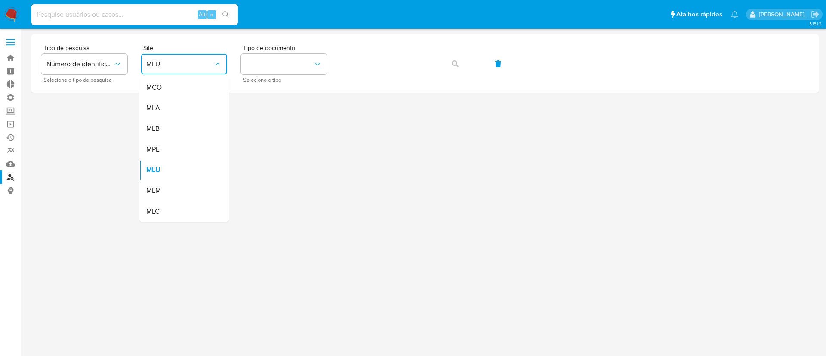
drag, startPoint x: 186, startPoint y: 126, endPoint x: 181, endPoint y: 126, distance: 4.4
click at [185, 126] on div "MLB" at bounding box center [181, 128] width 71 height 21
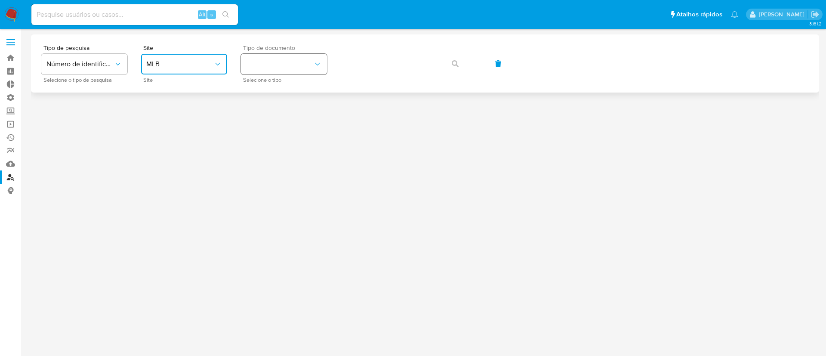
click at [289, 60] on button "identificationType" at bounding box center [284, 64] width 86 height 21
click at [277, 78] on div "CNPJ CNPJ" at bounding box center [281, 91] width 71 height 29
click at [454, 62] on icon "button" at bounding box center [455, 63] width 7 height 7
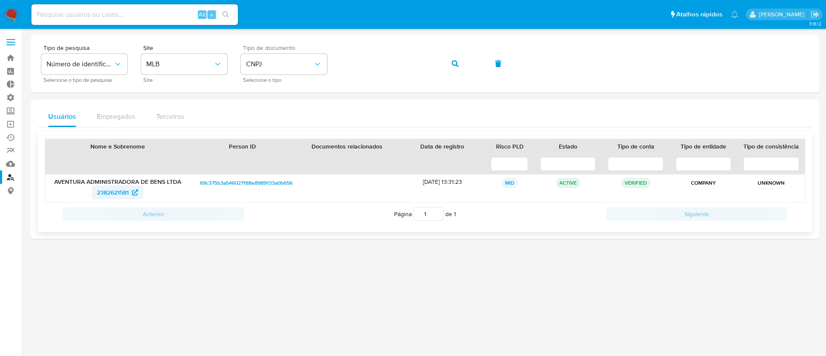
click at [102, 189] on span "2382621581" at bounding box center [113, 192] width 32 height 14
click at [456, 61] on icon "button" at bounding box center [455, 63] width 7 height 7
click at [105, 195] on span "2386671788" at bounding box center [113, 192] width 32 height 14
click at [329, 58] on div "Tipo de pesquisa Número de identificação Selecione o tipo de pesquisa Site MLB …" at bounding box center [424, 63] width 767 height 37
click at [456, 69] on span "button" at bounding box center [455, 63] width 7 height 19
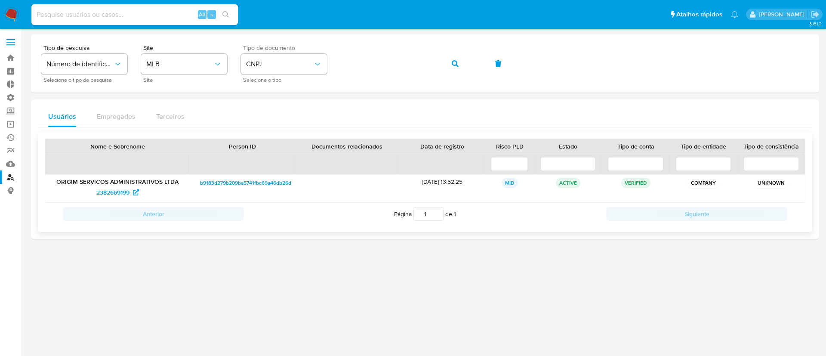
drag, startPoint x: 89, startPoint y: 194, endPoint x: 129, endPoint y: 200, distance: 39.6
click at [129, 200] on div "ORIGIM SERVICOS ADMINISTRATIVOS LTDA 2382669199" at bounding box center [117, 189] width 145 height 28
click at [100, 192] on span "2382669199" at bounding box center [112, 192] width 33 height 14
click at [339, 60] on div "Tipo de pesquisa Número de identificação Selecione o tipo de pesquisa Site MLB …" at bounding box center [424, 63] width 767 height 37
click at [457, 62] on icon "button" at bounding box center [455, 63] width 7 height 7
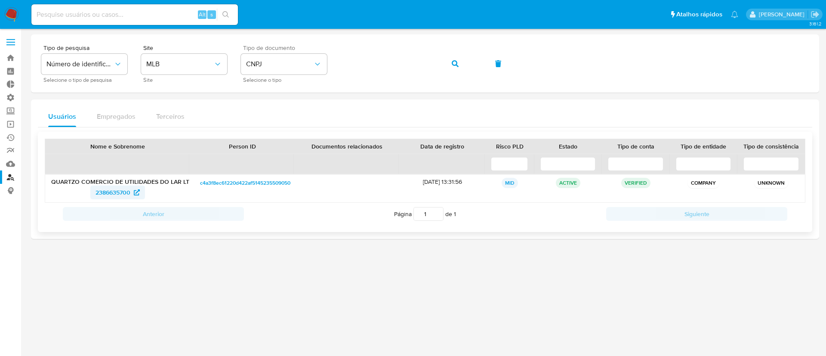
click at [123, 194] on span "2386635700" at bounding box center [112, 192] width 35 height 14
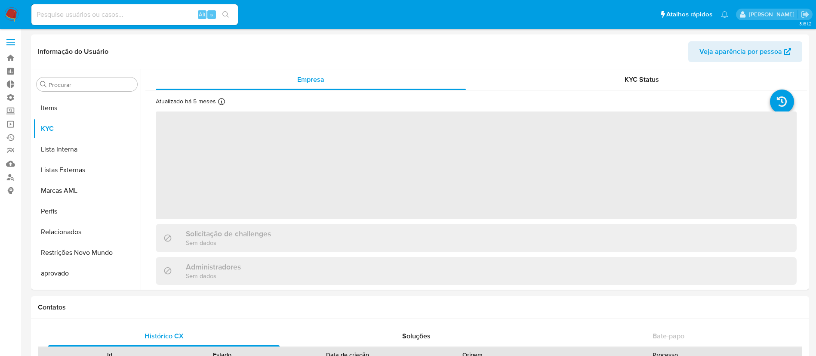
scroll to position [446, 0]
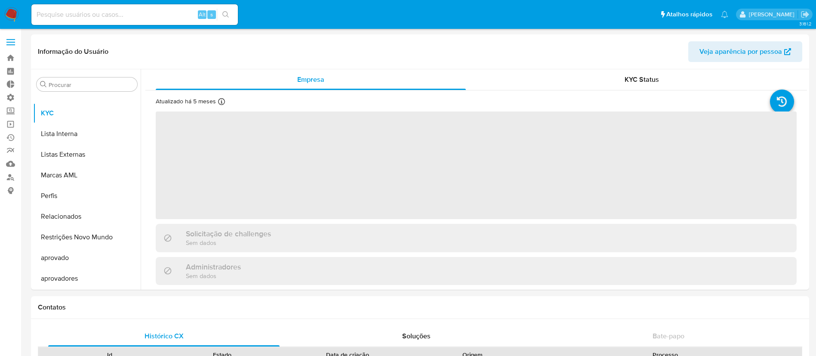
select select "10"
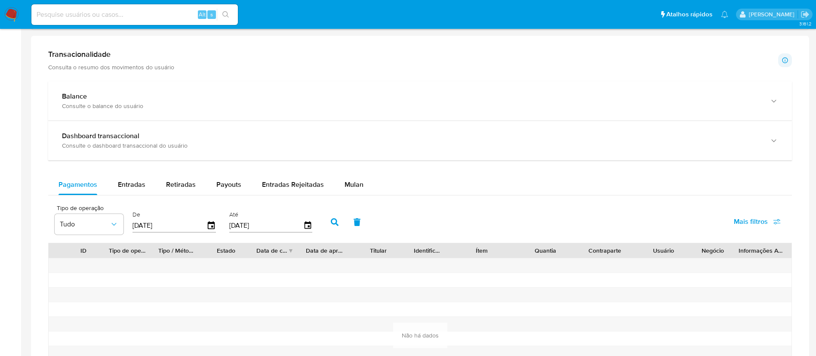
scroll to position [432, 0]
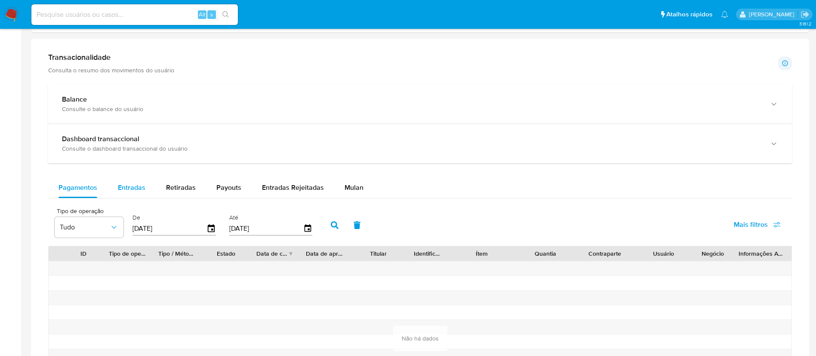
click at [124, 184] on span "Entradas" at bounding box center [132, 187] width 28 height 10
select select "10"
click at [166, 184] on span "Retiradas" at bounding box center [181, 187] width 30 height 10
select select "10"
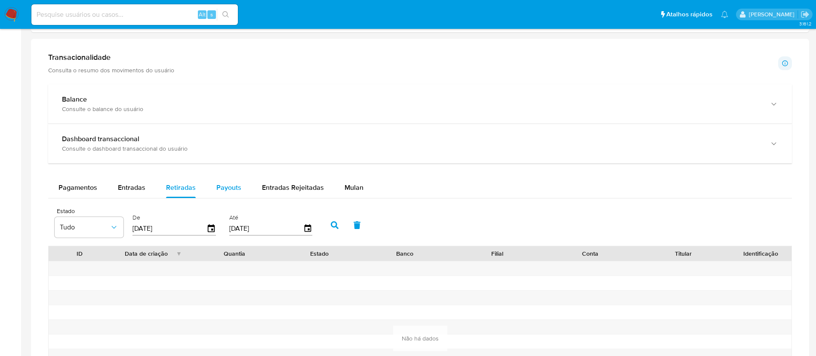
click at [226, 192] on div "Payouts" at bounding box center [228, 187] width 25 height 21
select select "10"
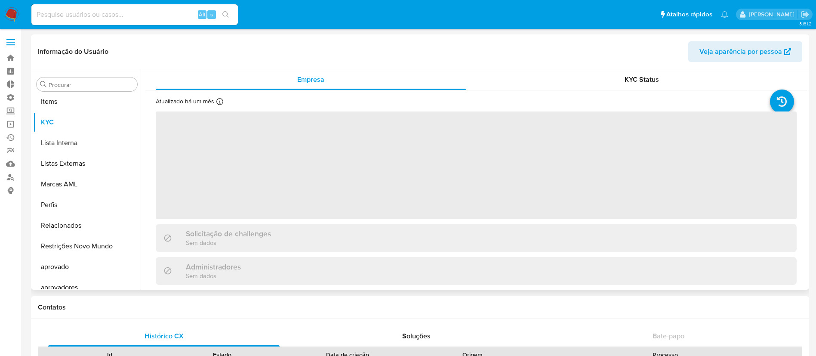
scroll to position [446, 0]
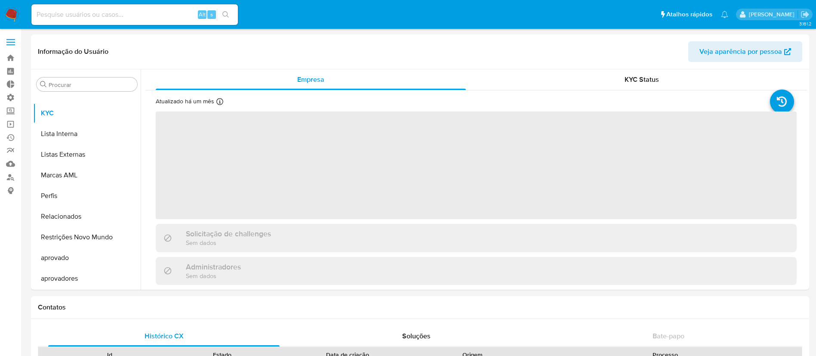
select select "10"
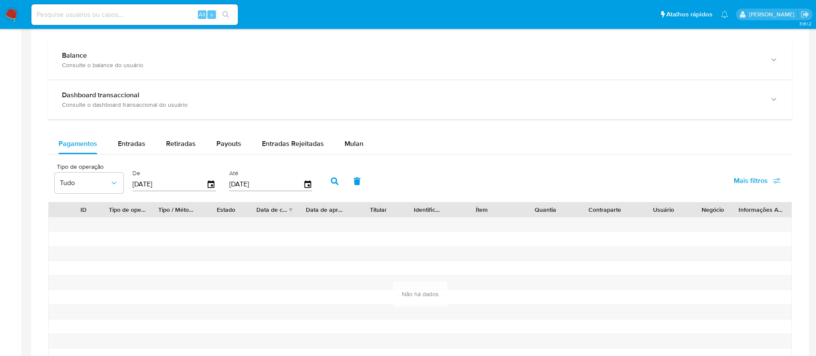
scroll to position [420, 0]
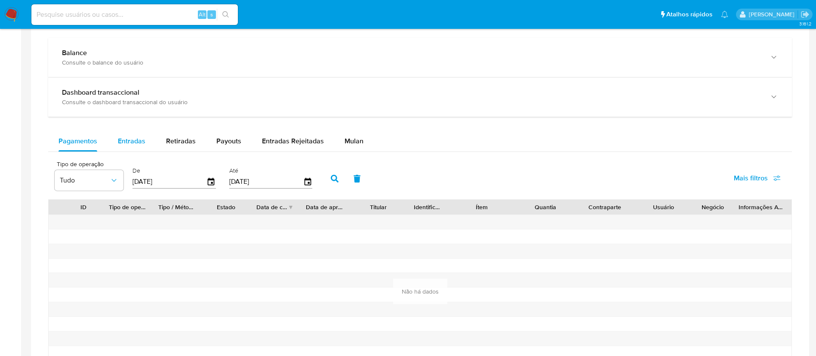
click at [134, 138] on span "Entradas" at bounding box center [132, 141] width 28 height 10
select select "10"
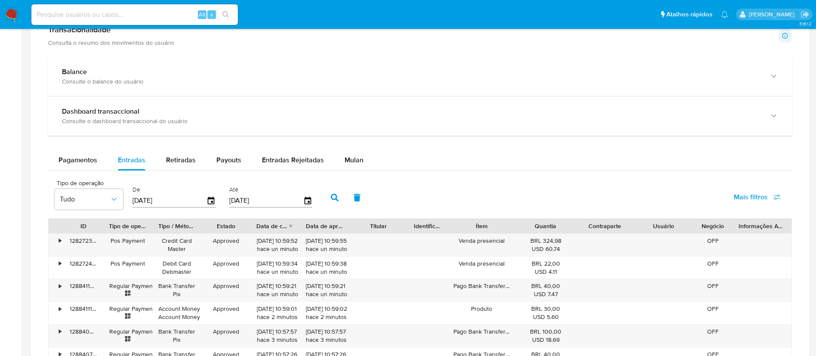
scroll to position [362, 0]
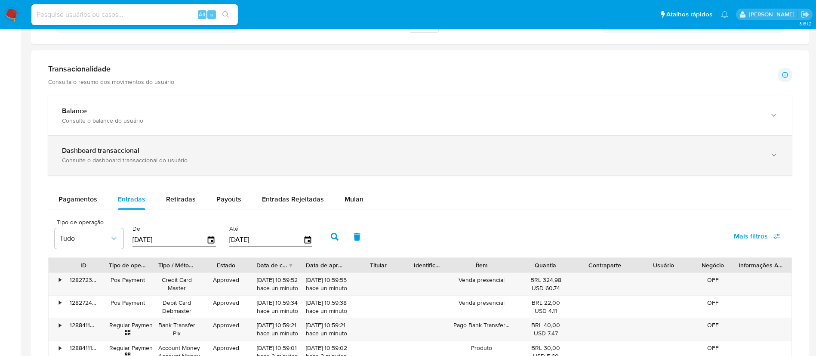
click at [192, 147] on div "Dashboard transaccional" at bounding box center [411, 150] width 699 height 9
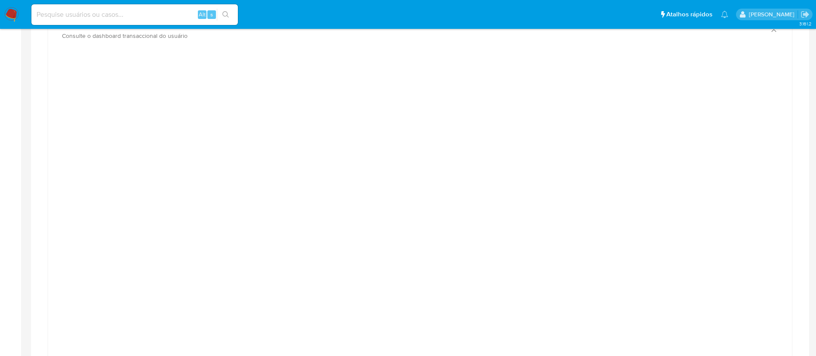
scroll to position [490, 0]
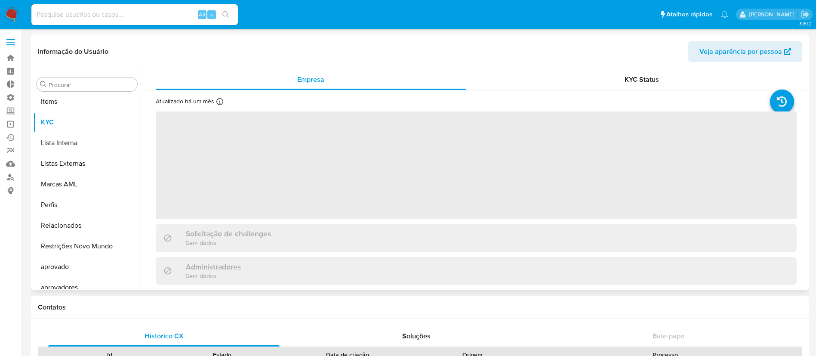
scroll to position [446, 0]
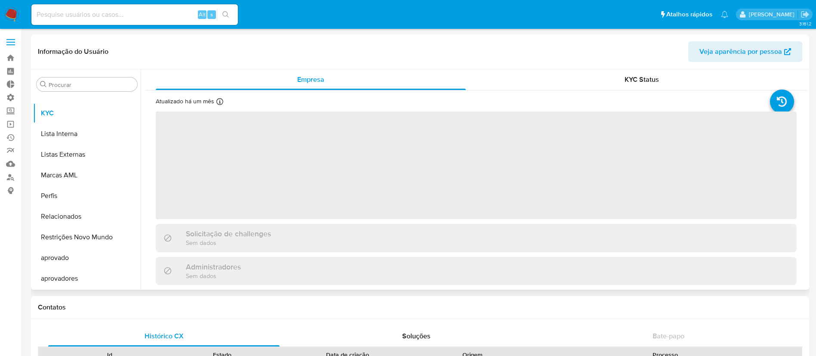
select select "10"
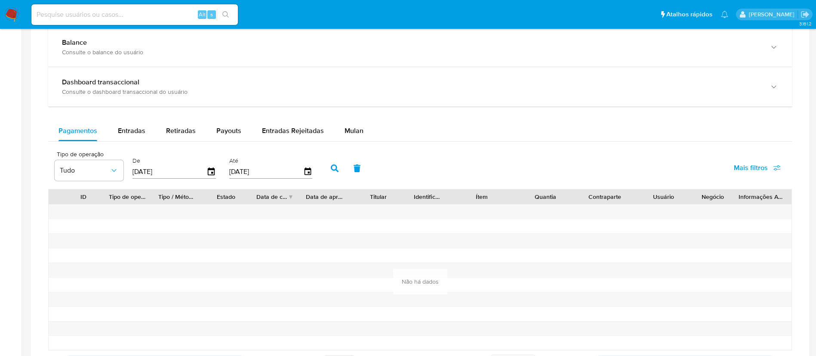
scroll to position [523, 0]
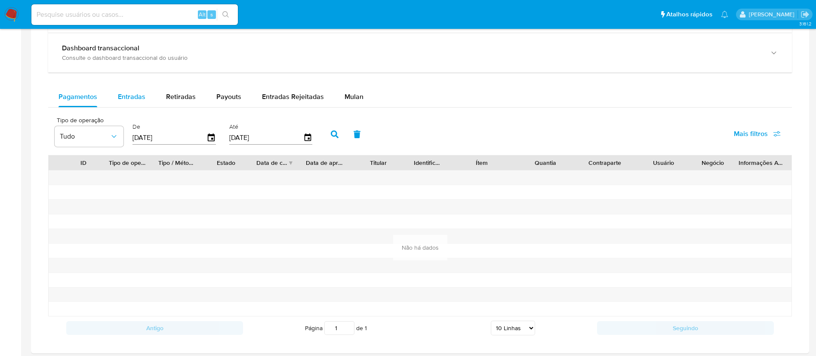
click at [129, 96] on span "Entradas" at bounding box center [132, 97] width 28 height 10
select select "10"
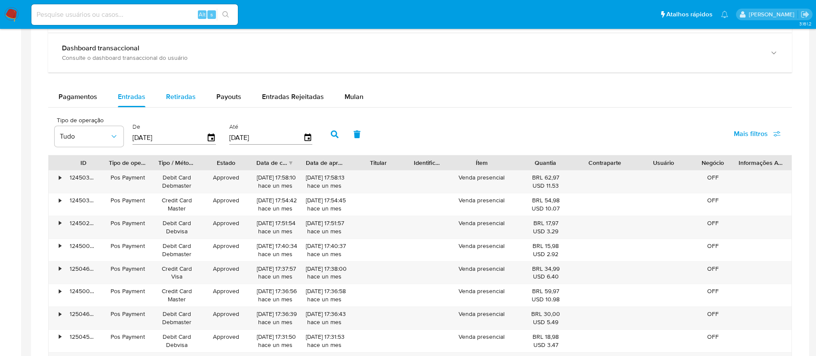
click at [175, 96] on span "Retiradas" at bounding box center [181, 97] width 30 height 10
select select "10"
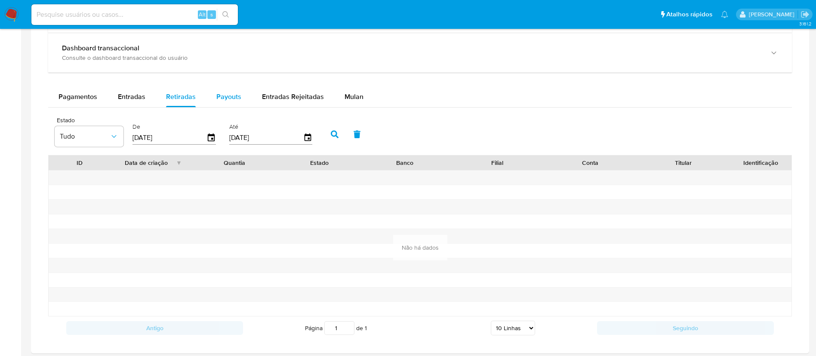
click at [216, 100] on span "Payouts" at bounding box center [228, 97] width 25 height 10
select select "10"
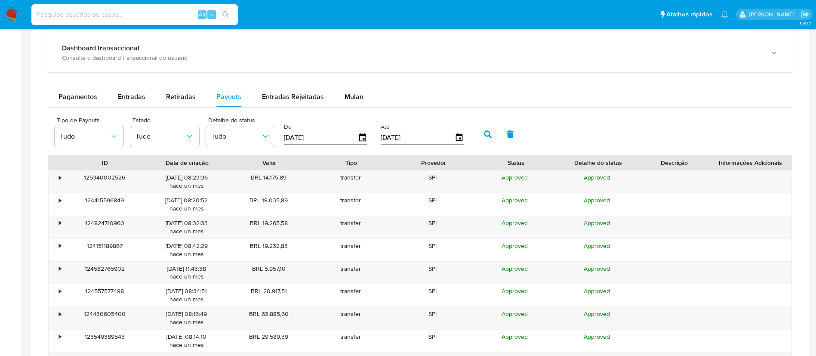
drag, startPoint x: 715, startPoint y: 165, endPoint x: 680, endPoint y: 157, distance: 36.5
click at [680, 157] on div "Descrição" at bounding box center [674, 162] width 70 height 15
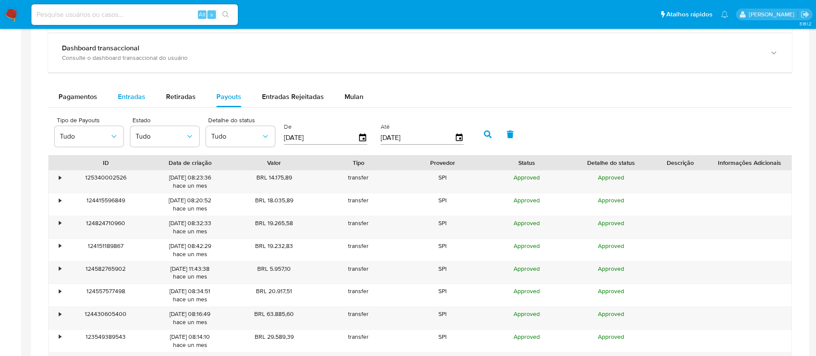
click at [123, 98] on span "Entradas" at bounding box center [132, 97] width 28 height 10
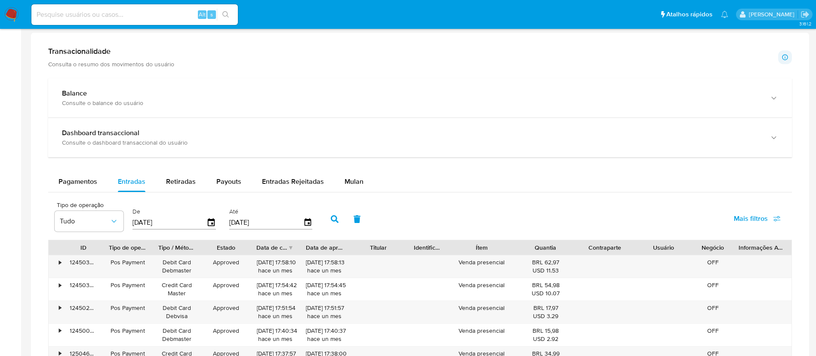
scroll to position [442, 0]
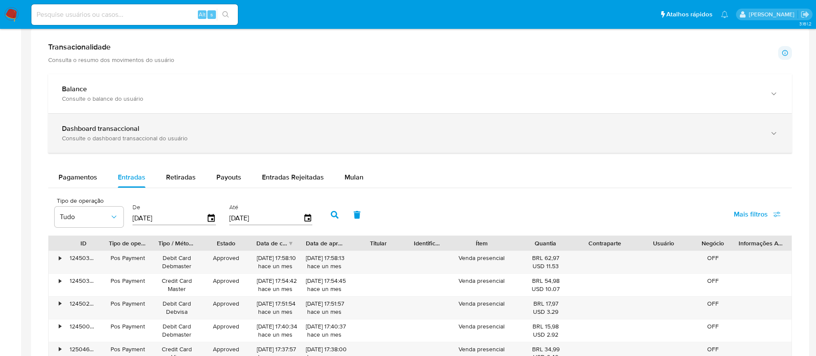
click at [573, 134] on div "Consulte o dashboard transaccional do usuário" at bounding box center [411, 138] width 699 height 8
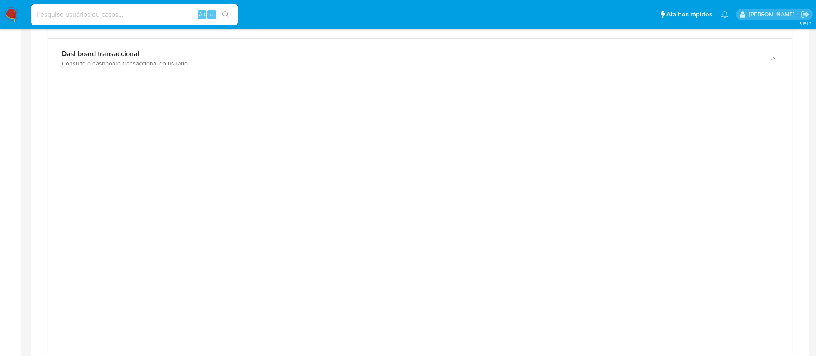
scroll to position [525, 0]
click at [134, 16] on input at bounding box center [134, 14] width 206 height 11
paste input "60288847000145"
type input "60288847000145"
click at [225, 13] on icon "search-icon" at bounding box center [225, 14] width 7 height 7
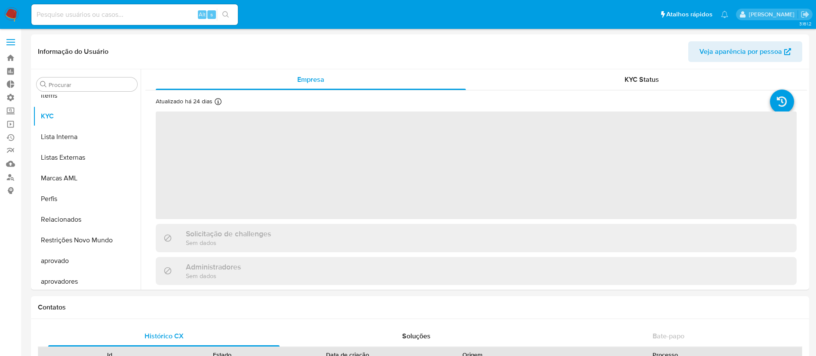
scroll to position [446, 0]
select select "10"
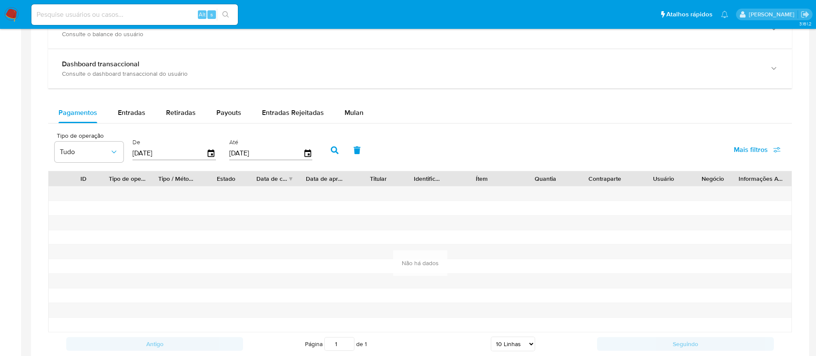
scroll to position [463, 0]
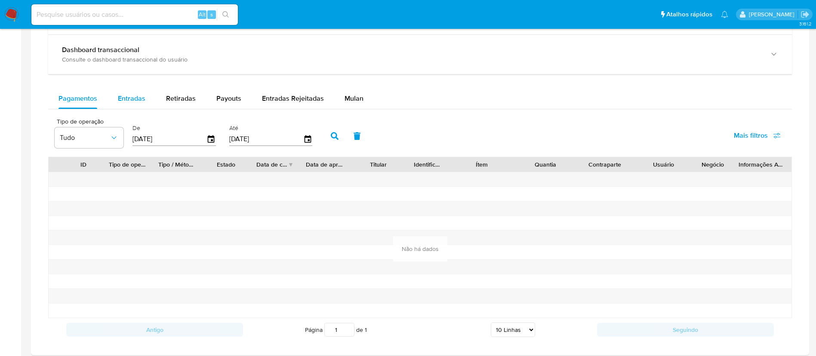
click at [137, 92] on div "Entradas" at bounding box center [132, 98] width 28 height 21
select select "10"
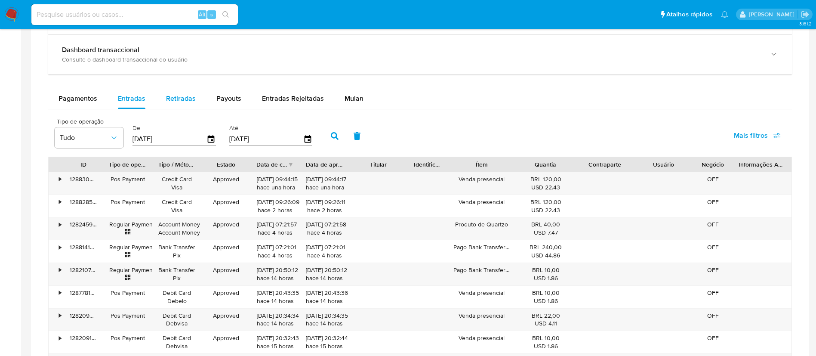
click at [181, 101] on span "Retiradas" at bounding box center [181, 98] width 30 height 10
select select "10"
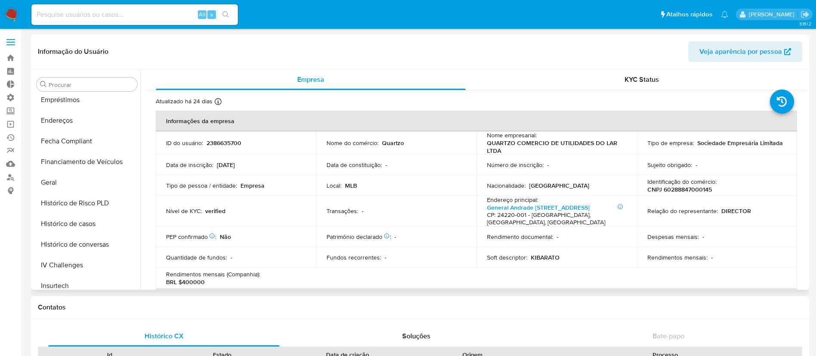
scroll to position [207, 0]
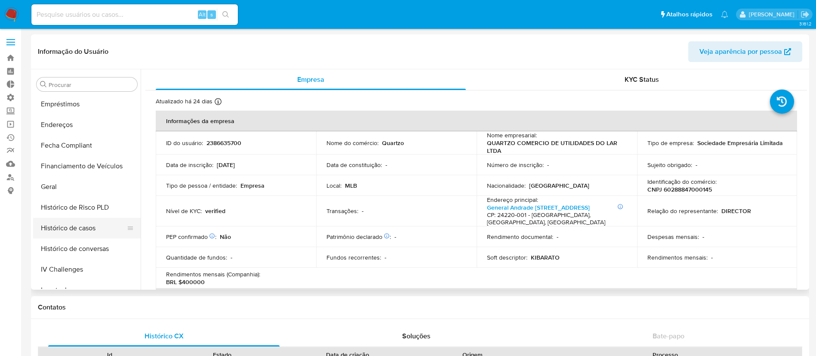
click at [49, 224] on button "Histórico de casos" at bounding box center [83, 228] width 101 height 21
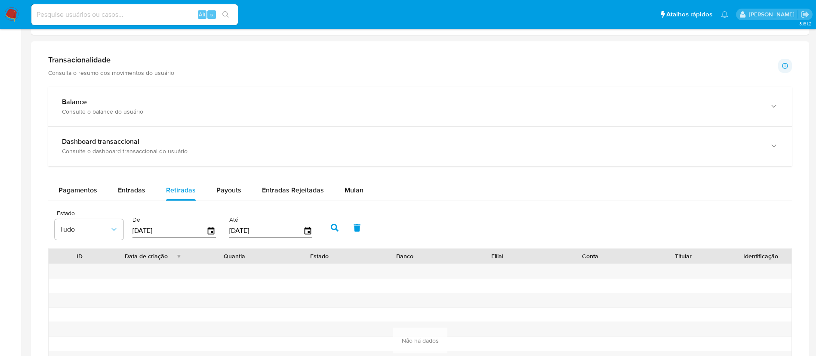
scroll to position [363, 0]
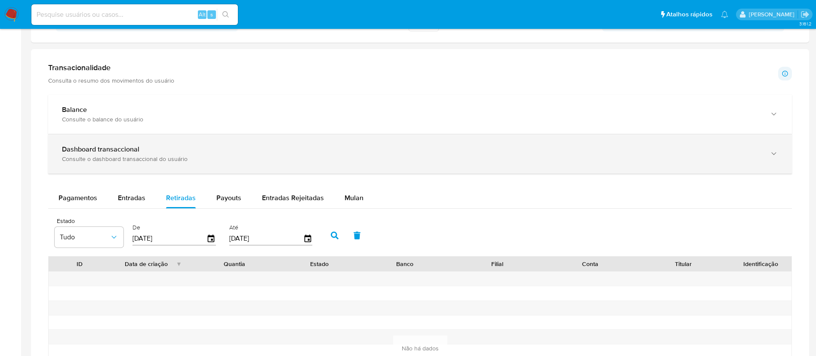
click at [765, 165] on div "Dashboard transaccional Consulte o dashboard transaccional do usuário" at bounding box center [420, 153] width 744 height 39
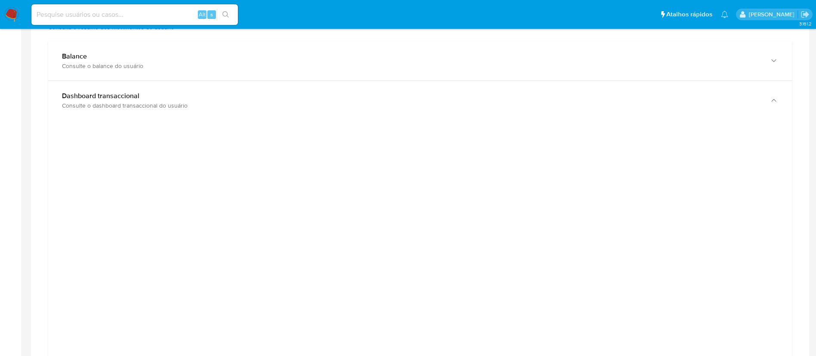
scroll to position [449, 0]
